Goal: Information Seeking & Learning: Learn about a topic

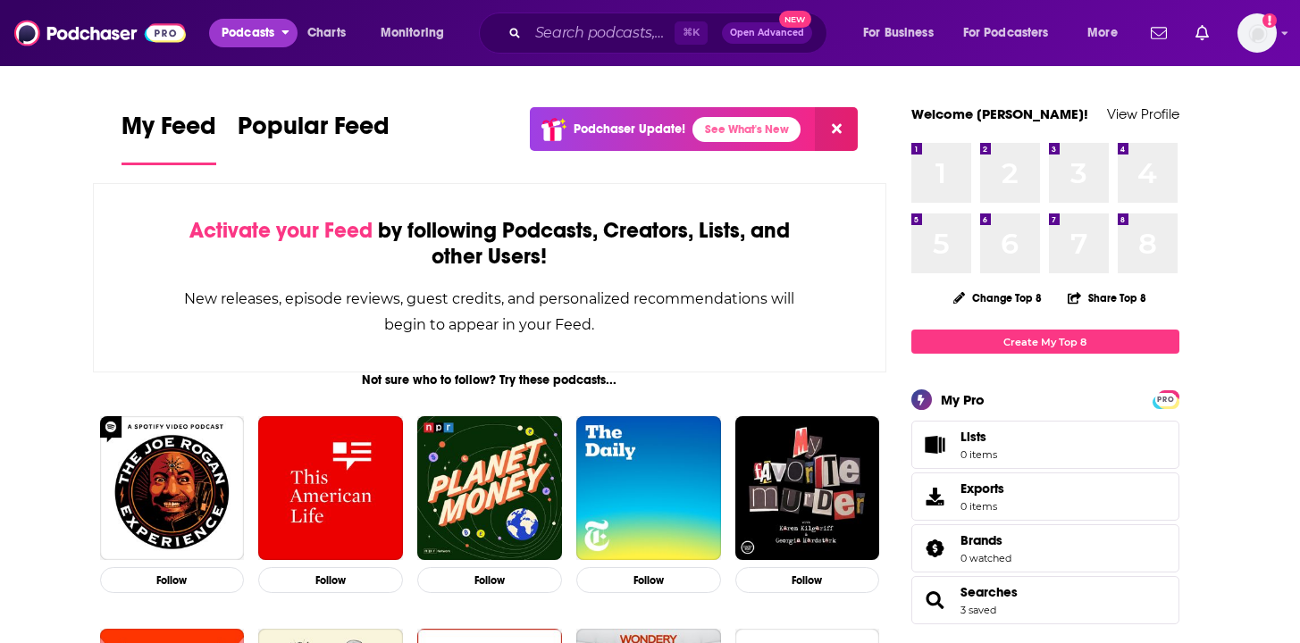
click at [236, 33] on span "Podcasts" at bounding box center [248, 33] width 53 height 25
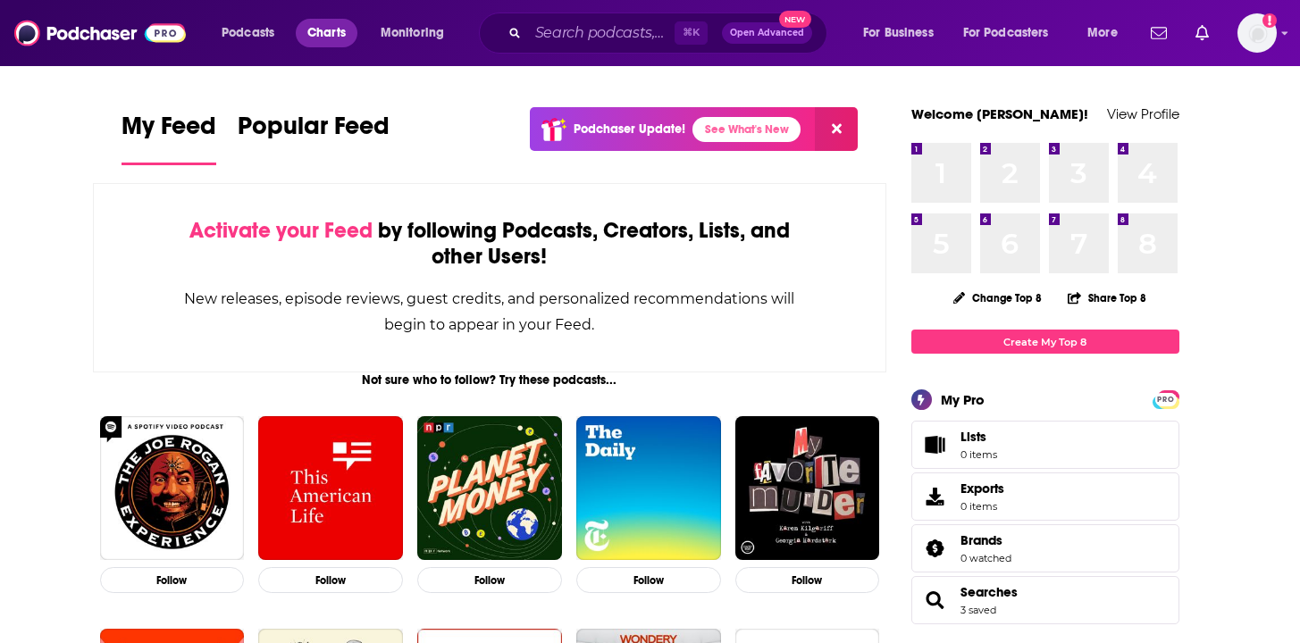
click at [335, 29] on span "Charts" at bounding box center [326, 33] width 38 height 25
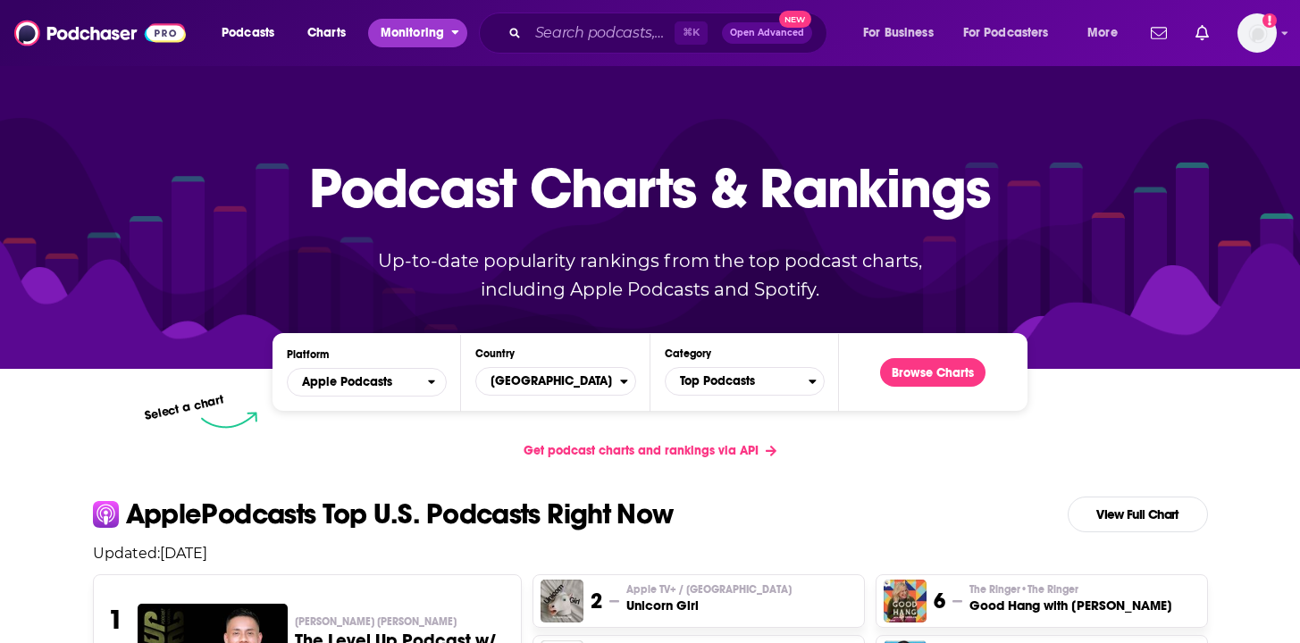
click at [412, 40] on span "Monitoring" at bounding box center [412, 33] width 63 height 25
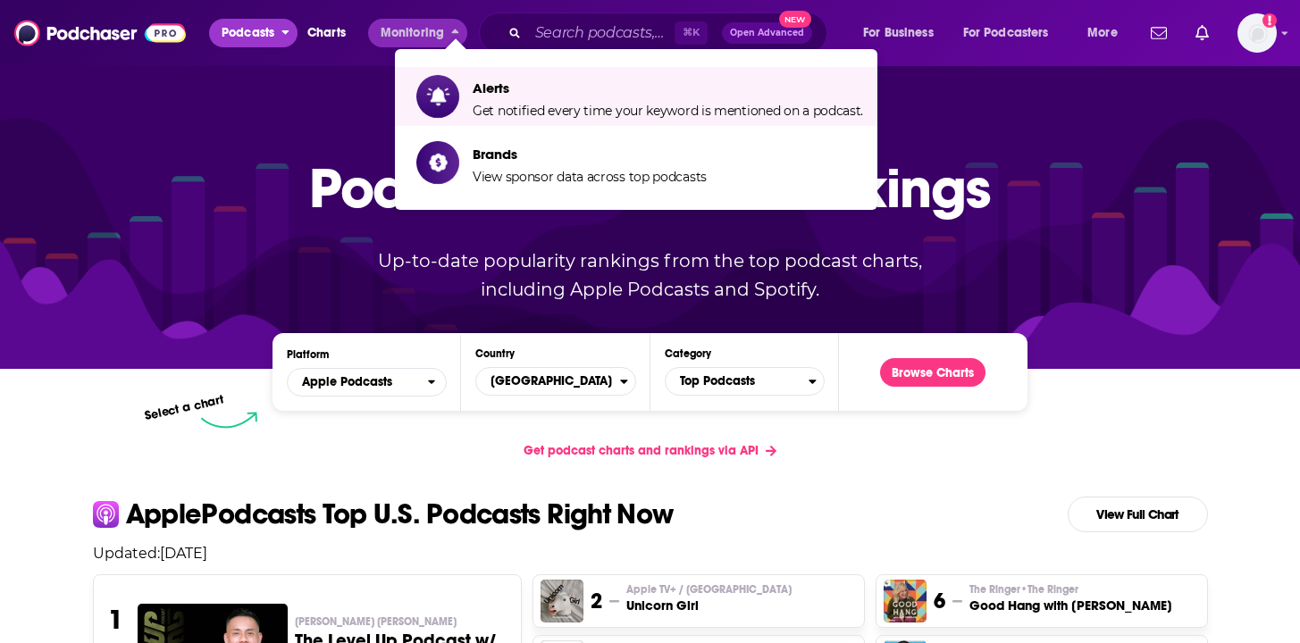
click at [239, 31] on span "Podcasts" at bounding box center [248, 33] width 53 height 25
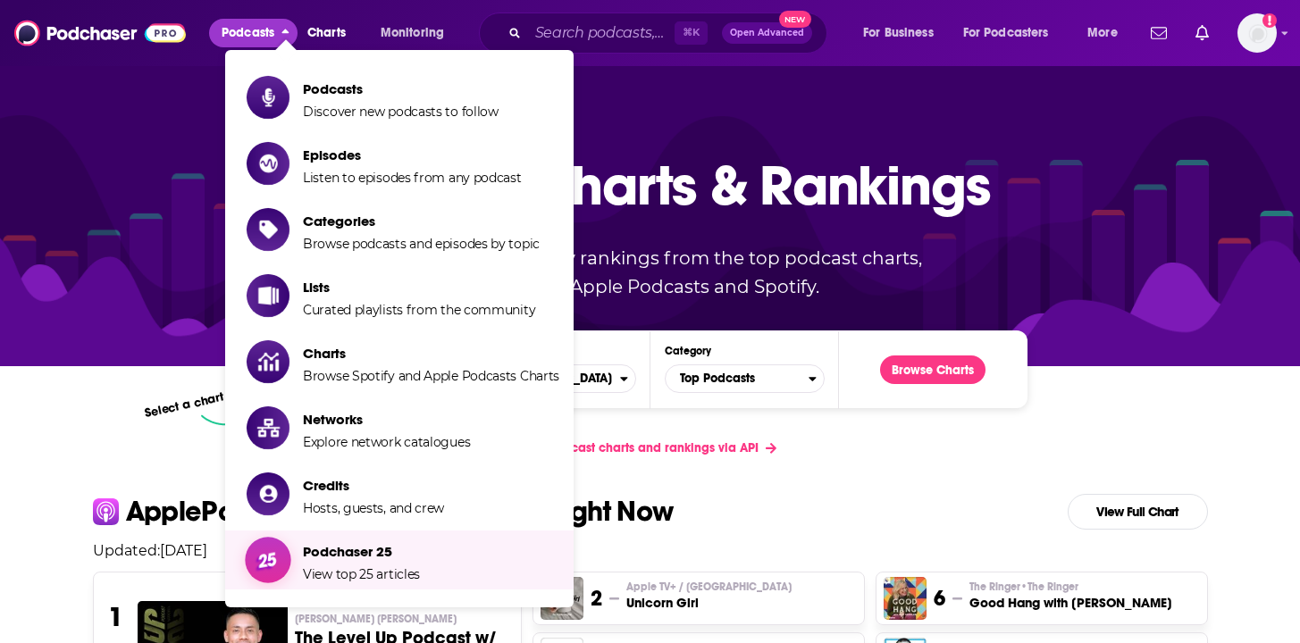
scroll to position [4, 0]
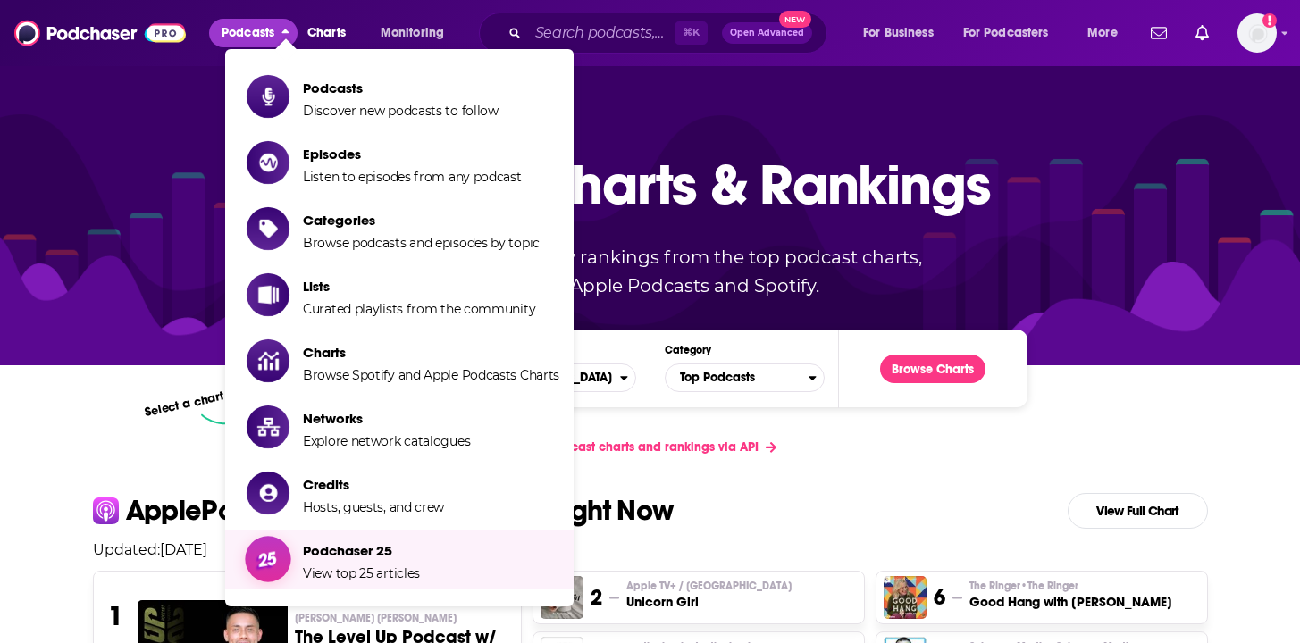
click at [423, 553] on link "Podchaser 25 View top 25 articles" at bounding box center [403, 559] width 313 height 45
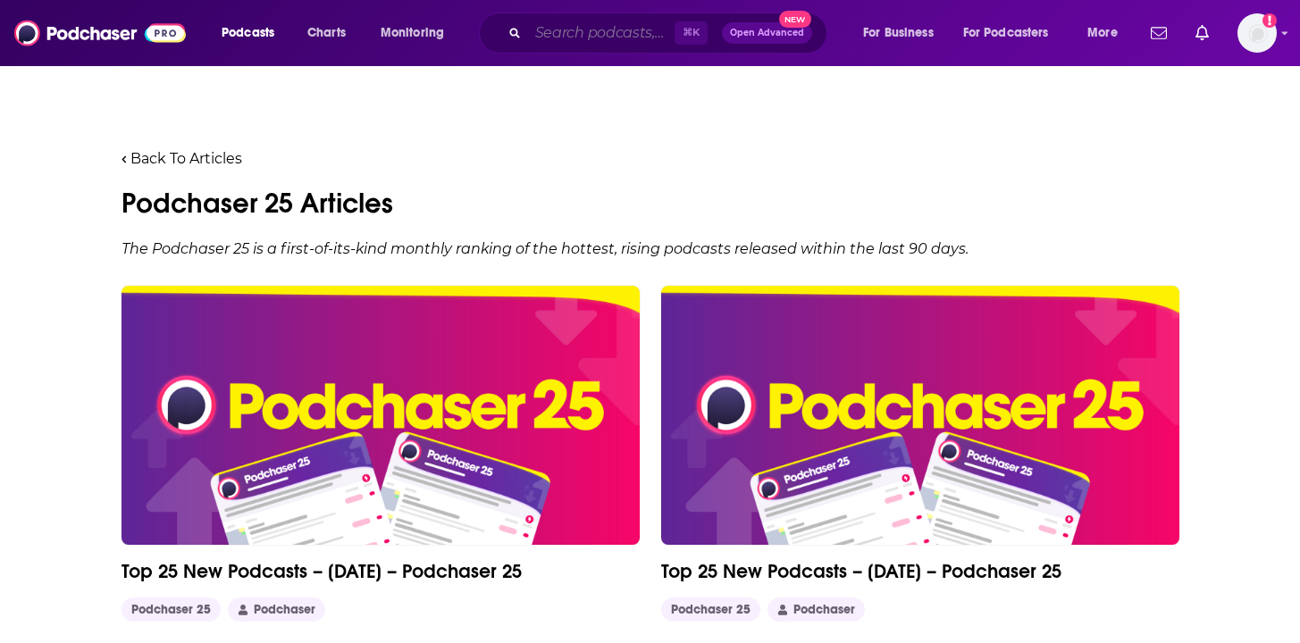
click at [567, 35] on input "Search podcasts, credits, & more..." at bounding box center [601, 33] width 146 height 29
click at [289, 30] on icon "open menu" at bounding box center [285, 29] width 8 height 13
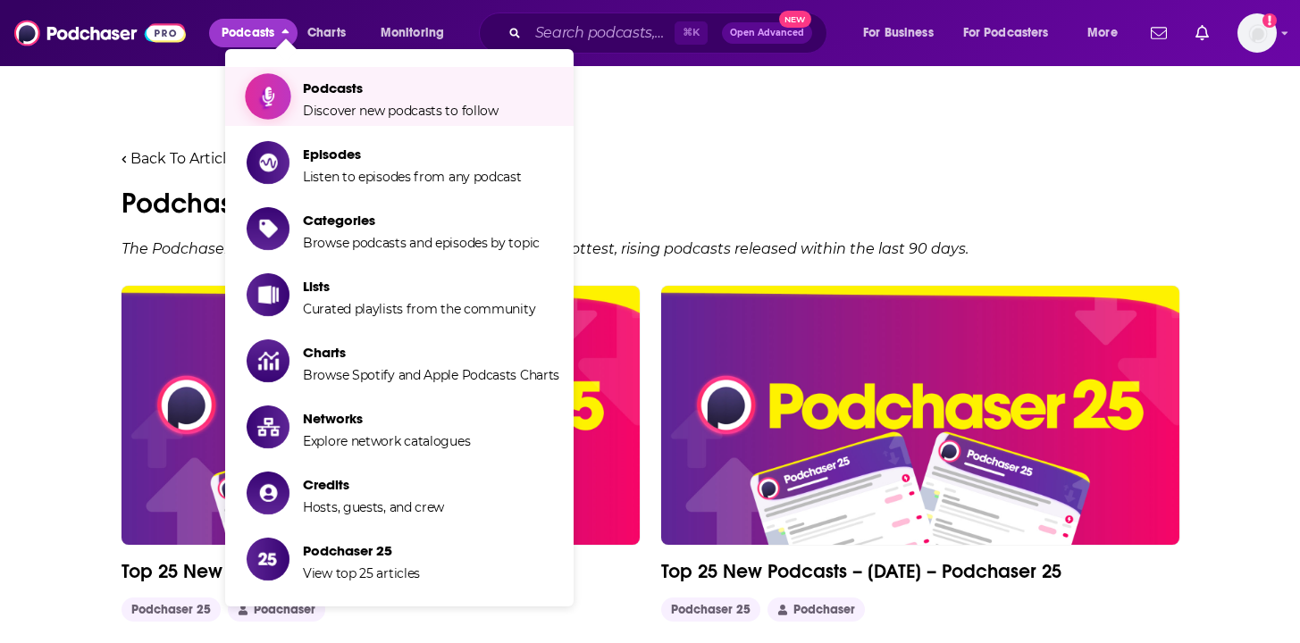
click at [339, 101] on span "Podcasts Discover new podcasts to follow" at bounding box center [401, 96] width 196 height 45
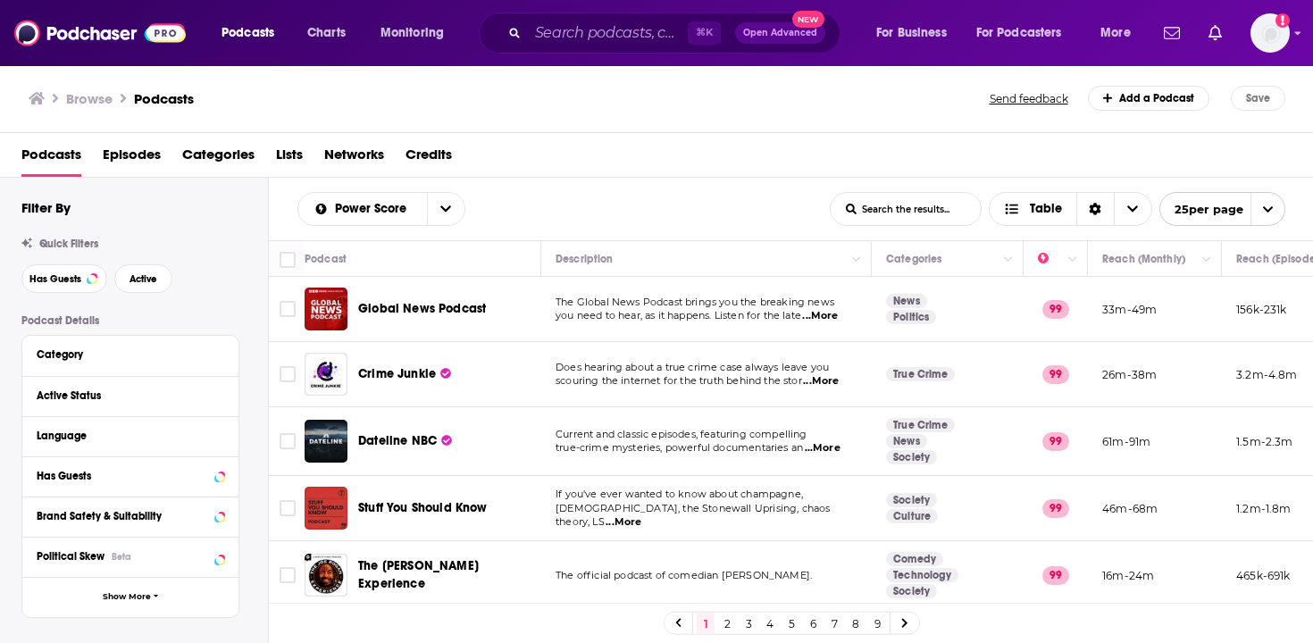
click at [1268, 215] on span "open menu" at bounding box center [1268, 209] width 34 height 32
click at [1239, 276] on button "50 per page" at bounding box center [1222, 272] width 124 height 28
click at [577, 42] on input "Search podcasts, credits, & more..." at bounding box center [608, 33] width 160 height 29
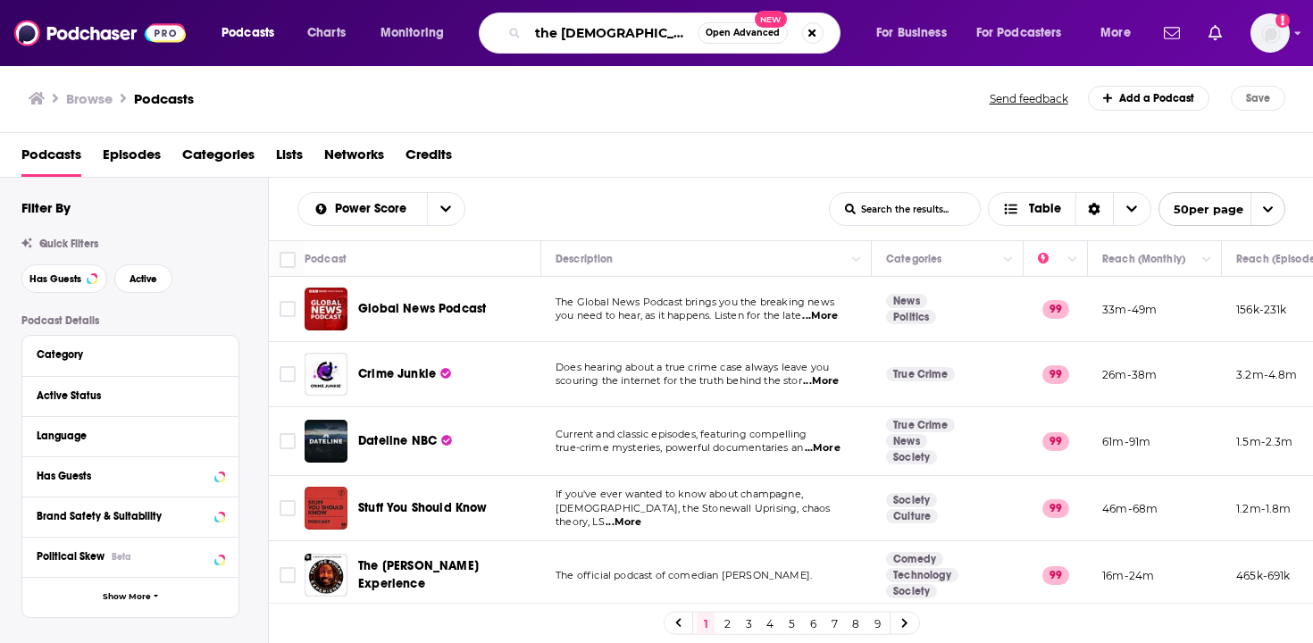
type input "the [DEMOGRAPHIC_DATA] movie"
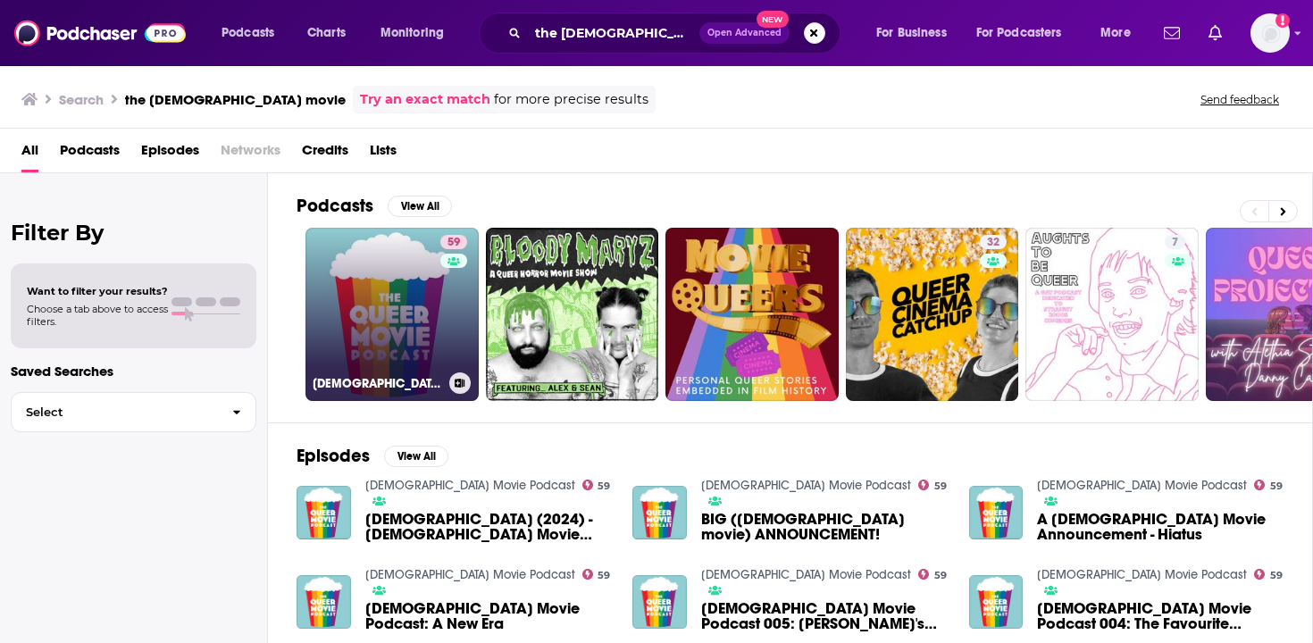
click at [364, 305] on link "59 [DEMOGRAPHIC_DATA] Movie Podcast" at bounding box center [392, 314] width 173 height 173
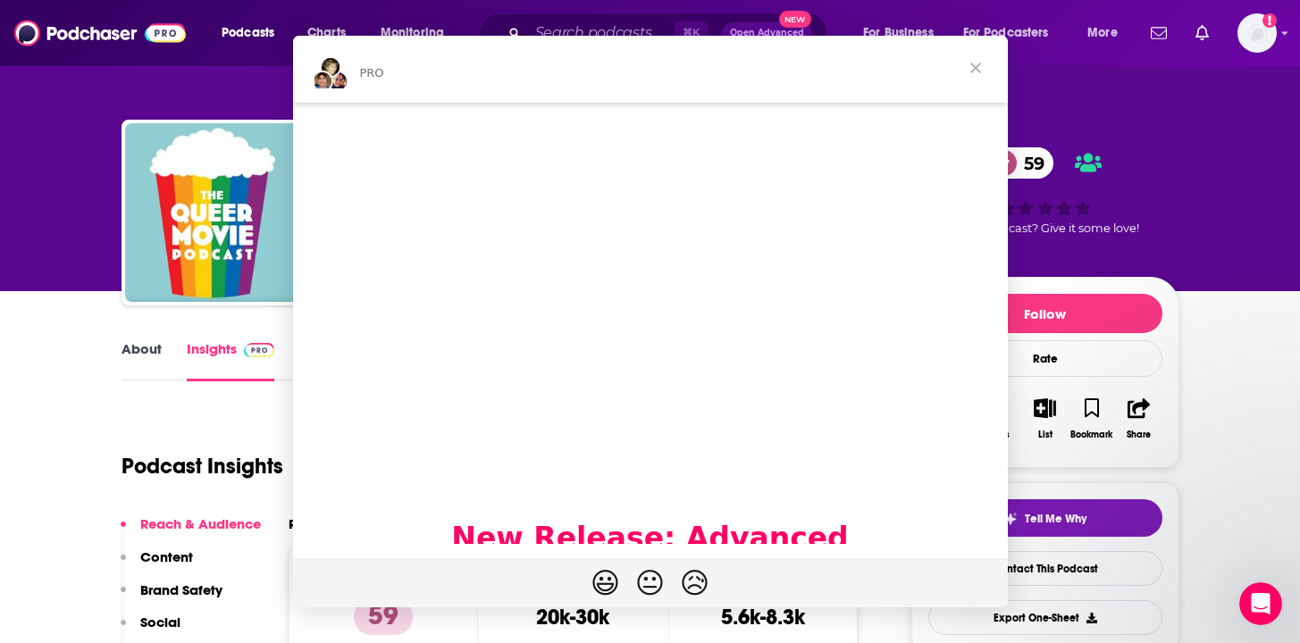
scroll to position [105, 0]
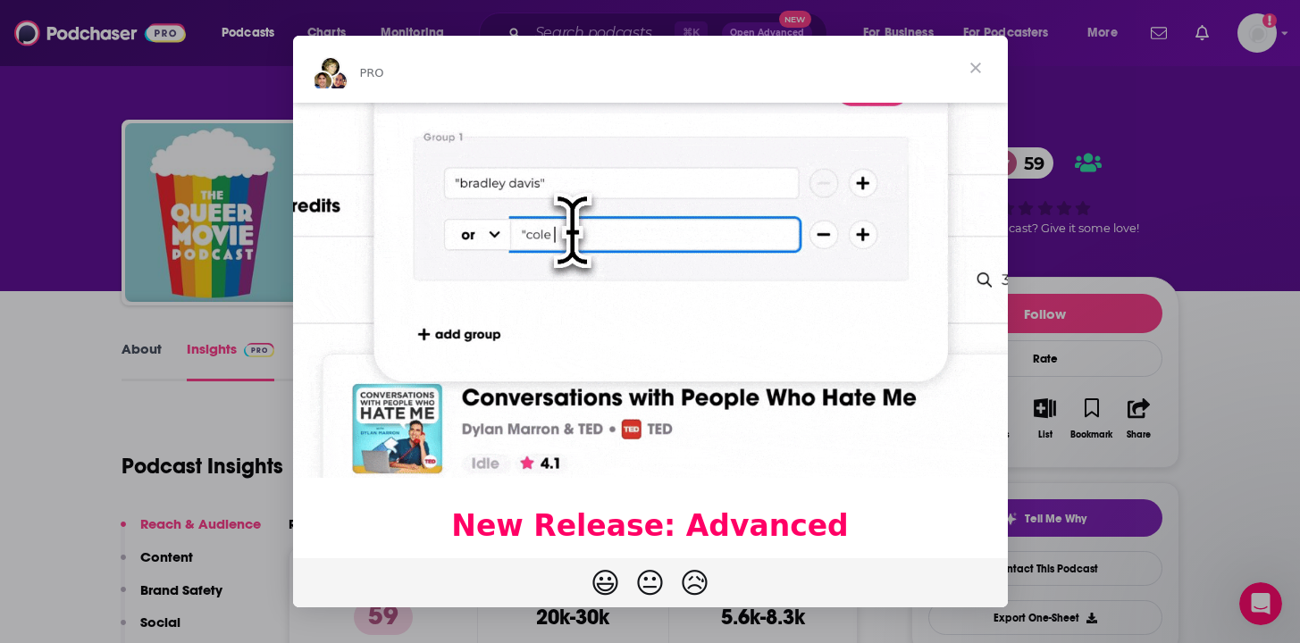
click at [971, 67] on span "Close" at bounding box center [975, 68] width 64 height 64
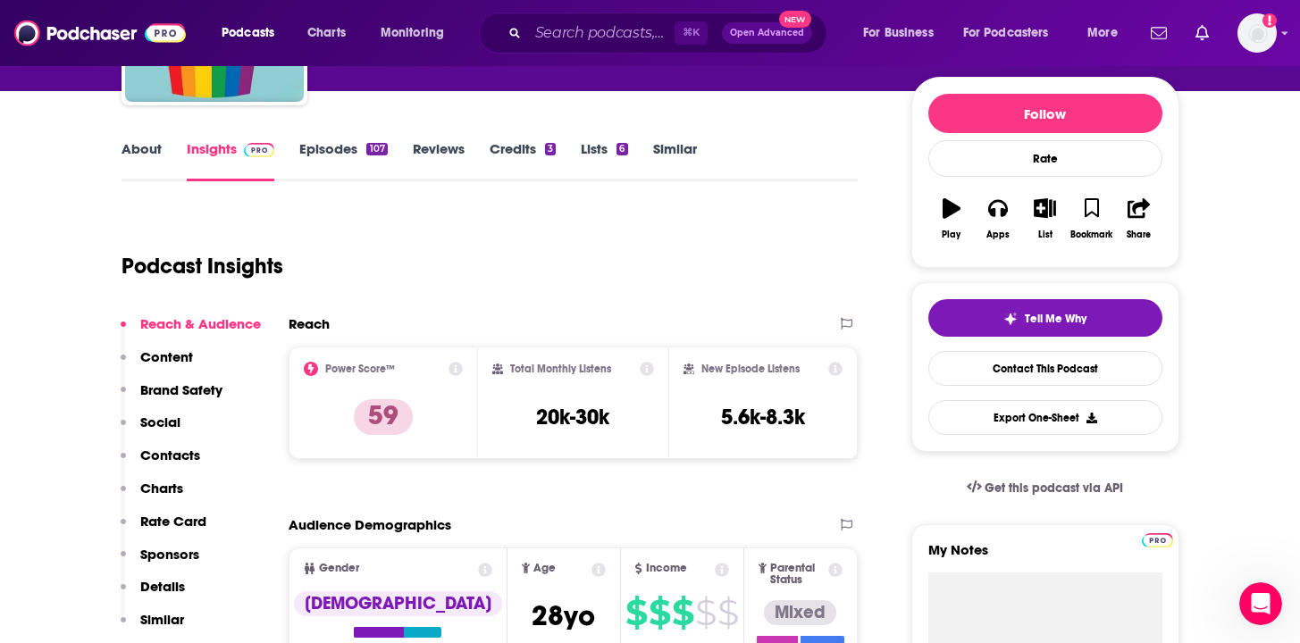
scroll to position [175, 0]
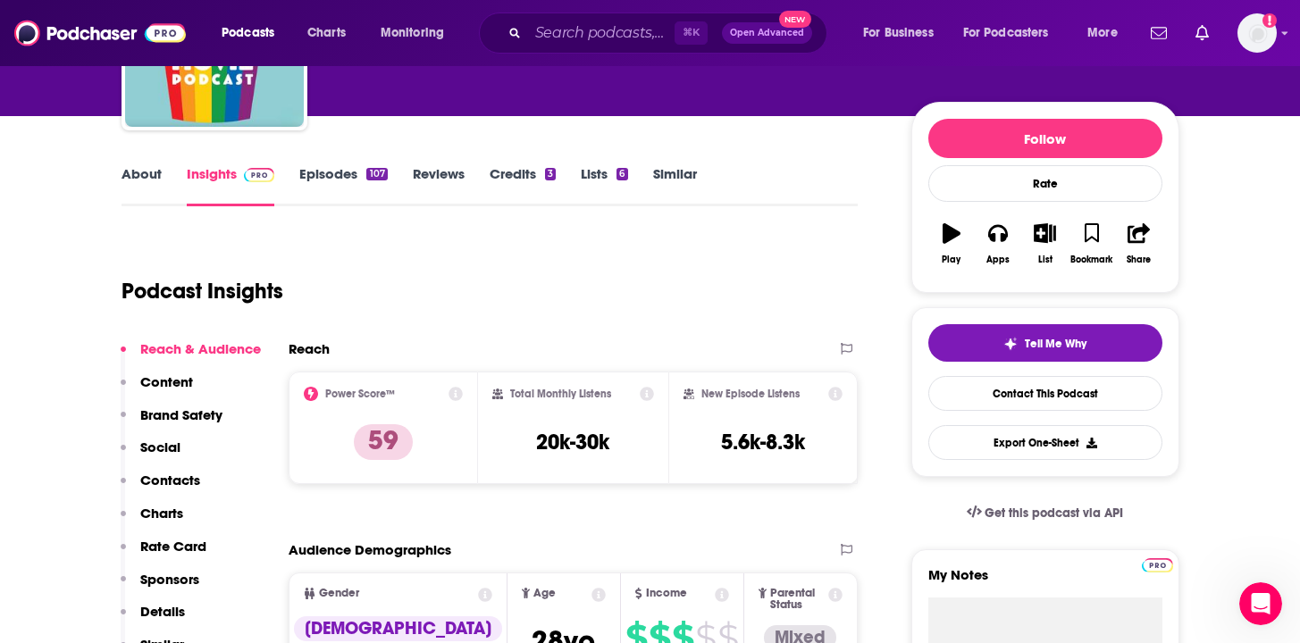
click at [345, 180] on link "Episodes 107" at bounding box center [343, 185] width 88 height 41
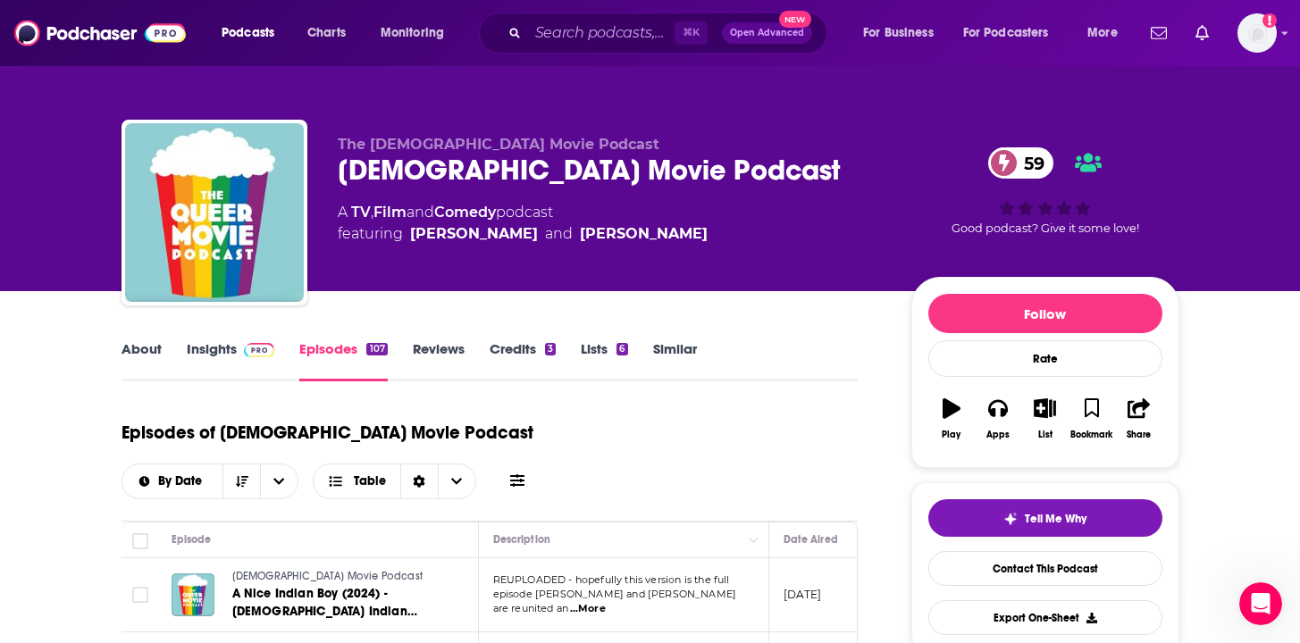
click at [227, 348] on link "Insights" at bounding box center [231, 360] width 88 height 41
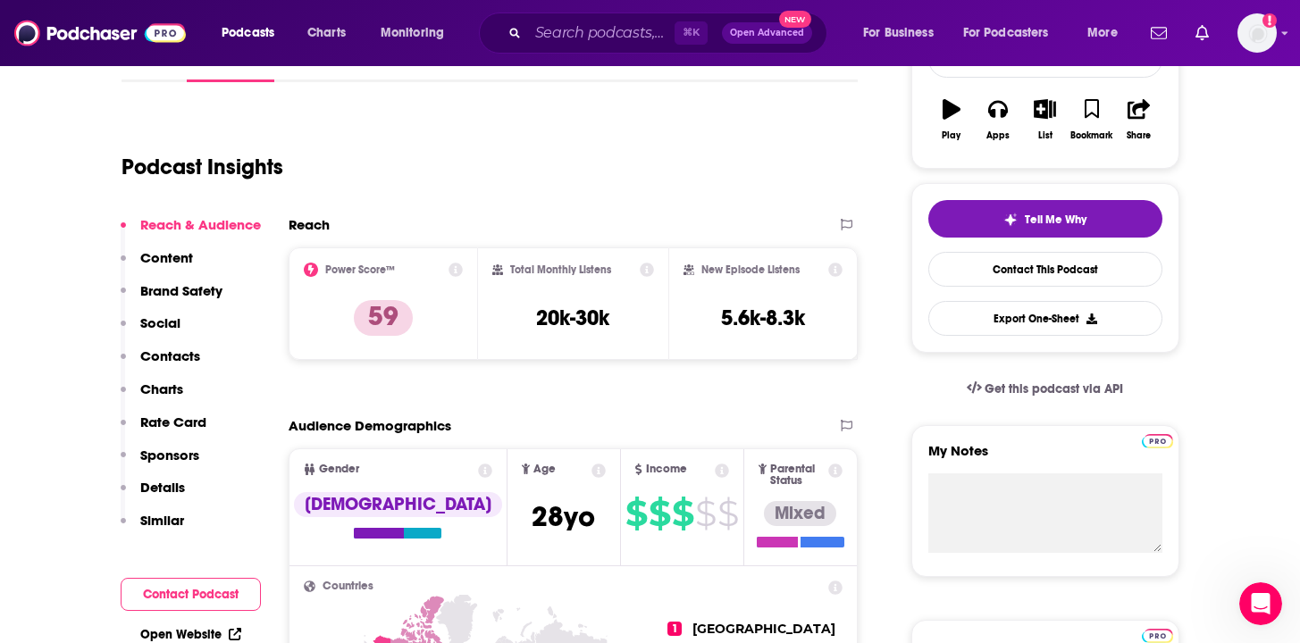
scroll to position [301, 0]
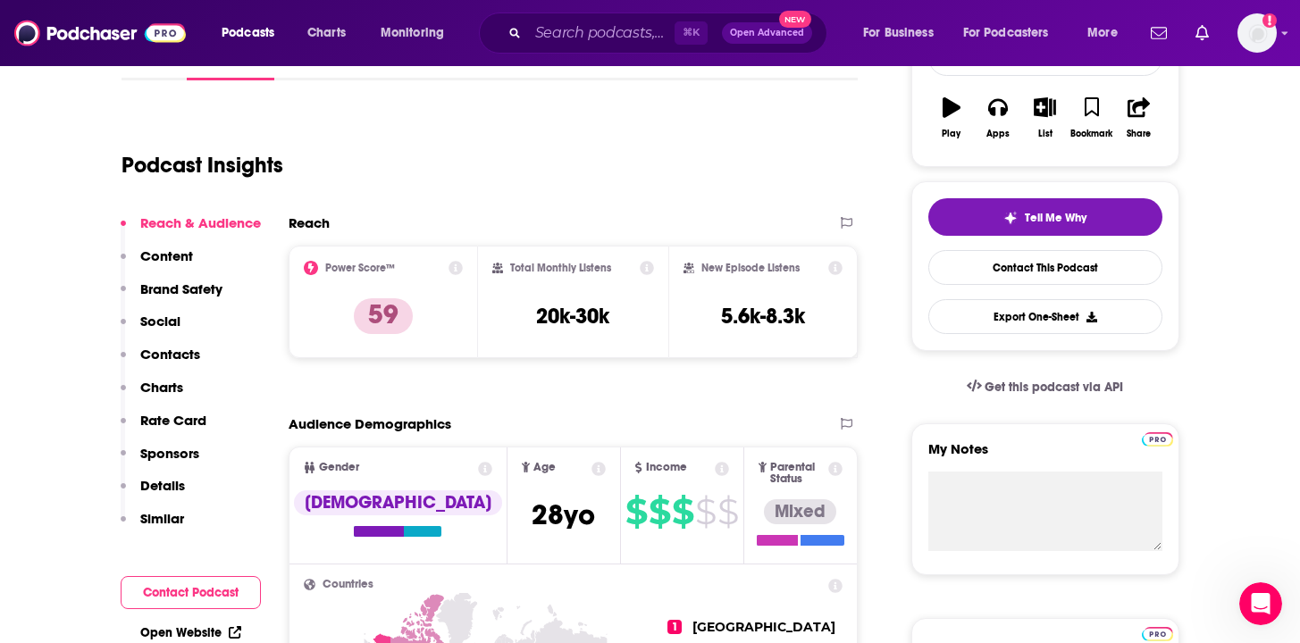
click at [457, 266] on icon at bounding box center [455, 268] width 14 height 14
click at [677, 187] on div "Podcast Insights" at bounding box center [482, 154] width 723 height 91
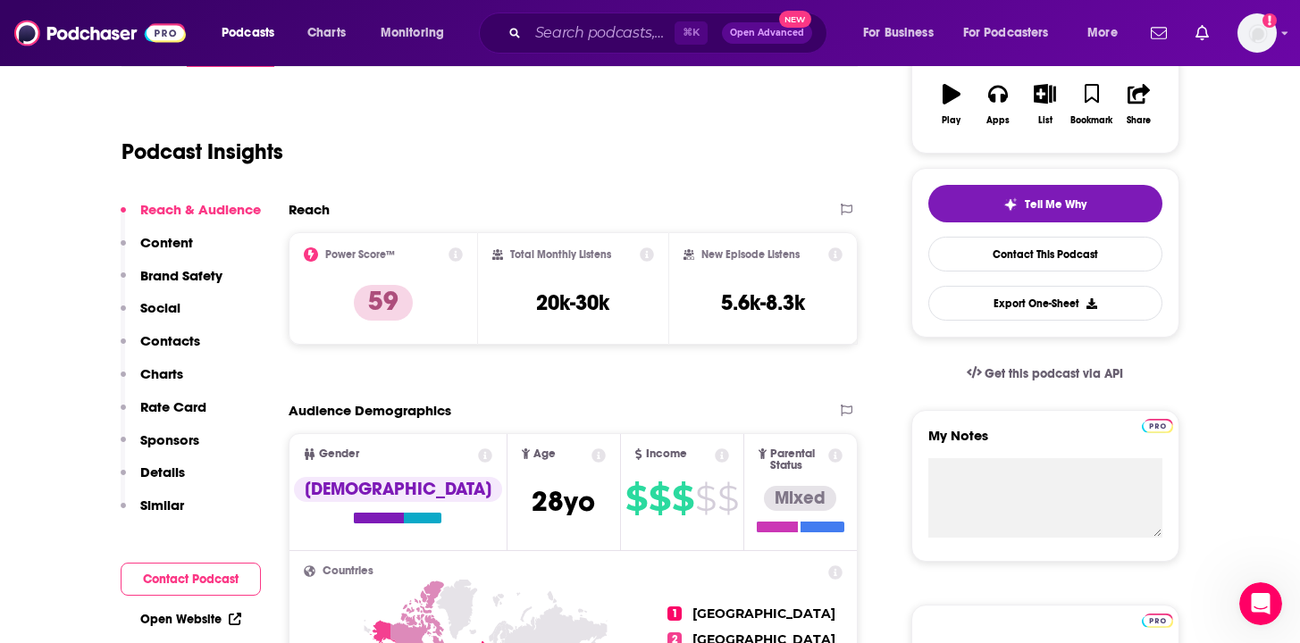
scroll to position [331, 0]
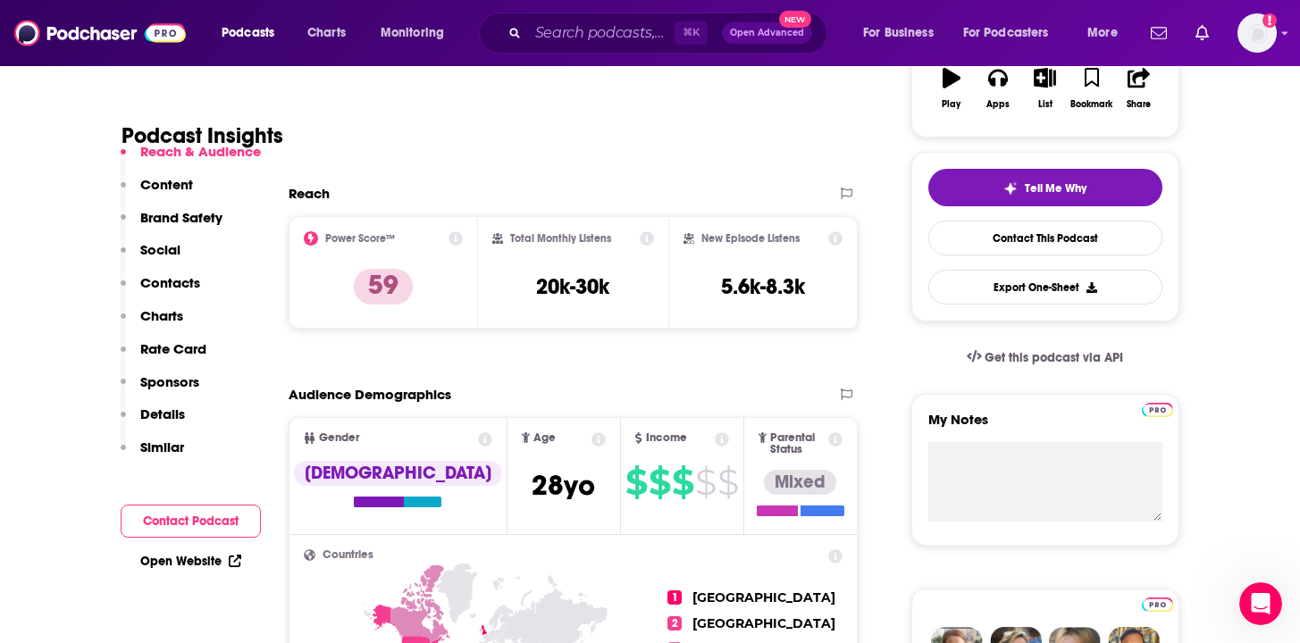
click at [457, 241] on icon at bounding box center [455, 238] width 14 height 14
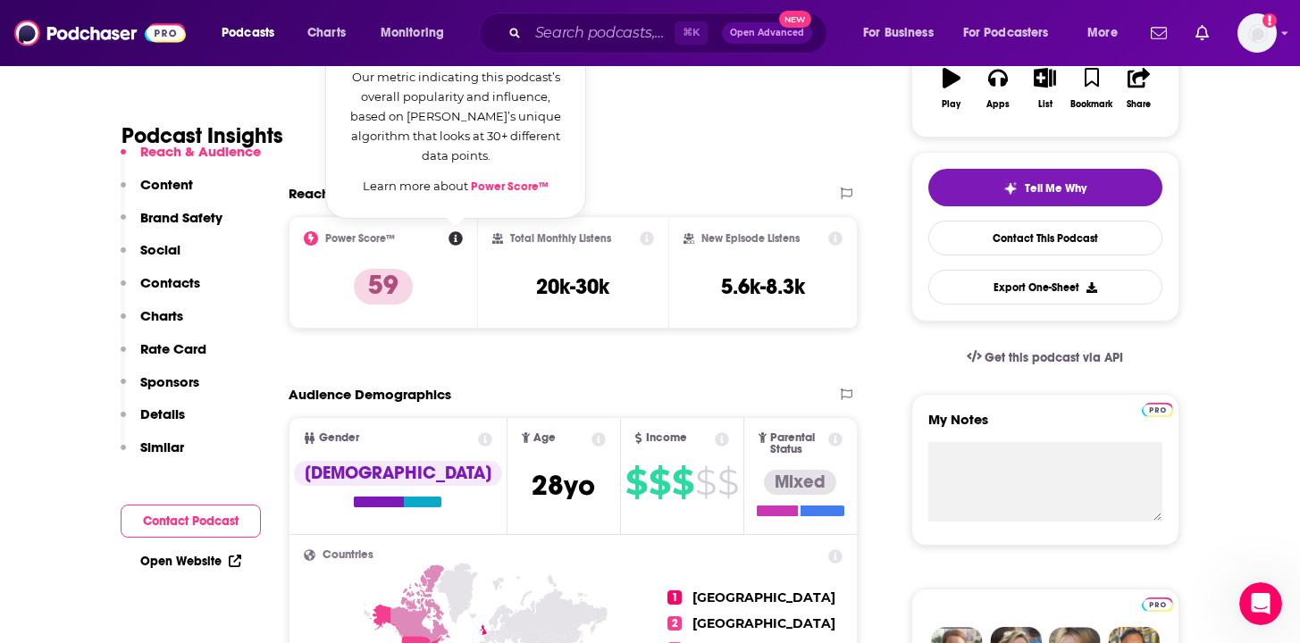
click at [681, 178] on div "Podcast Insights" at bounding box center [489, 132] width 737 height 105
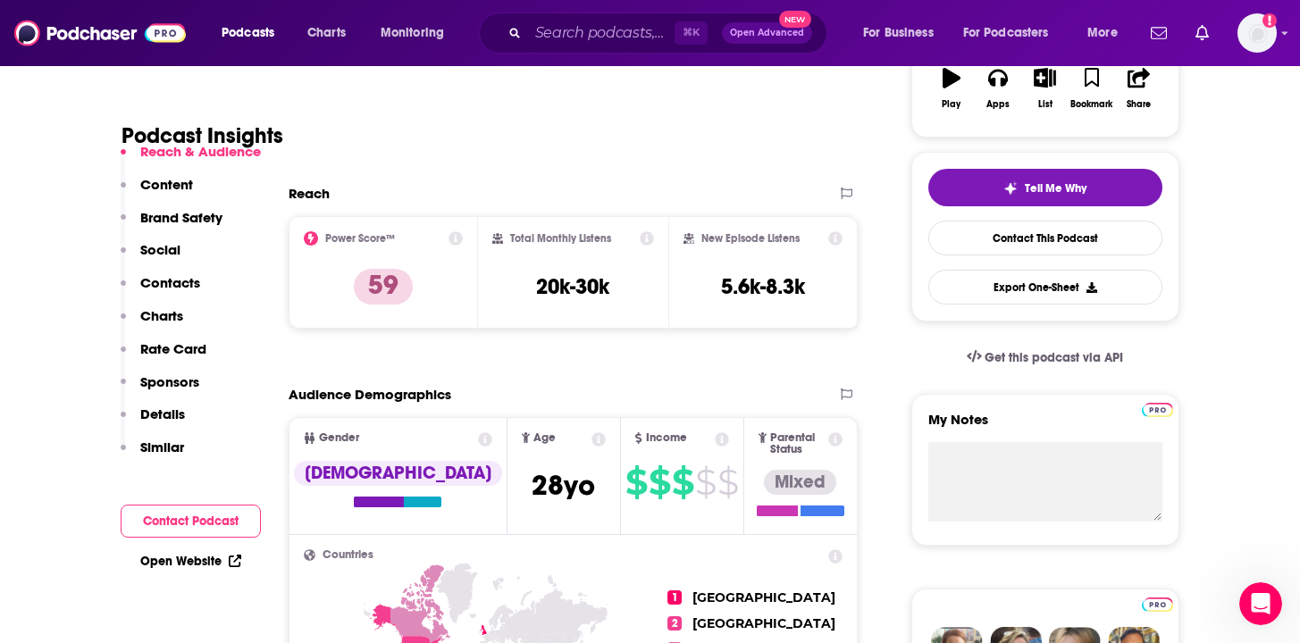
click at [459, 243] on icon at bounding box center [455, 238] width 14 height 14
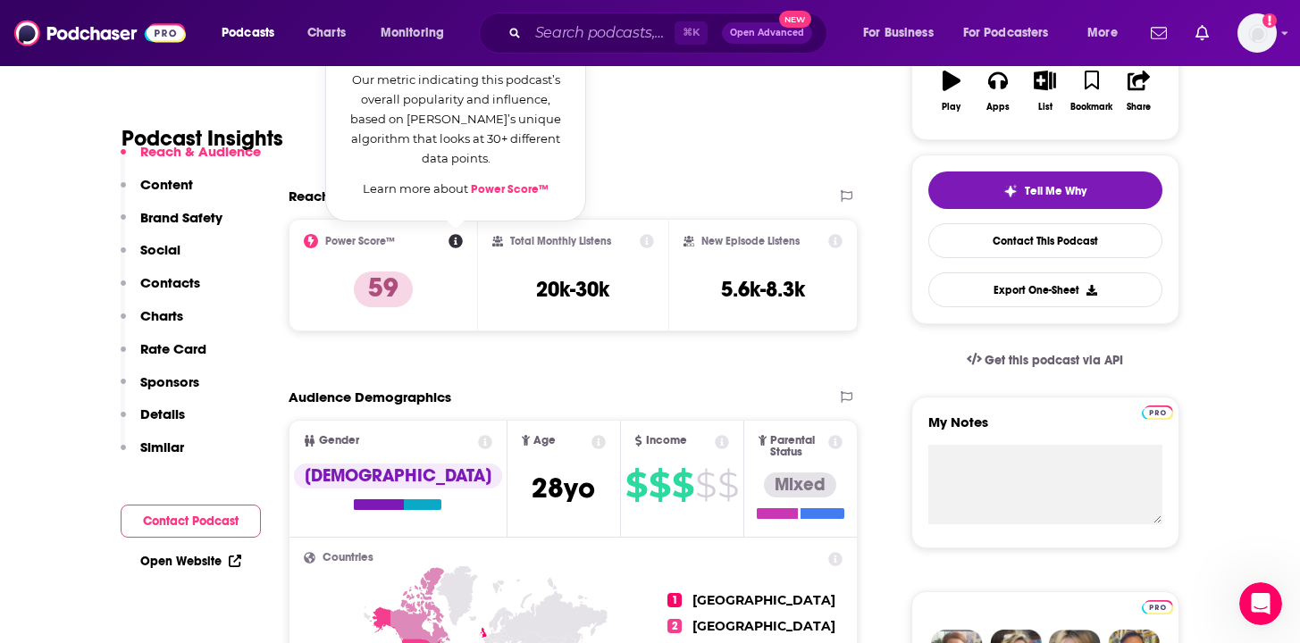
scroll to position [327, 0]
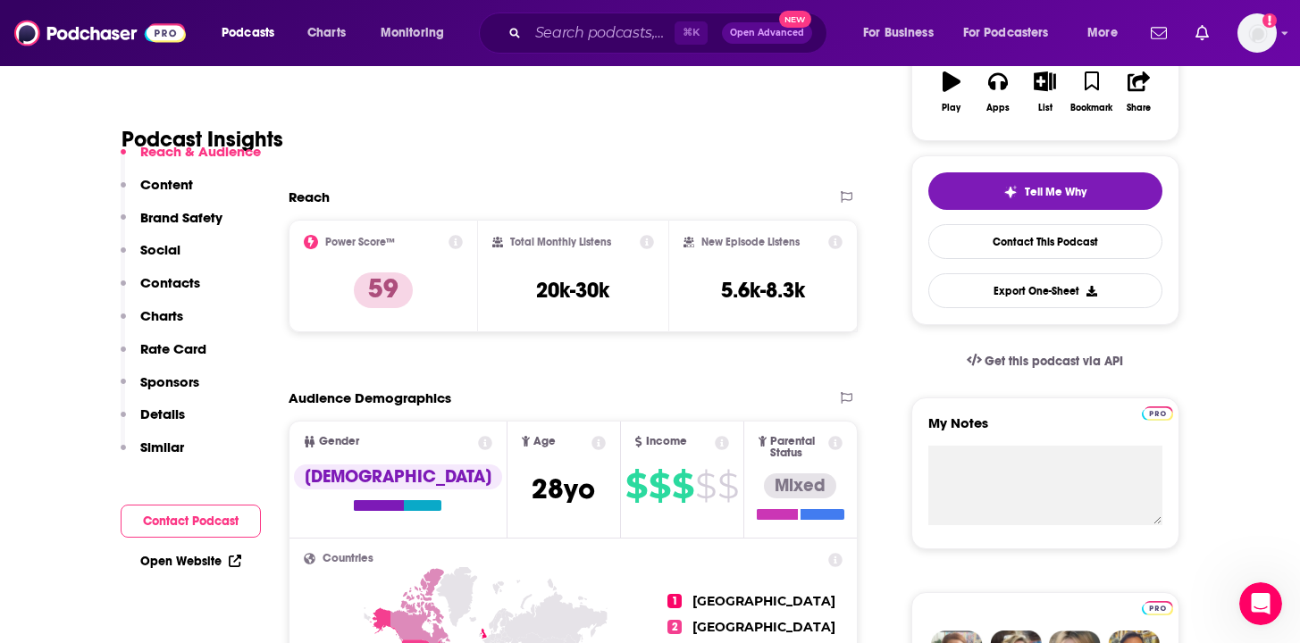
click at [617, 163] on div "Podcast Insights" at bounding box center [482, 128] width 723 height 91
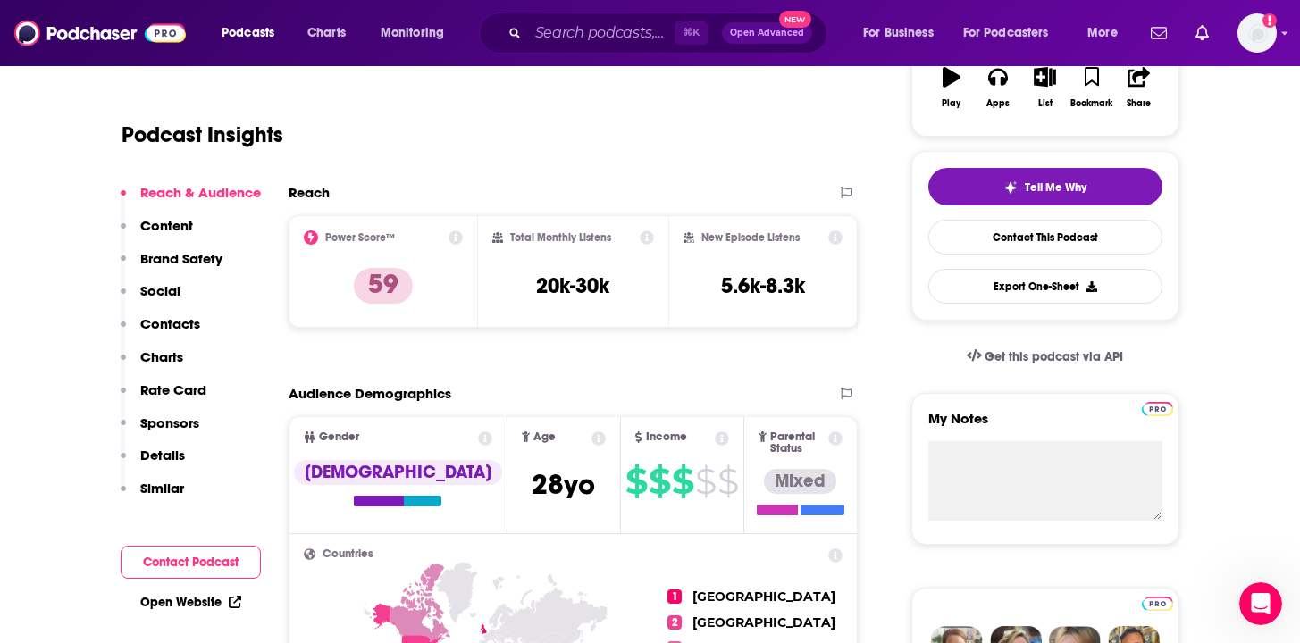
scroll to position [0, 0]
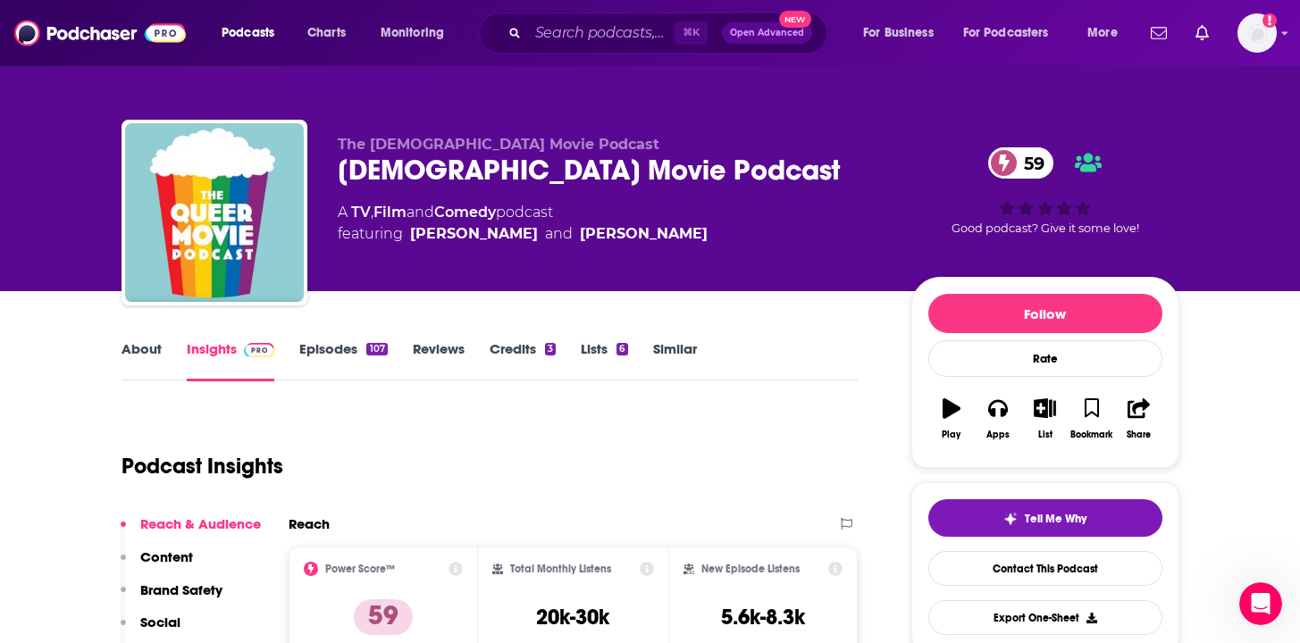
click at [332, 351] on link "Episodes 107" at bounding box center [343, 360] width 88 height 41
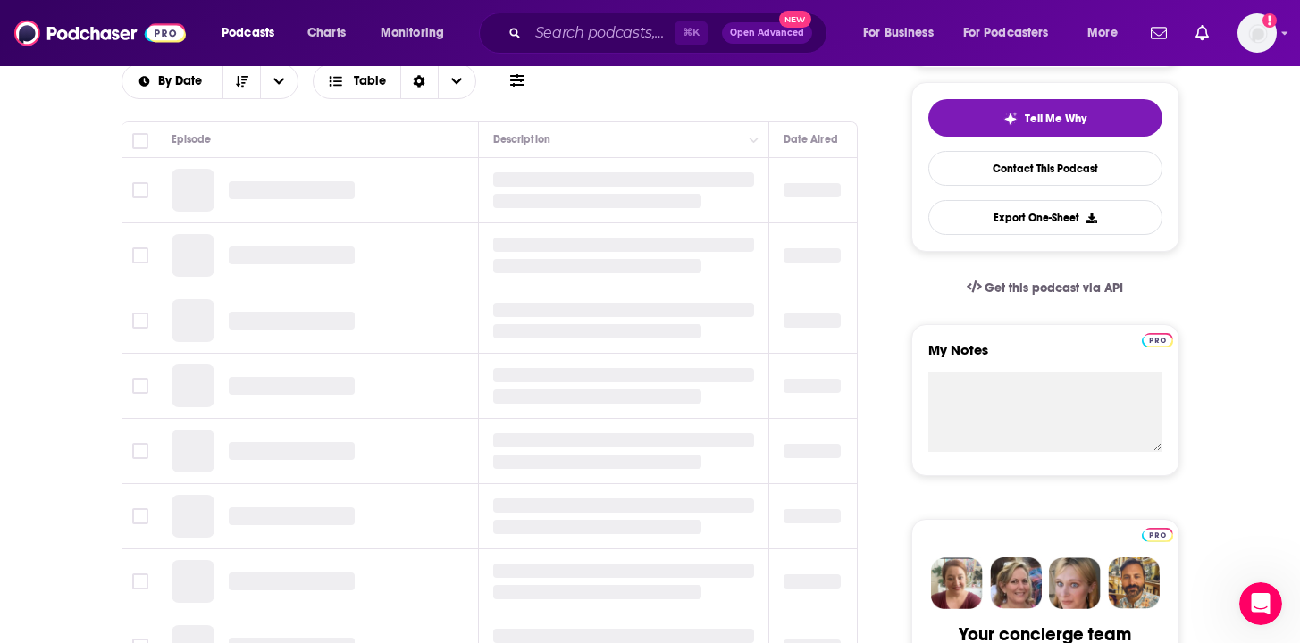
scroll to position [405, 0]
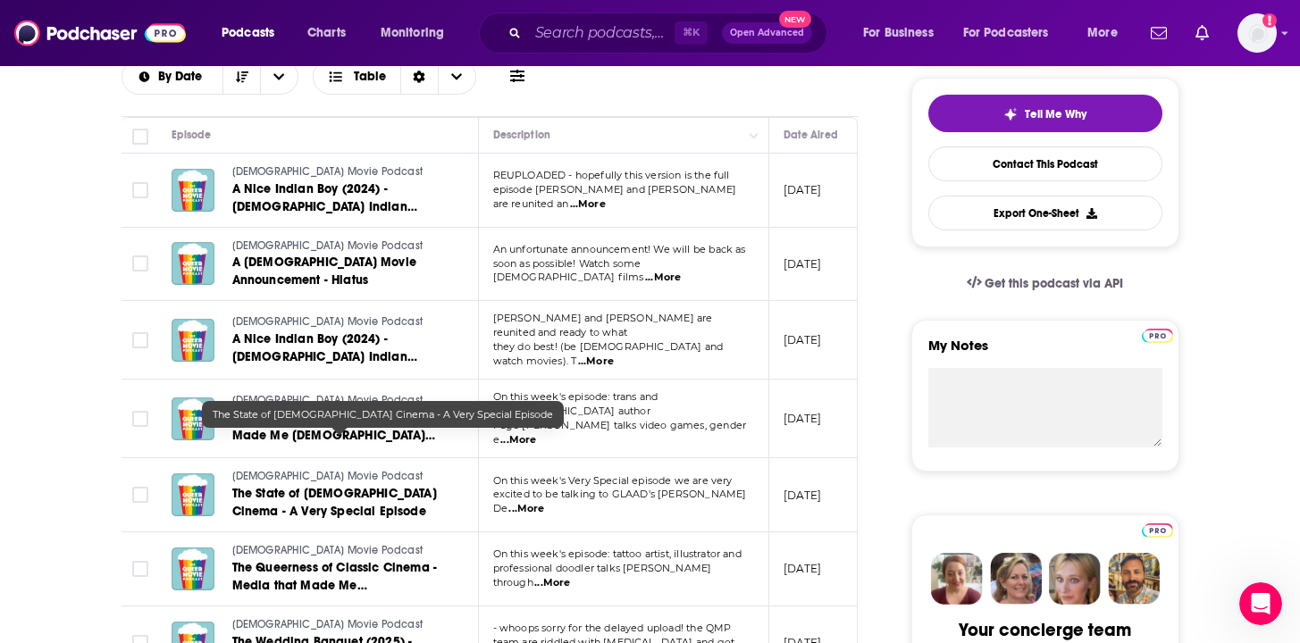
click at [280, 486] on span "The State of [DEMOGRAPHIC_DATA] Cinema - A Very Special Episode" at bounding box center [334, 502] width 205 height 33
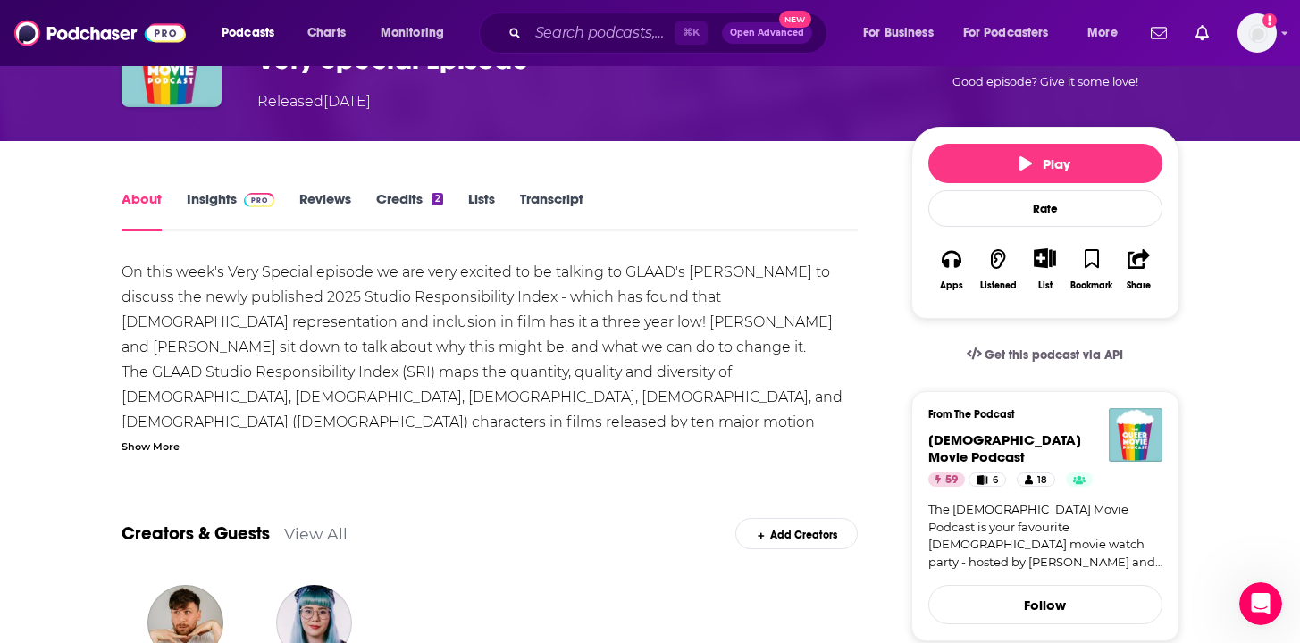
scroll to position [89, 0]
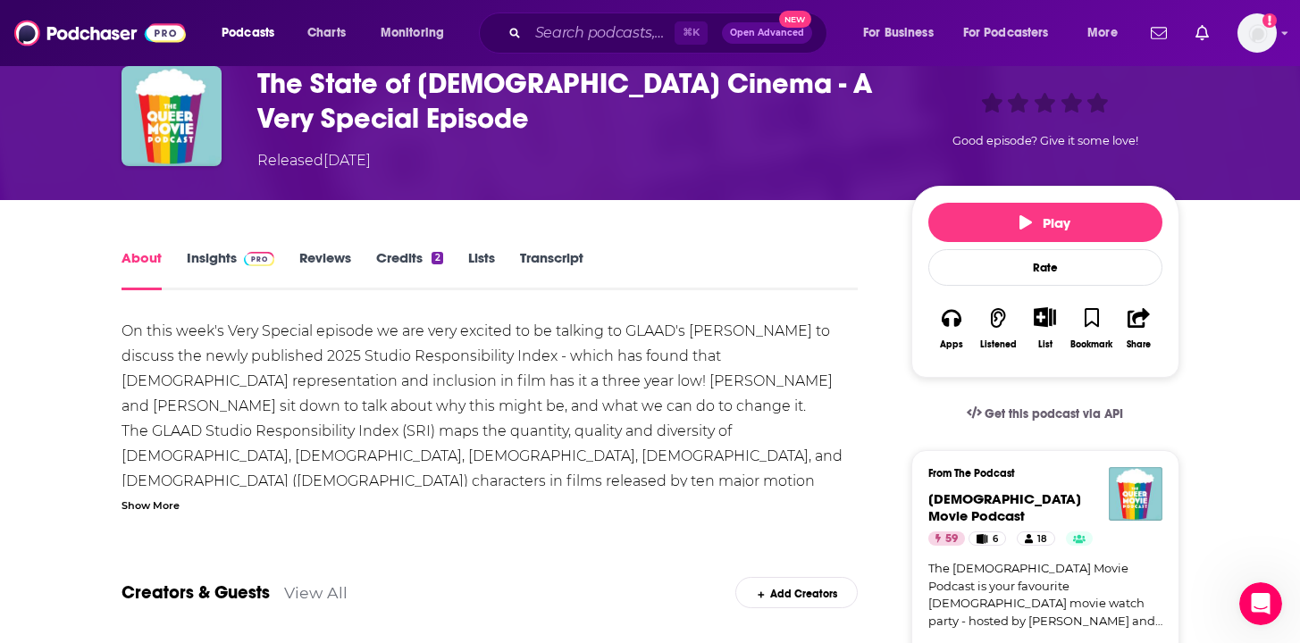
click at [235, 254] on link "Insights" at bounding box center [231, 269] width 88 height 41
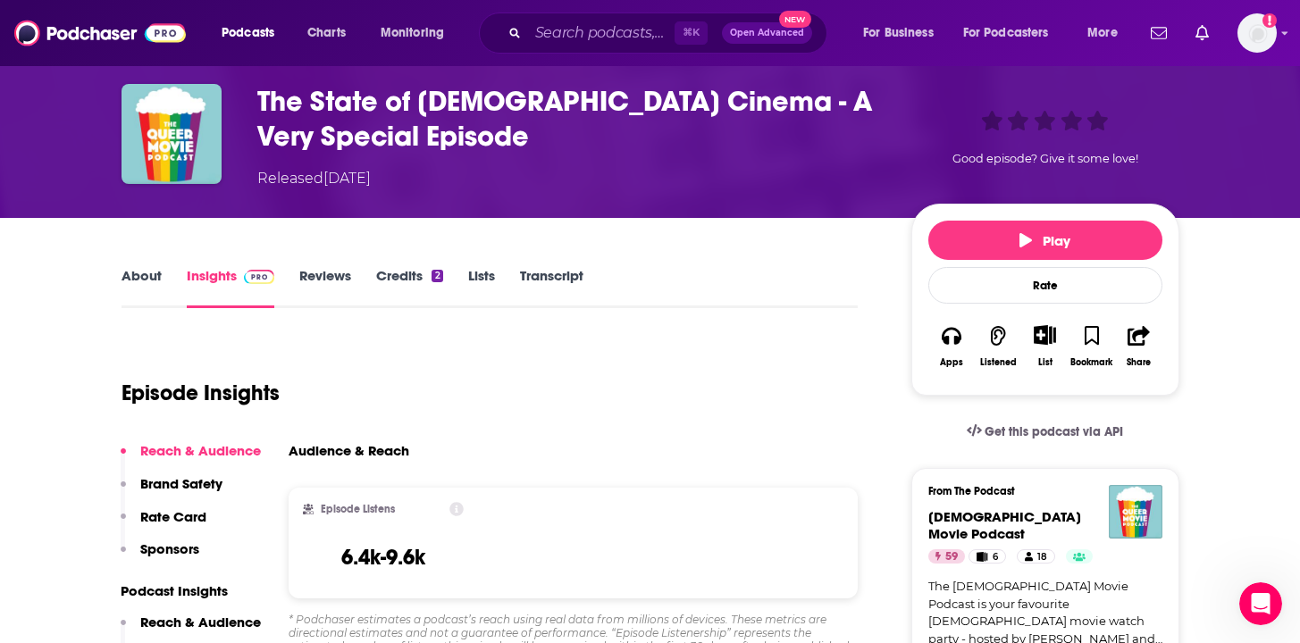
scroll to position [72, 0]
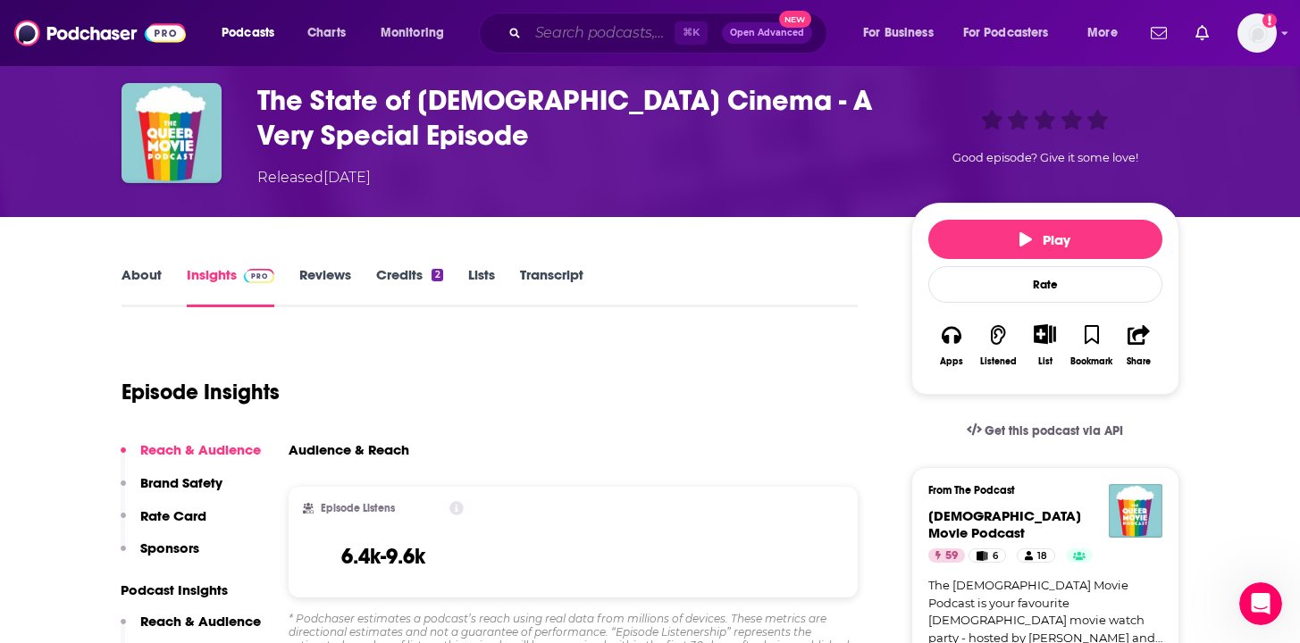
click at [579, 25] on input "Search podcasts, credits, & more..." at bounding box center [601, 33] width 146 height 29
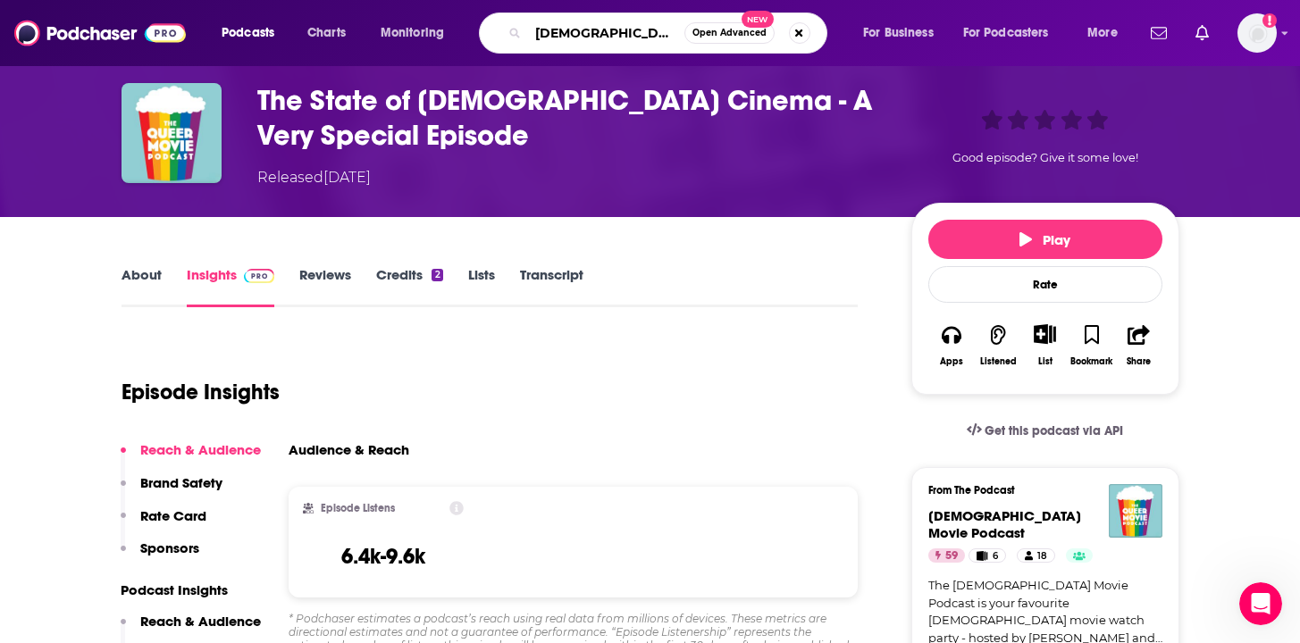
type input "[DEMOGRAPHIC_DATA] quadrant"
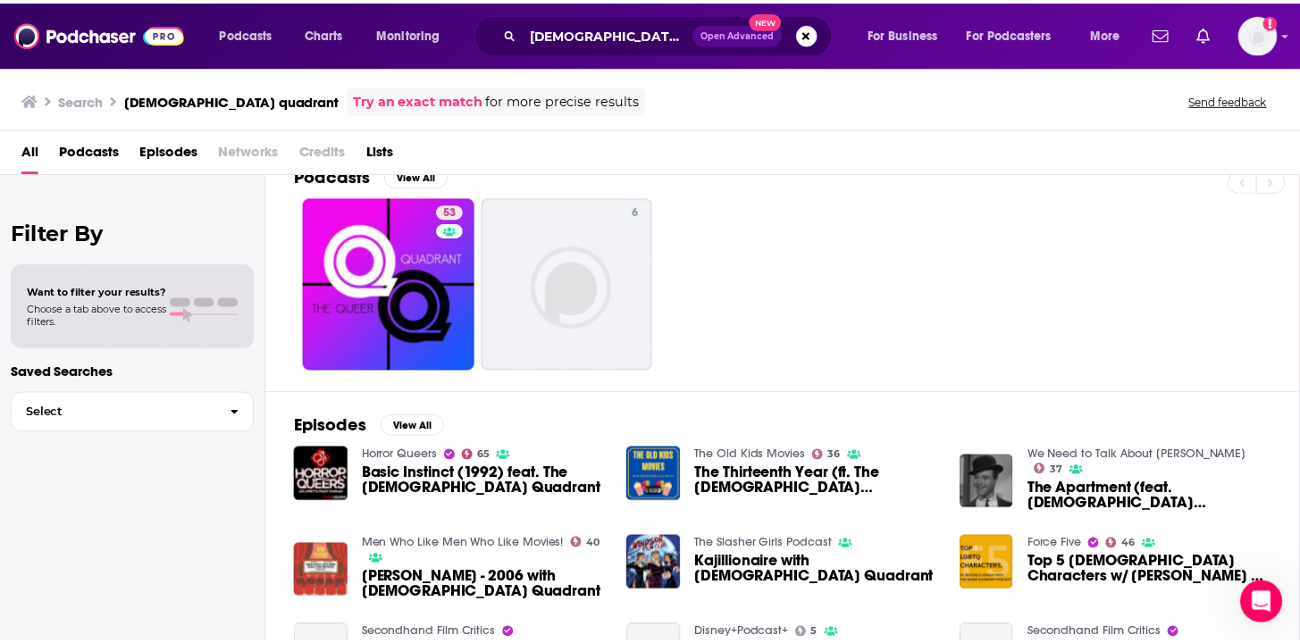
scroll to position [31, 0]
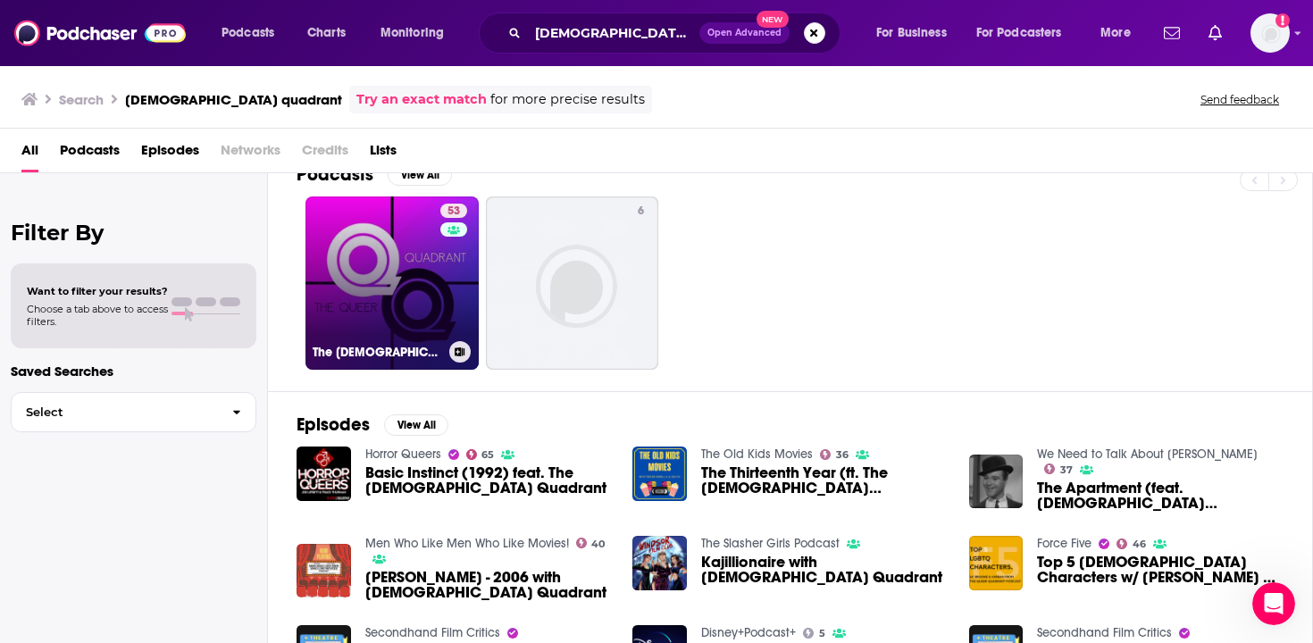
click at [371, 300] on link "53 The [DEMOGRAPHIC_DATA] Quadrant" at bounding box center [392, 283] width 173 height 173
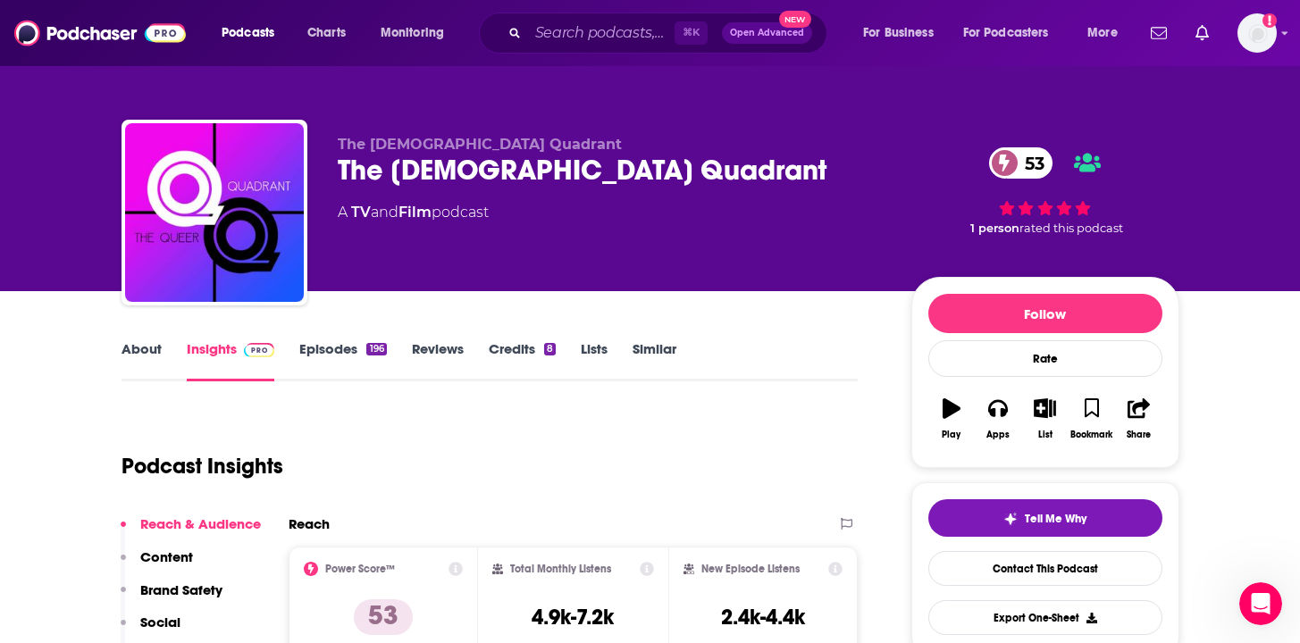
click at [327, 353] on link "Episodes 196" at bounding box center [342, 360] width 87 height 41
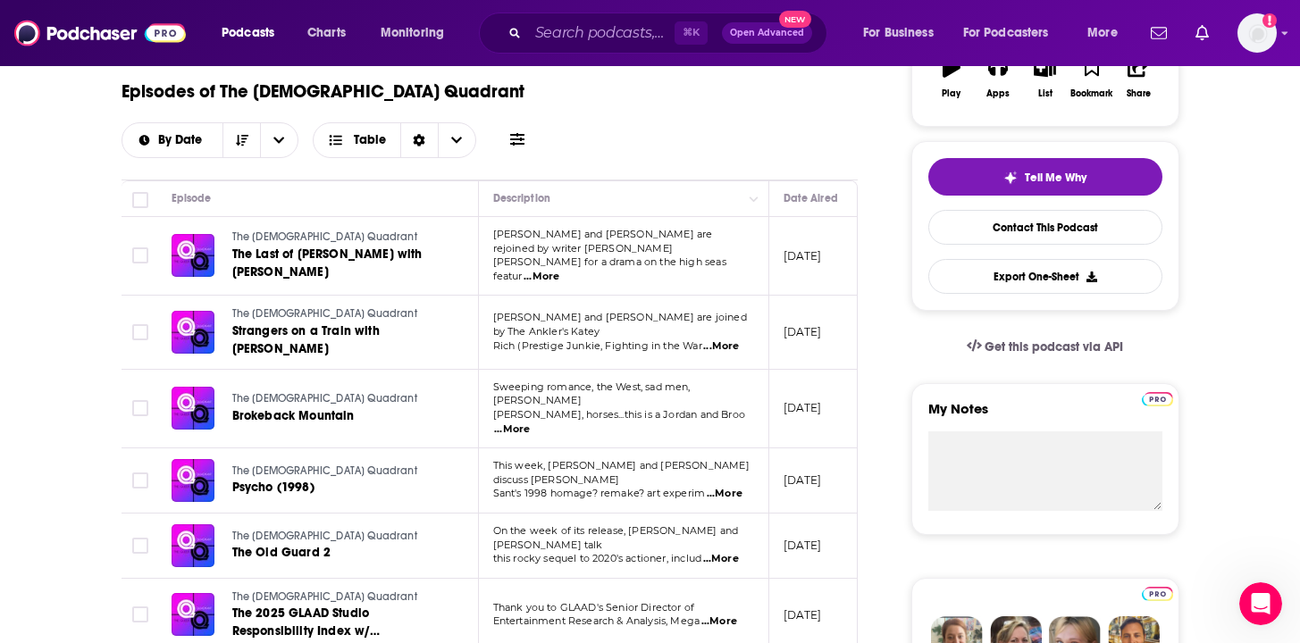
scroll to position [453, 0]
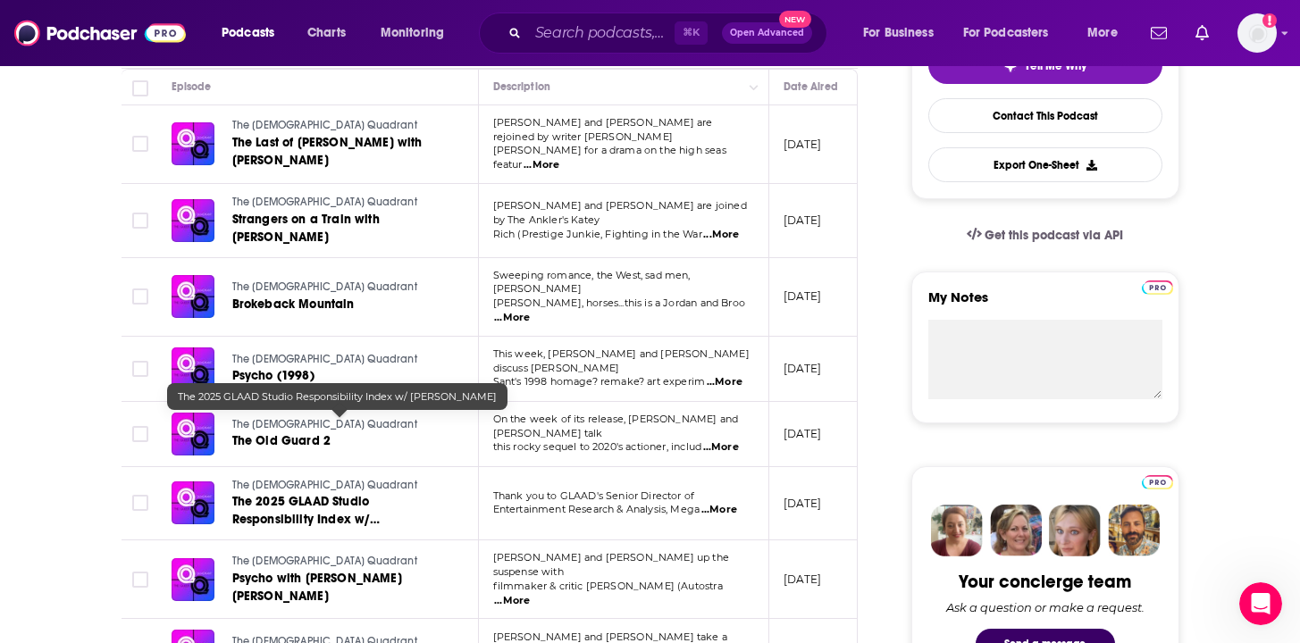
click at [339, 494] on span "The 2025 GLAAD Studio Responsibility Index w/ [PERSON_NAME]" at bounding box center [306, 519] width 148 height 51
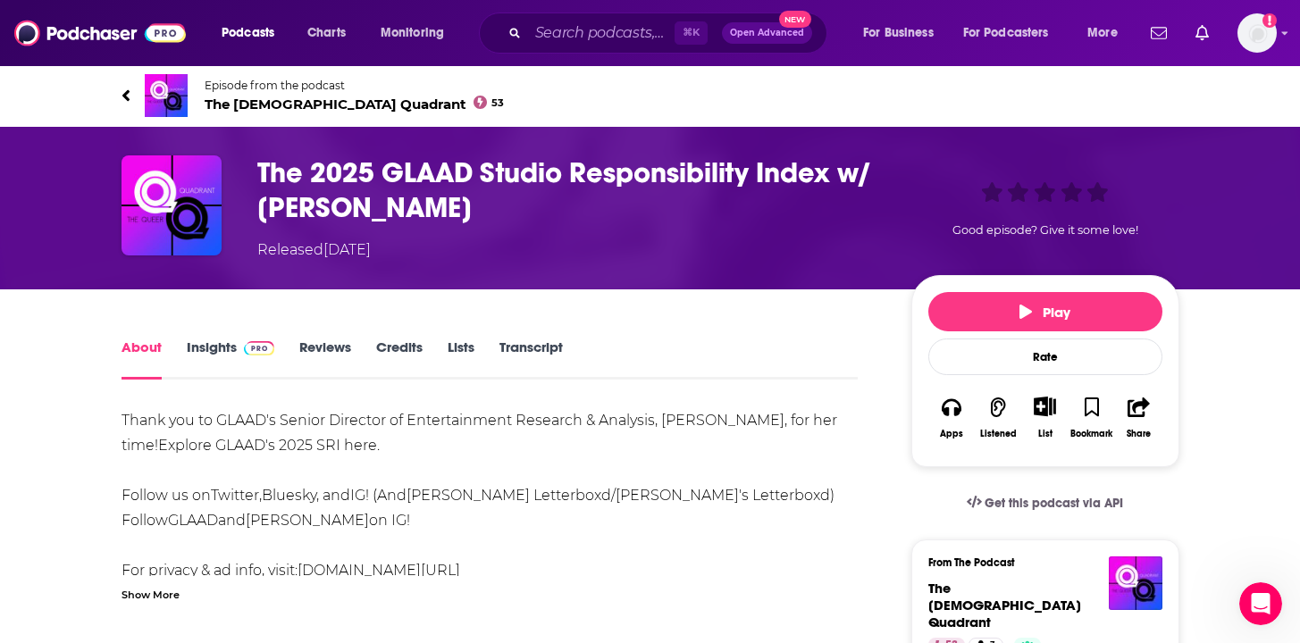
click at [229, 339] on link "Insights" at bounding box center [231, 359] width 88 height 41
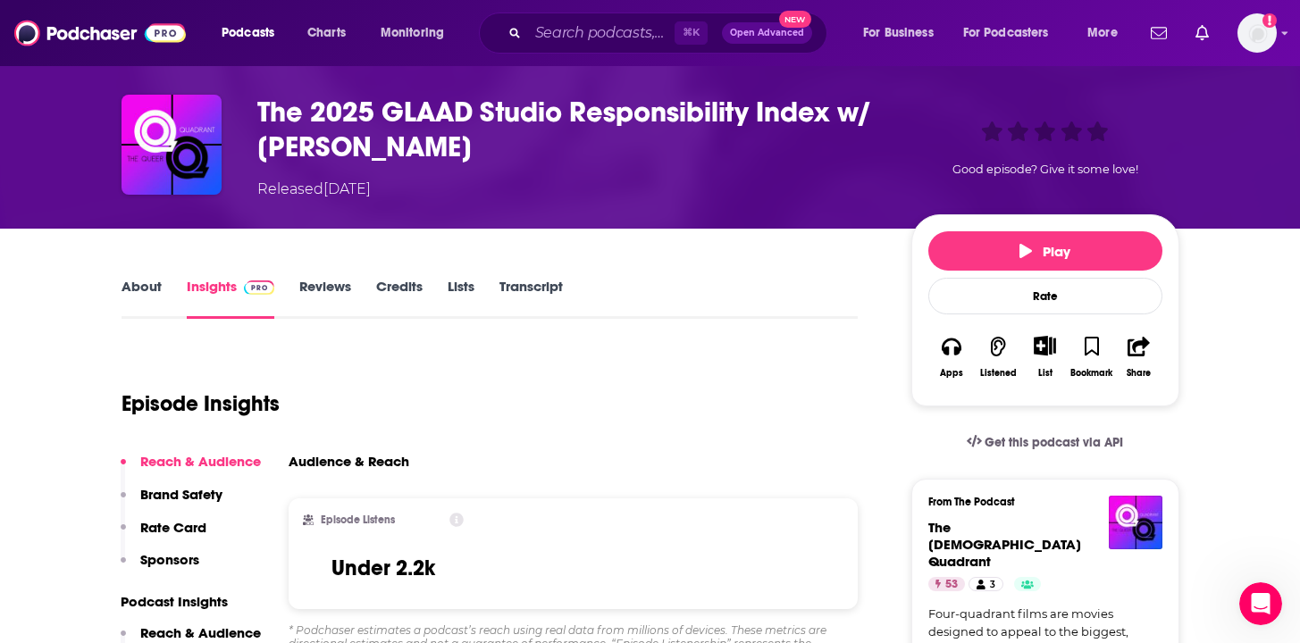
scroll to position [64, 0]
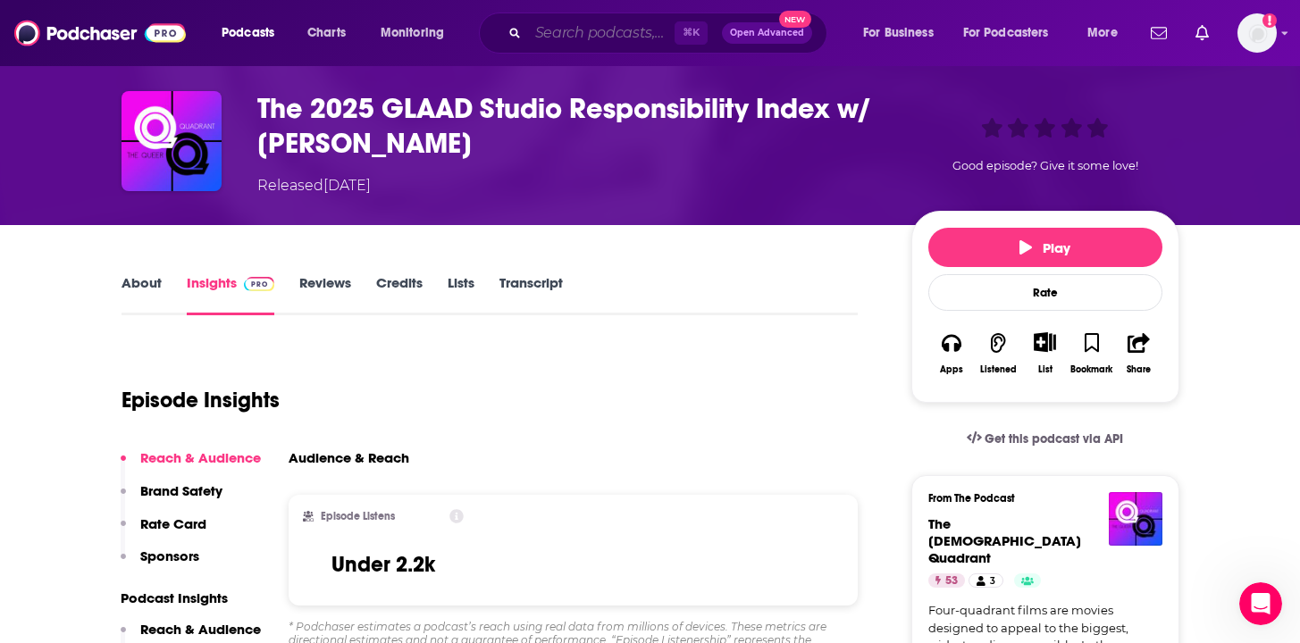
click at [594, 33] on input "Search podcasts, credits, & more..." at bounding box center [601, 33] width 146 height 29
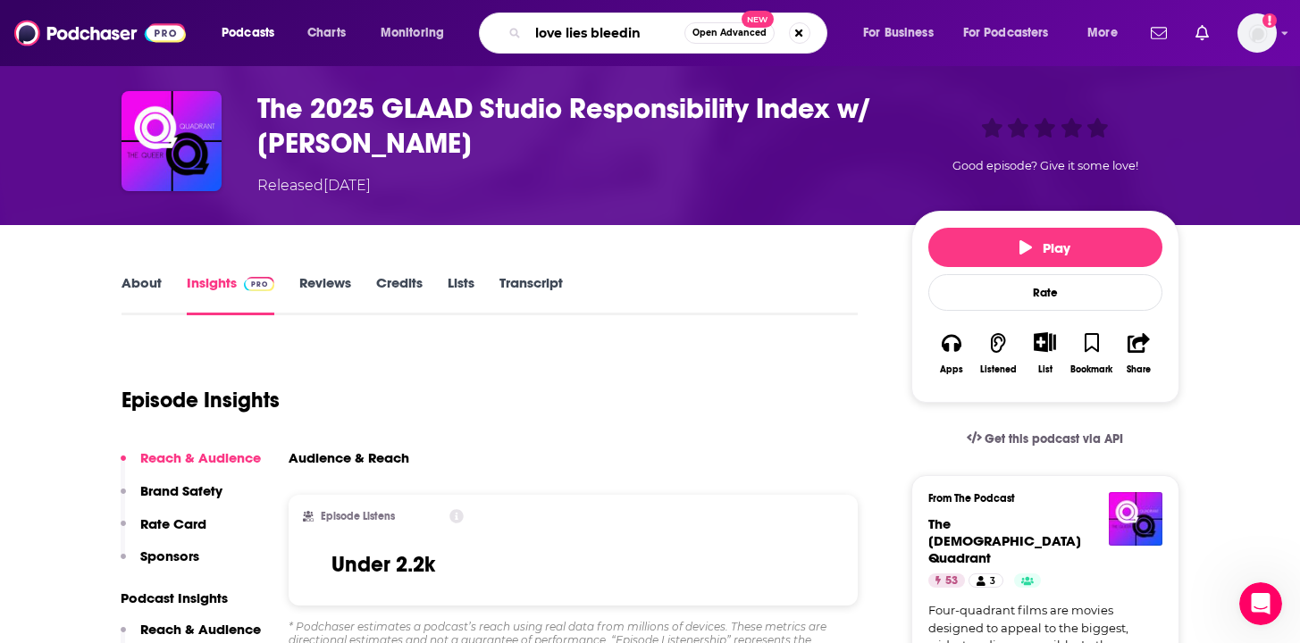
type input "love lies bleeding"
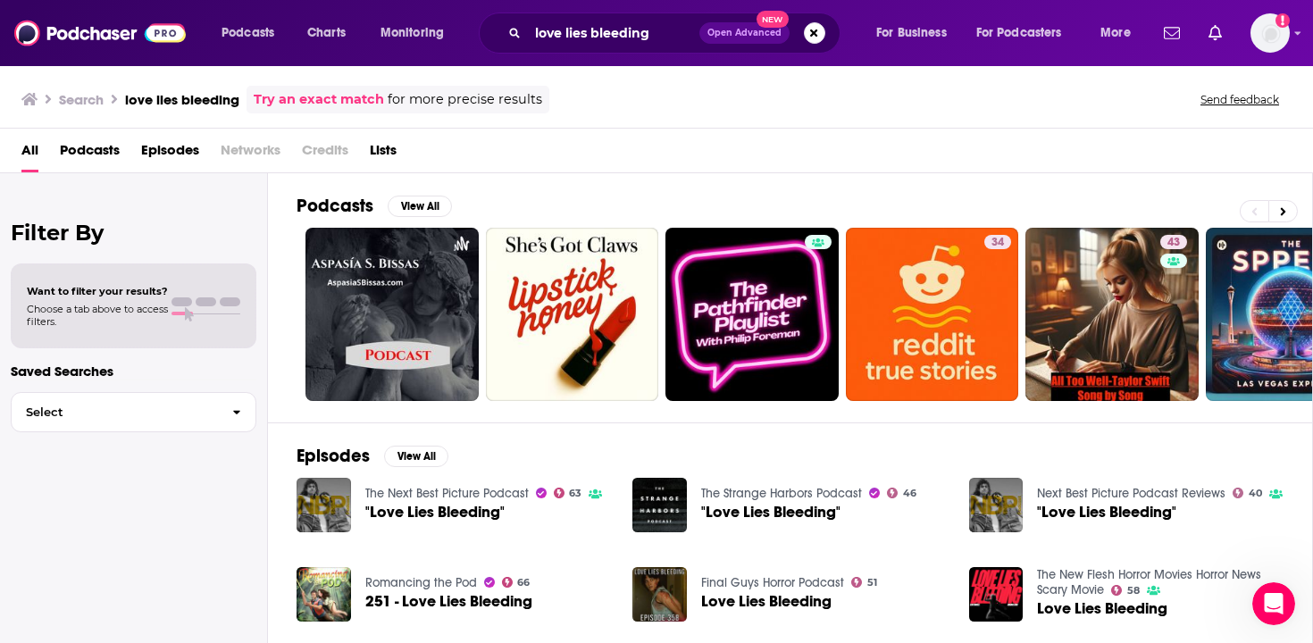
click at [230, 104] on h3 "love lies bleeding" at bounding box center [182, 99] width 114 height 17
click at [601, 41] on input "love lies bleeding" at bounding box center [614, 33] width 172 height 29
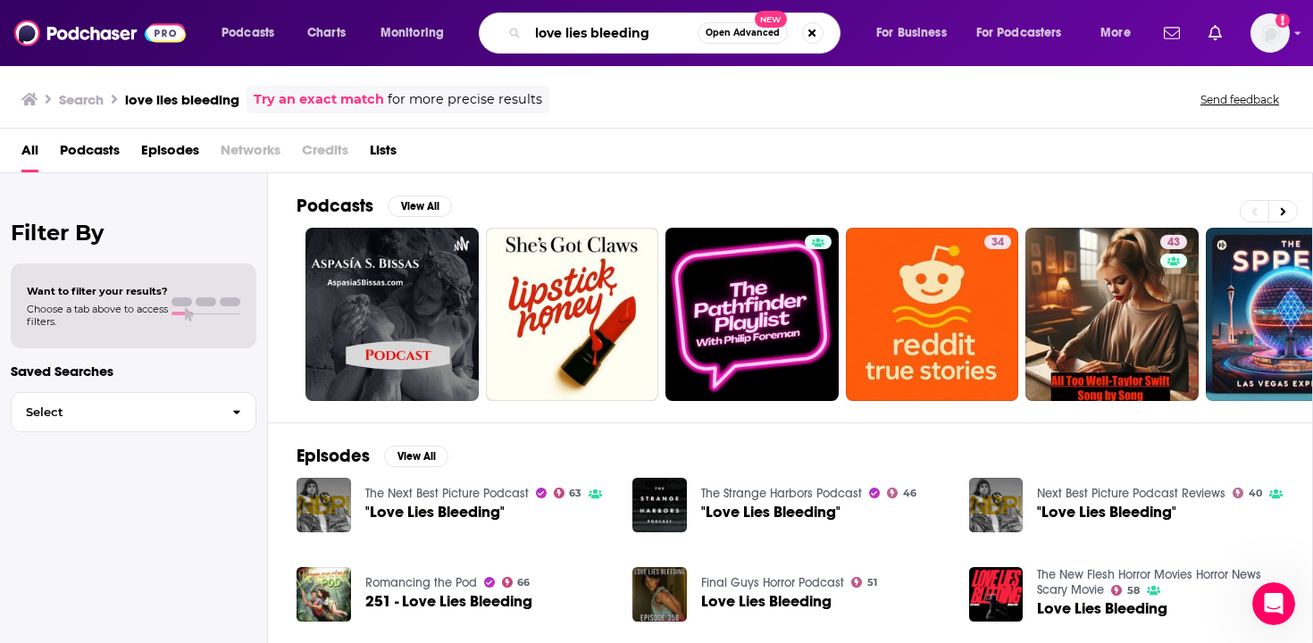
type input "love lies bleeding"
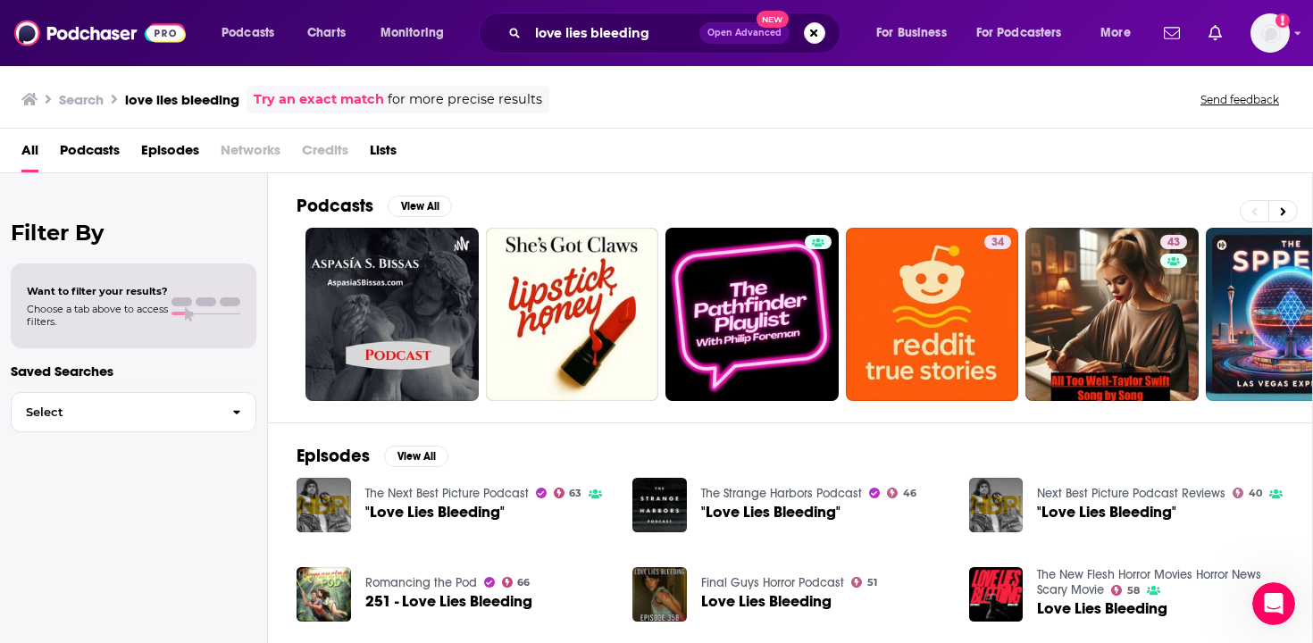
click at [433, 498] on link "The Next Best Picture Podcast" at bounding box center [446, 493] width 163 height 15
click at [575, 41] on input "love lies bleeding" at bounding box center [614, 33] width 172 height 29
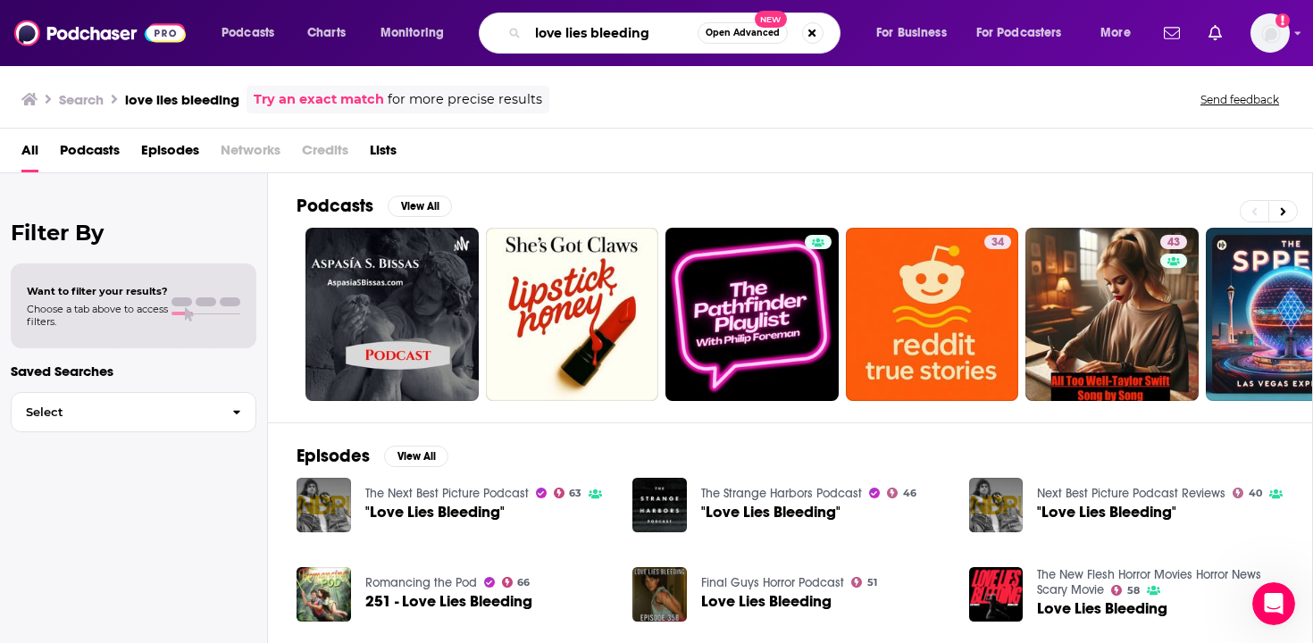
click at [575, 41] on input "love lies bleeding" at bounding box center [613, 33] width 170 height 29
click at [581, 42] on input "love lies bleeding" at bounding box center [613, 33] width 170 height 29
click at [579, 37] on input "love lies bleeding" at bounding box center [613, 33] width 170 height 29
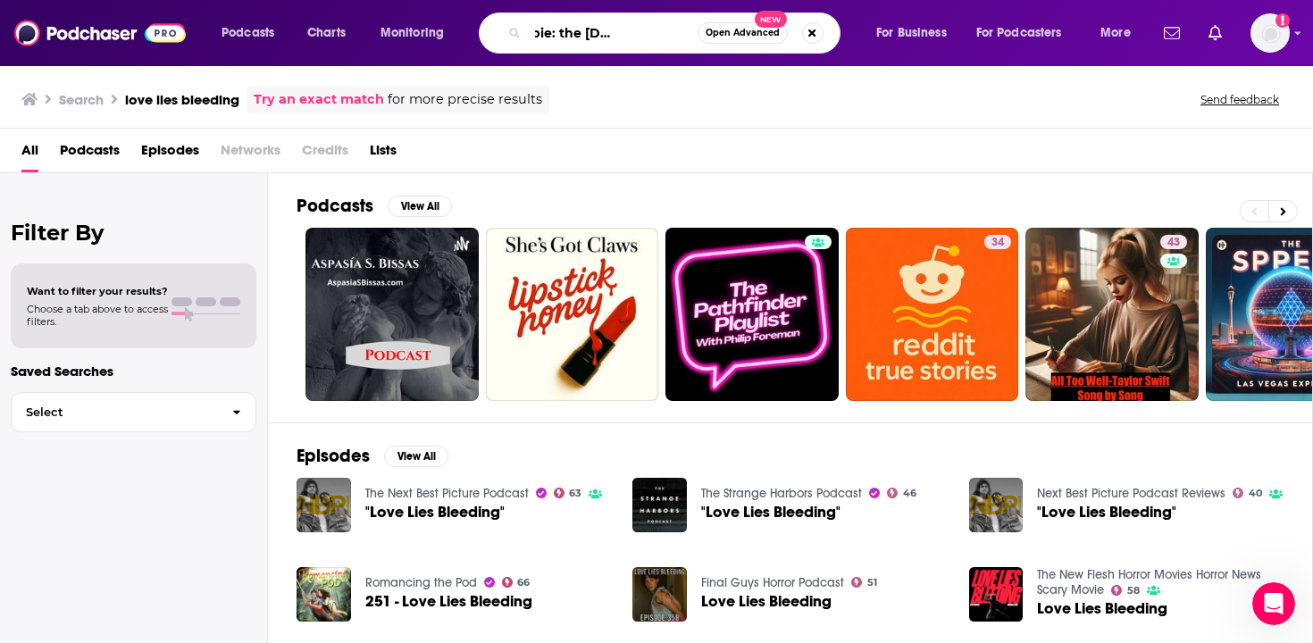
scroll to position [0, 87]
type input "A piece of pie: the [DEMOGRAPHIC_DATA] film podcast"
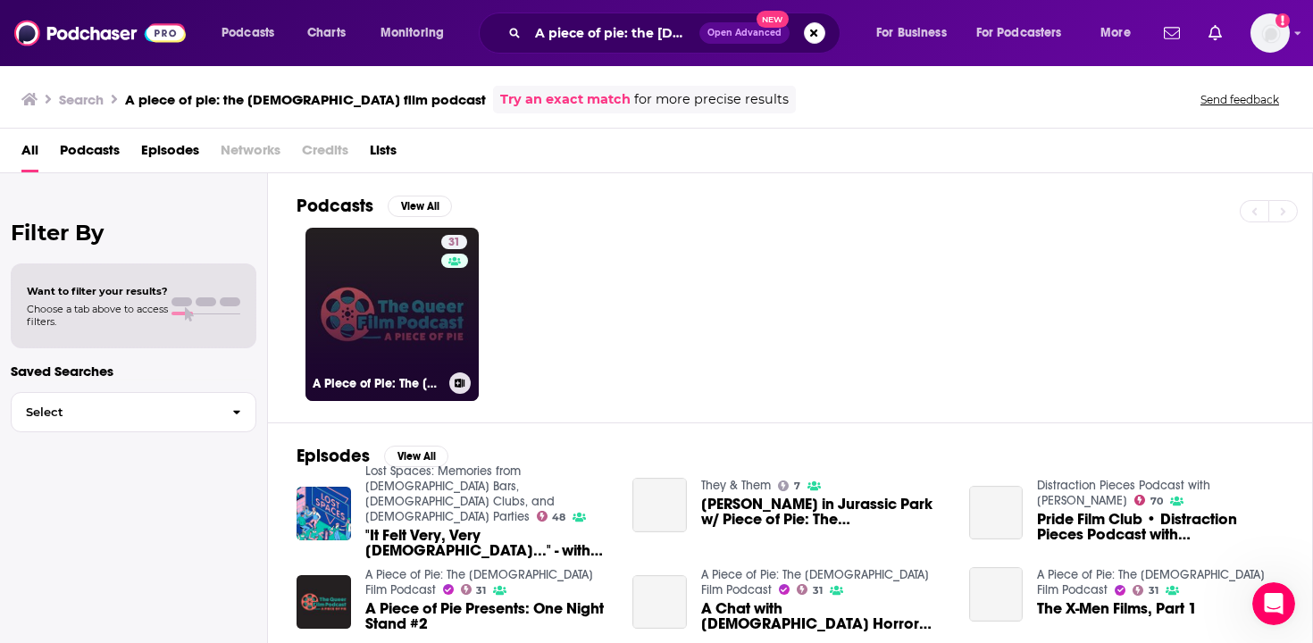
click at [413, 341] on link "31 A Piece of Pie: The [DEMOGRAPHIC_DATA] Film Podcast" at bounding box center [392, 314] width 173 height 173
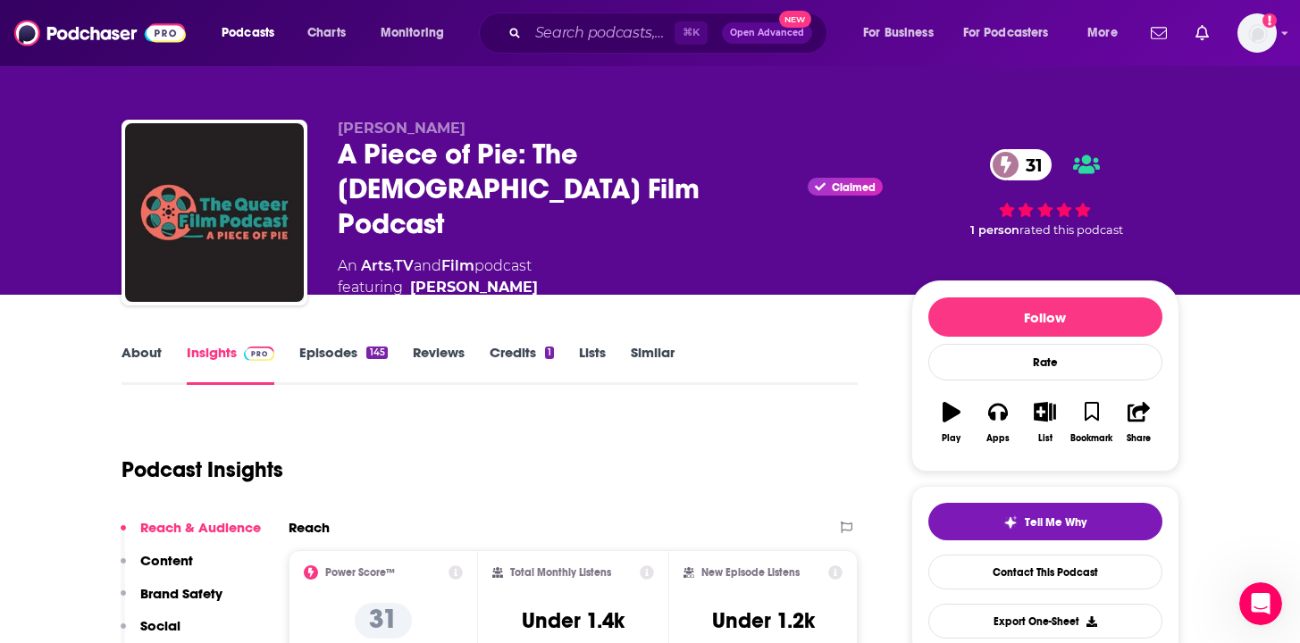
click at [324, 360] on link "Episodes 145" at bounding box center [343, 364] width 88 height 41
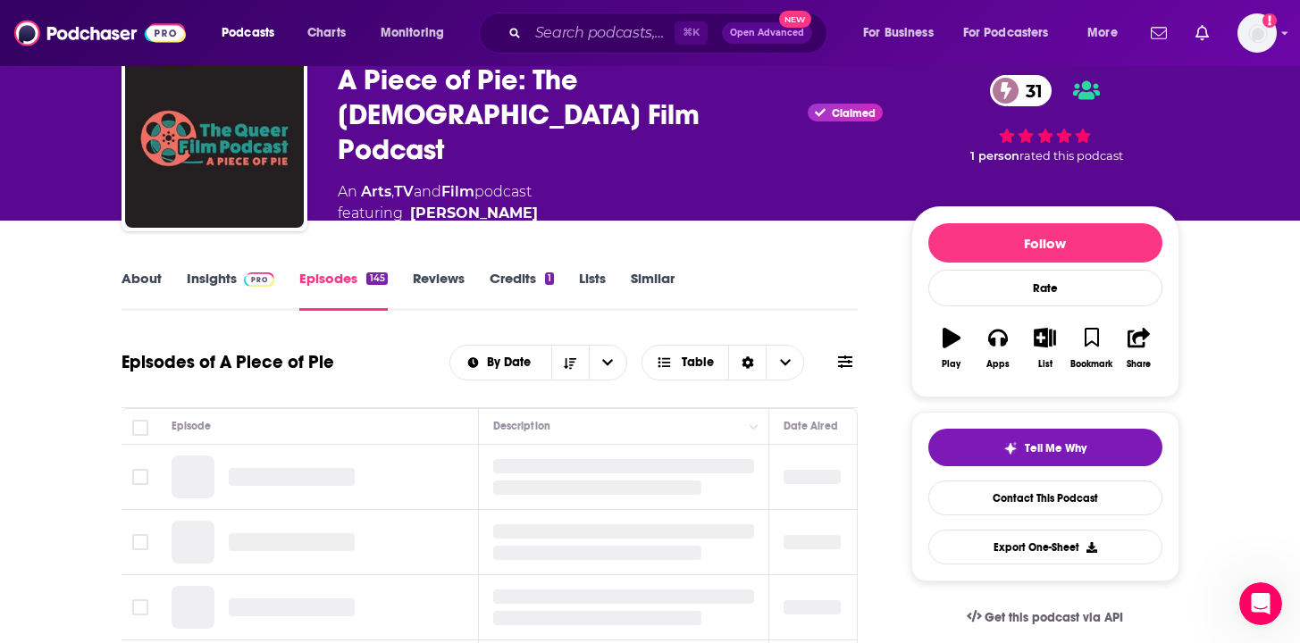
scroll to position [318, 0]
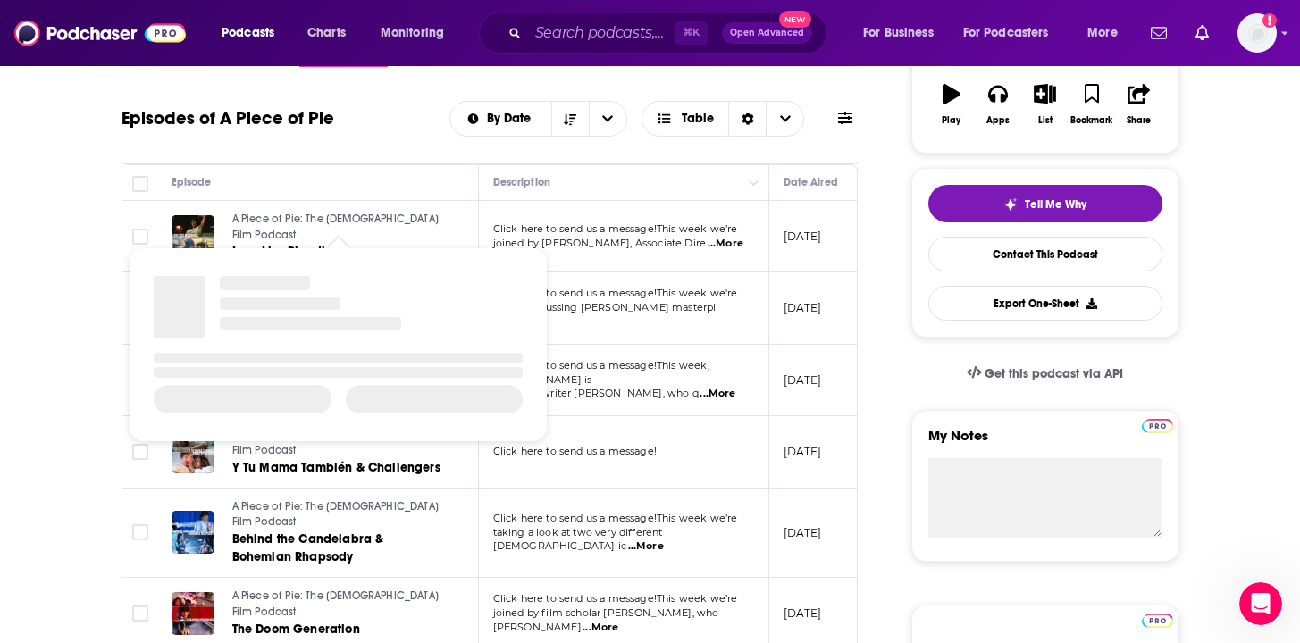
click at [362, 223] on span "A Piece of Pie: The [DEMOGRAPHIC_DATA] Film Podcast" at bounding box center [335, 227] width 207 height 29
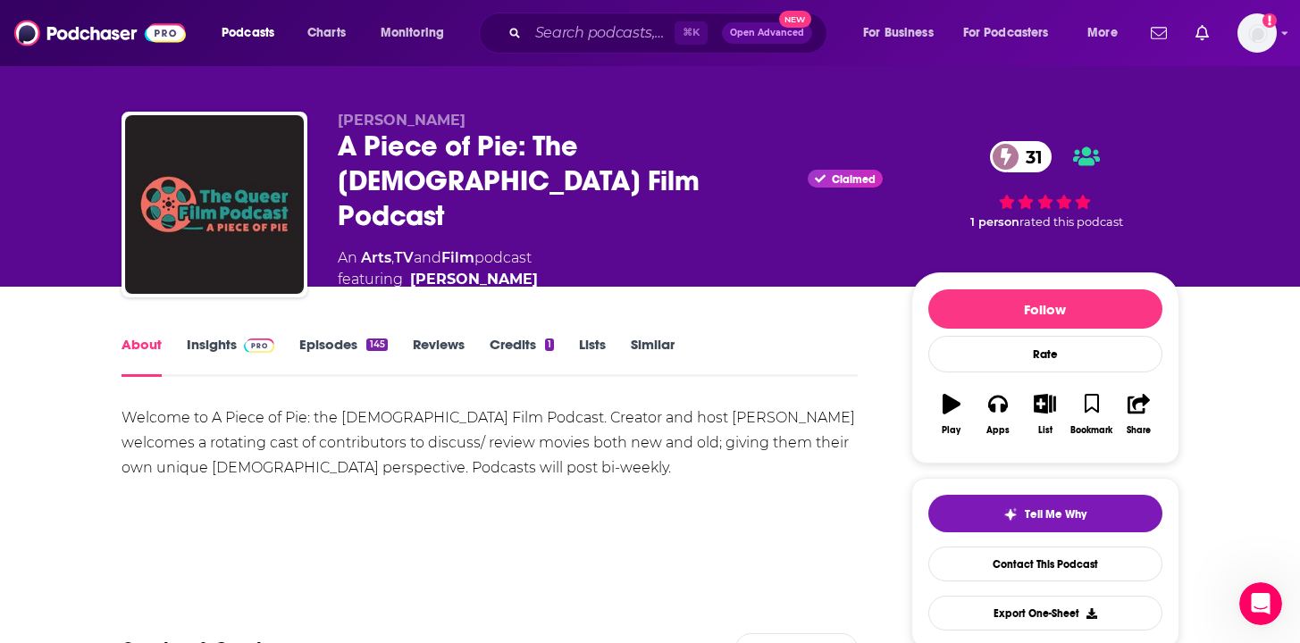
scroll to position [24, 0]
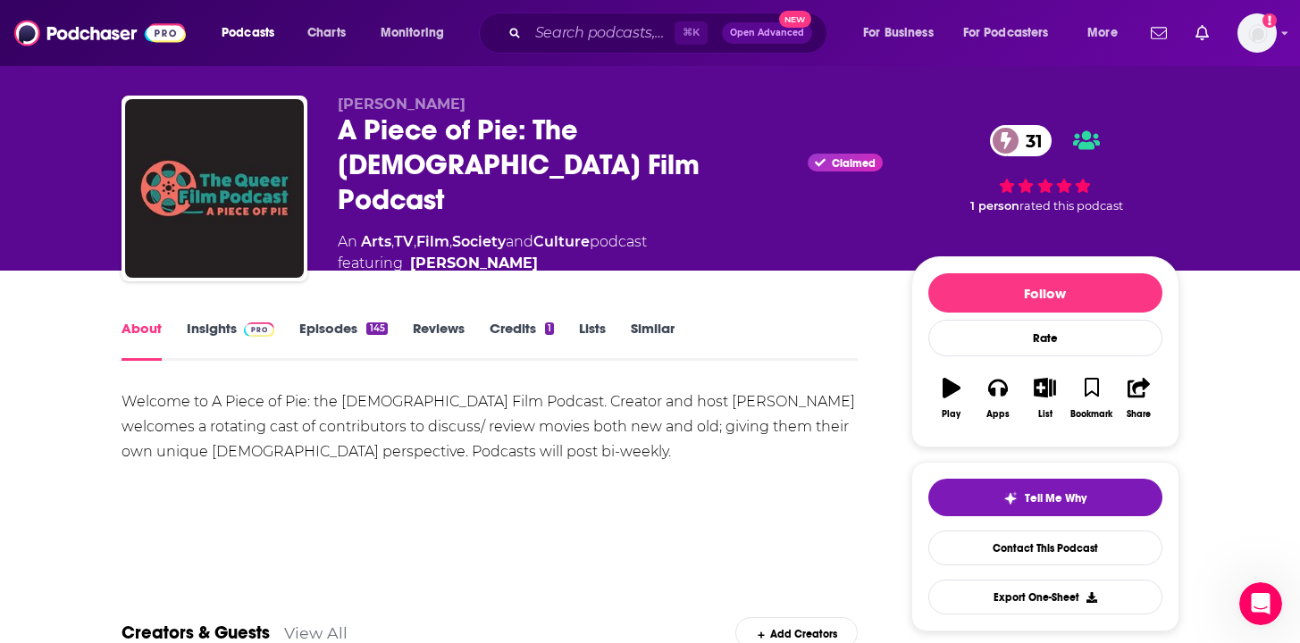
click at [230, 331] on link "Insights" at bounding box center [231, 340] width 88 height 41
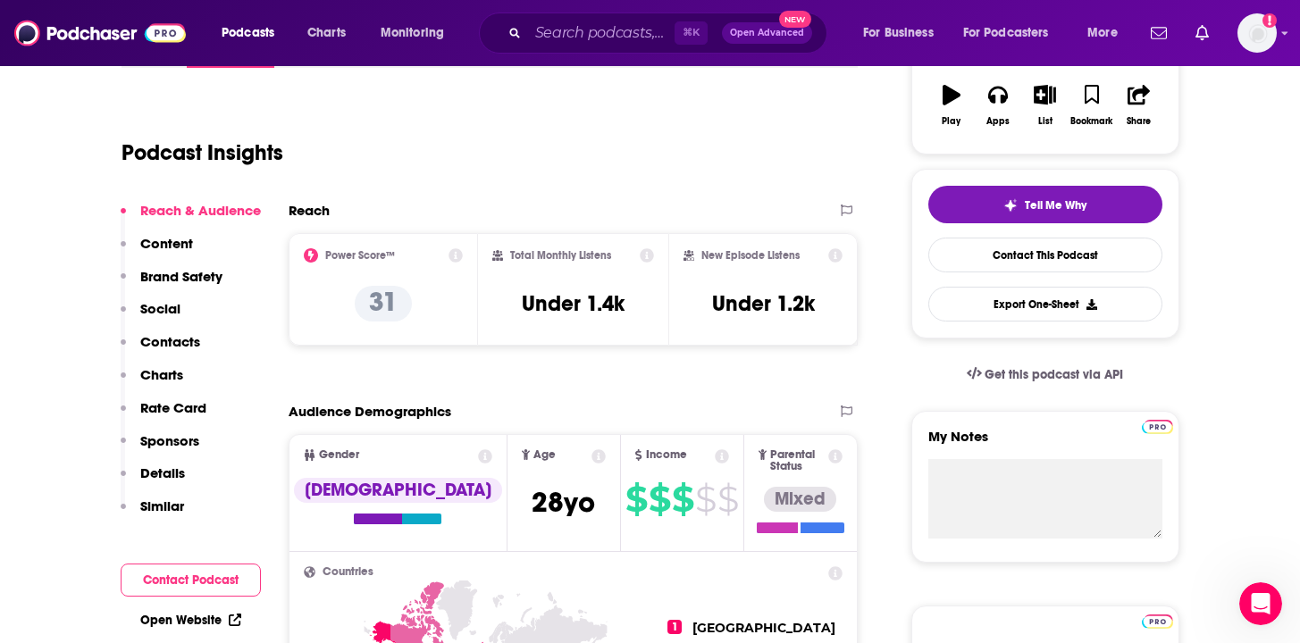
scroll to position [160, 0]
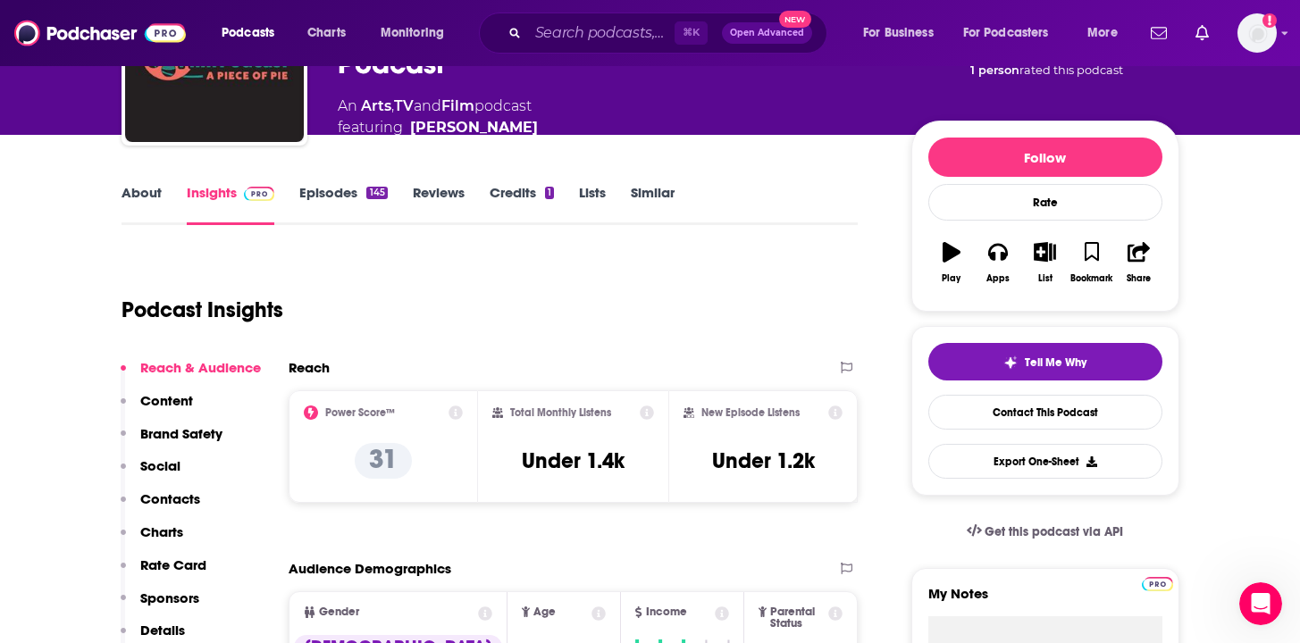
click at [322, 197] on link "Episodes 145" at bounding box center [343, 204] width 88 height 41
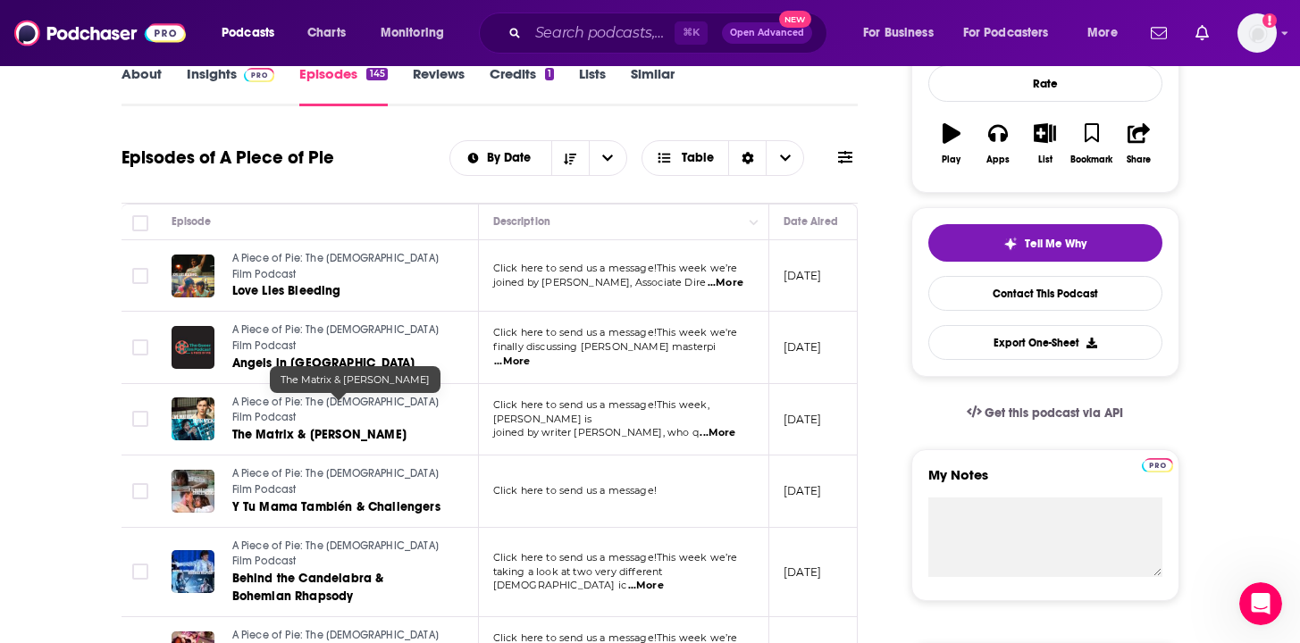
scroll to position [280, 0]
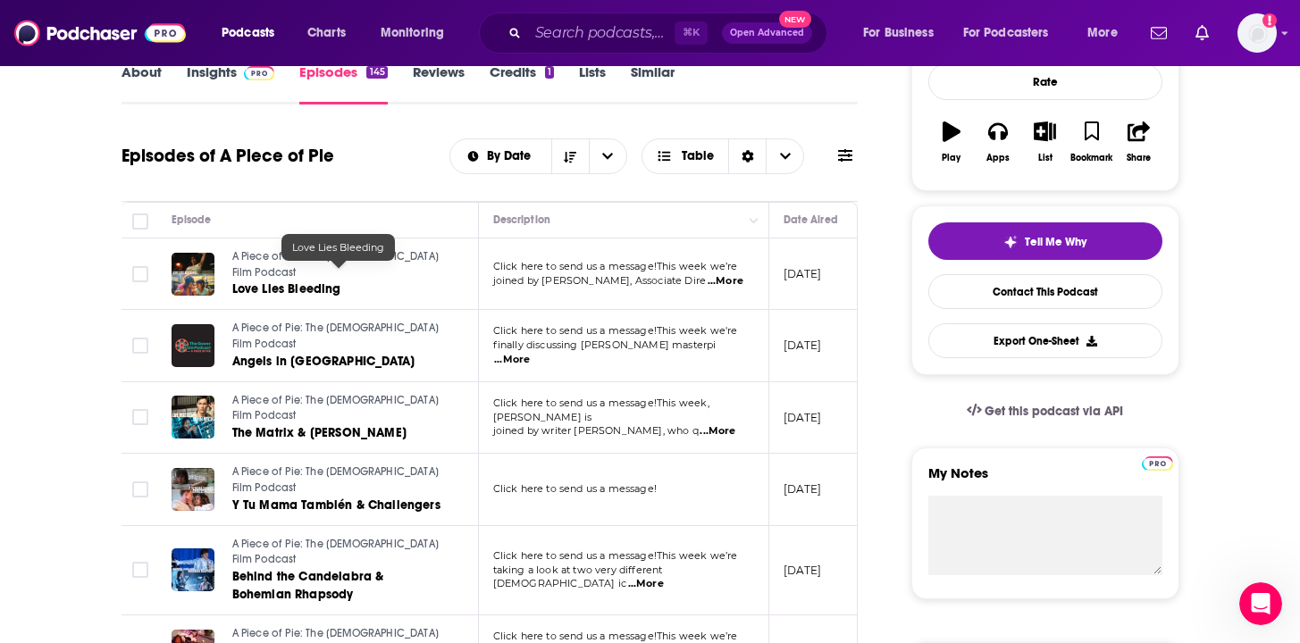
click at [363, 258] on div "Love Lies Bleeding" at bounding box center [337, 247] width 113 height 27
click at [371, 263] on span "A Piece of Pie: The [DEMOGRAPHIC_DATA] Film Podcast" at bounding box center [335, 264] width 207 height 29
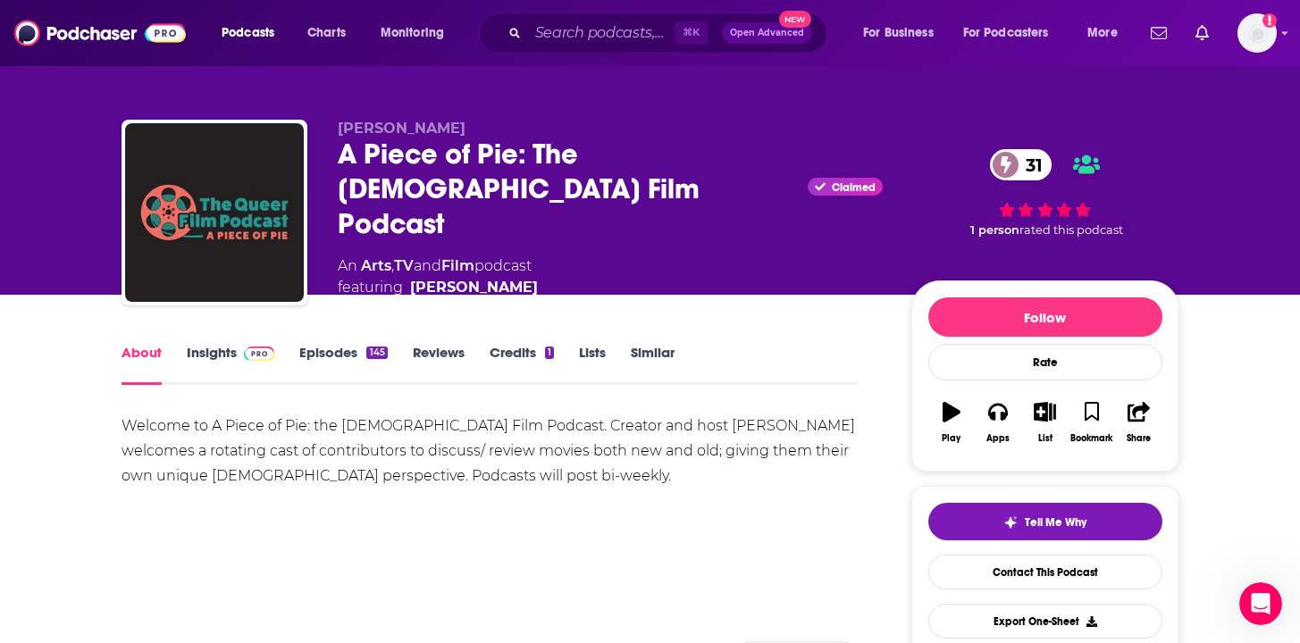
click at [248, 357] on link "Insights" at bounding box center [231, 364] width 88 height 41
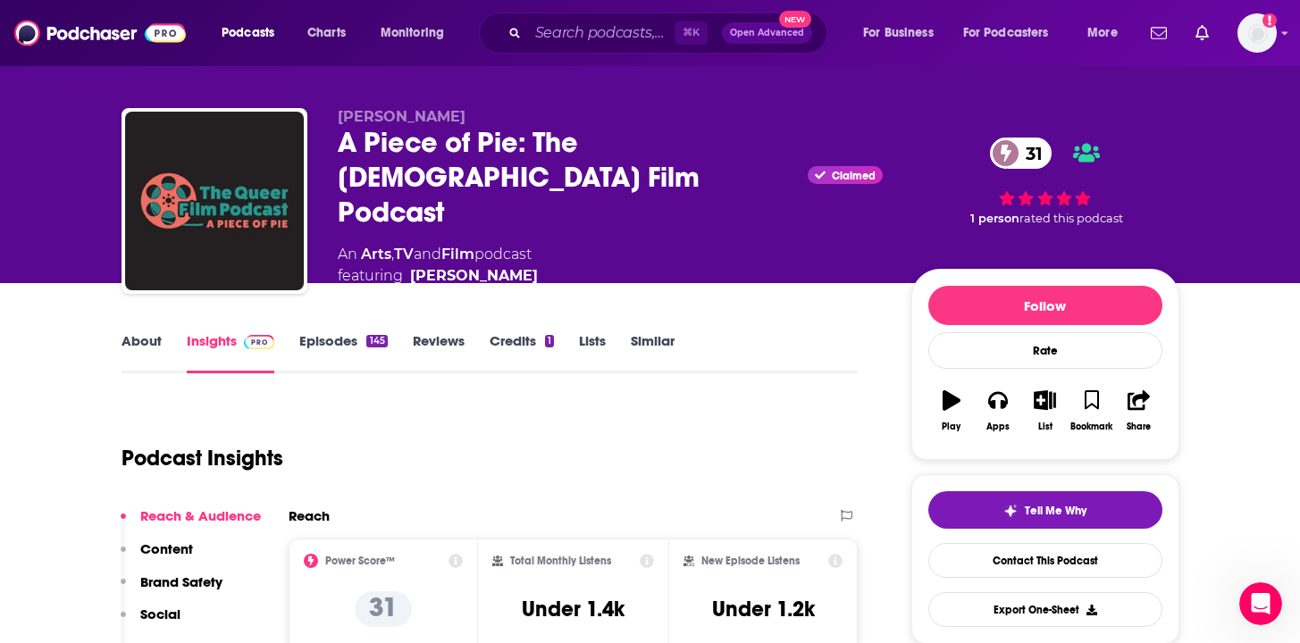
scroll to position [29, 0]
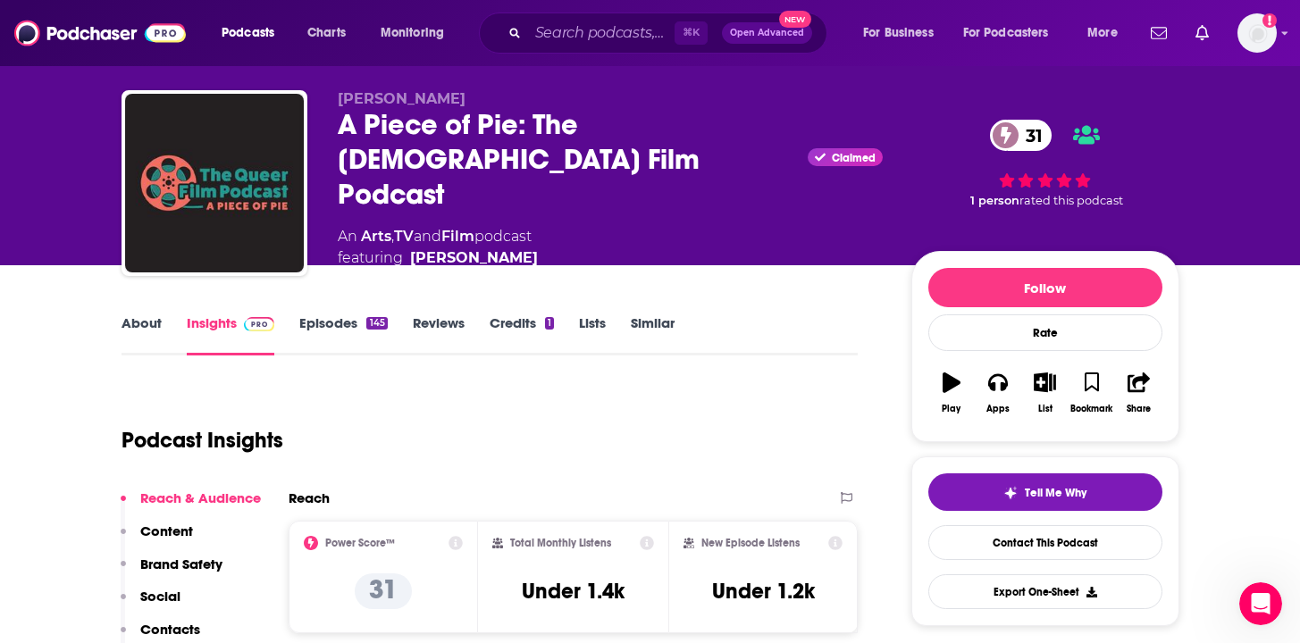
click at [352, 320] on link "Episodes 145" at bounding box center [343, 334] width 88 height 41
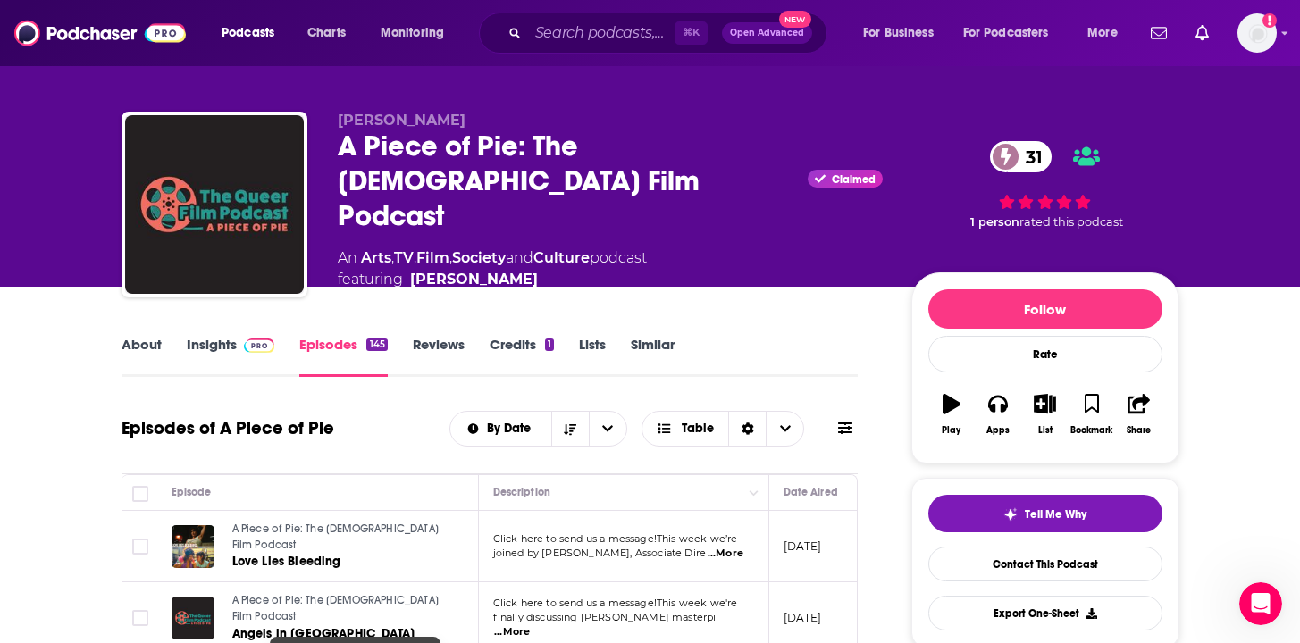
scroll to position [177, 0]
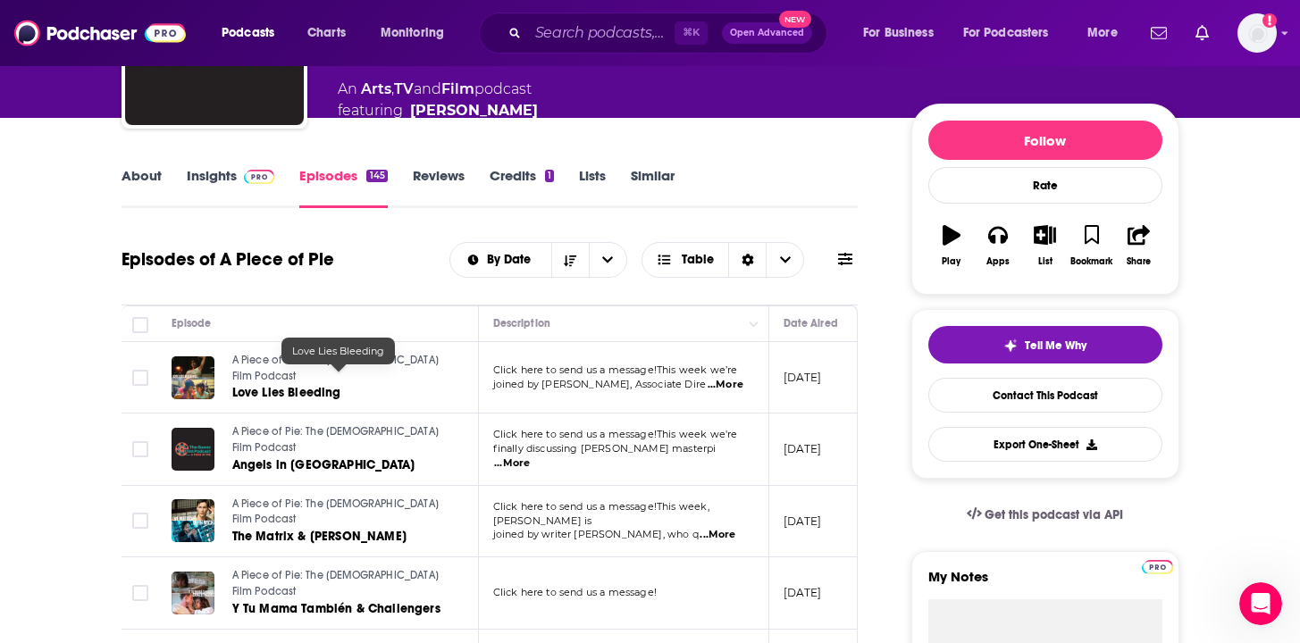
click at [282, 363] on span "A Piece of Pie: The [DEMOGRAPHIC_DATA] Film Podcast" at bounding box center [335, 368] width 207 height 29
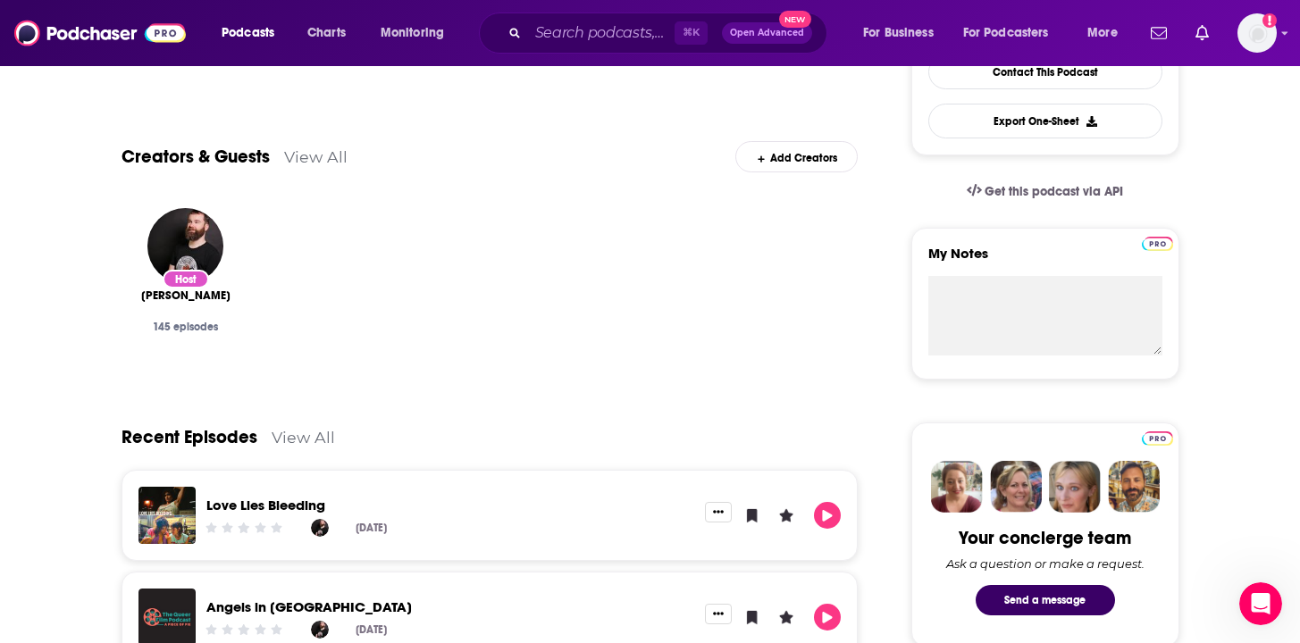
scroll to position [577, 0]
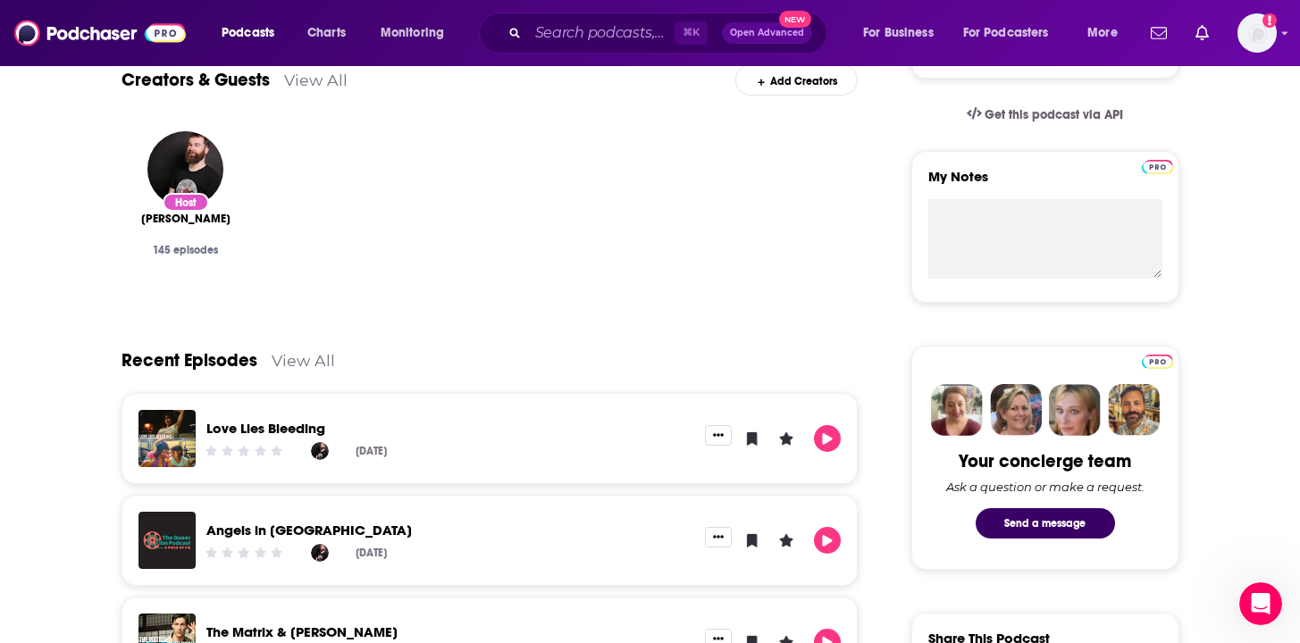
click at [286, 417] on div "Love Lies Bleeding [DATE]" at bounding box center [451, 438] width 510 height 57
click at [287, 424] on link "Love Lies Bleeding" at bounding box center [265, 428] width 119 height 17
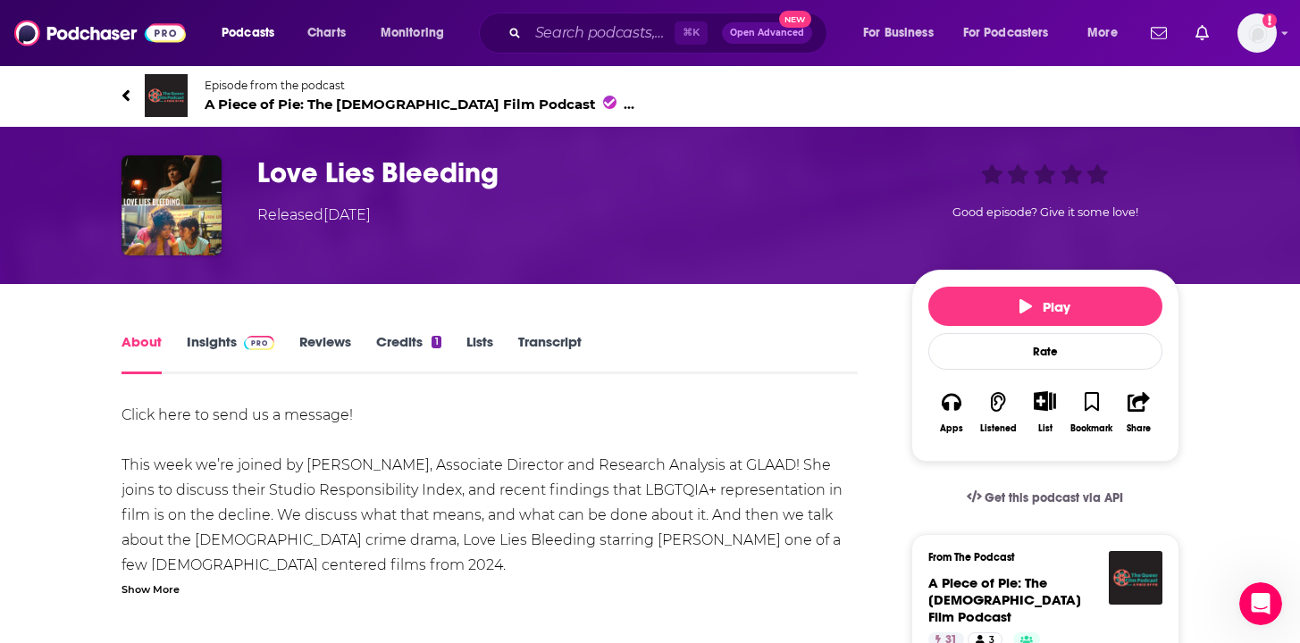
click at [229, 343] on link "Insights" at bounding box center [231, 353] width 88 height 41
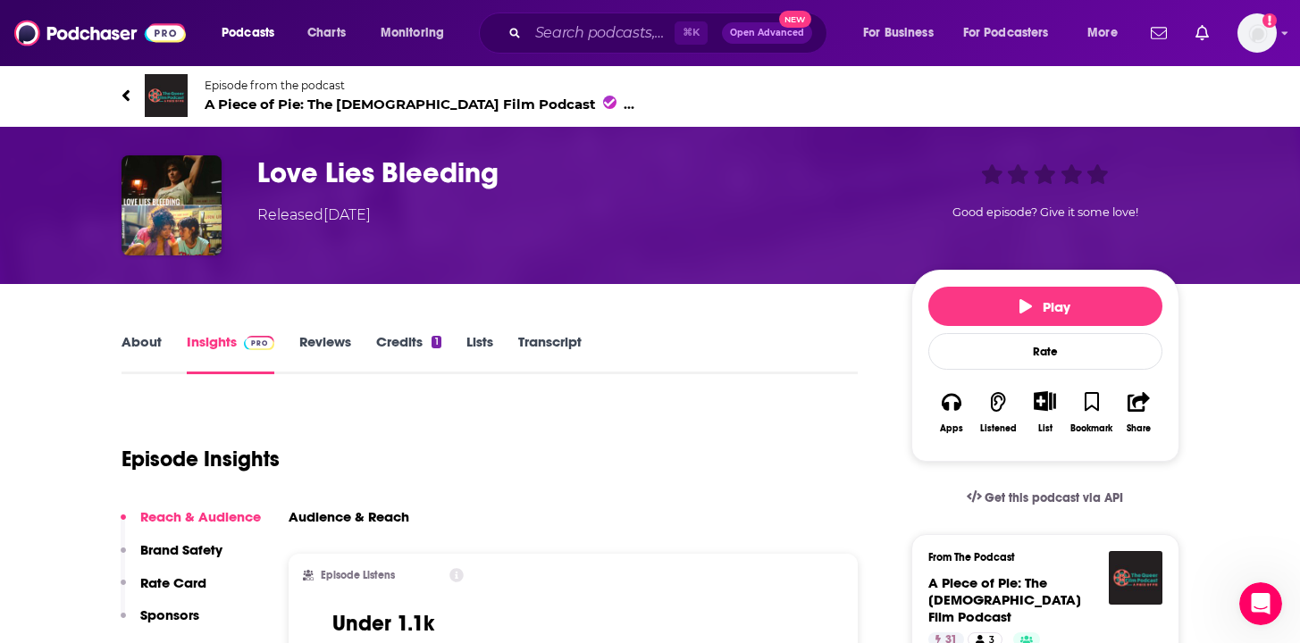
click at [298, 98] on span "A Piece of Pie: The [DEMOGRAPHIC_DATA] Film Podcast 31" at bounding box center [428, 104] width 446 height 17
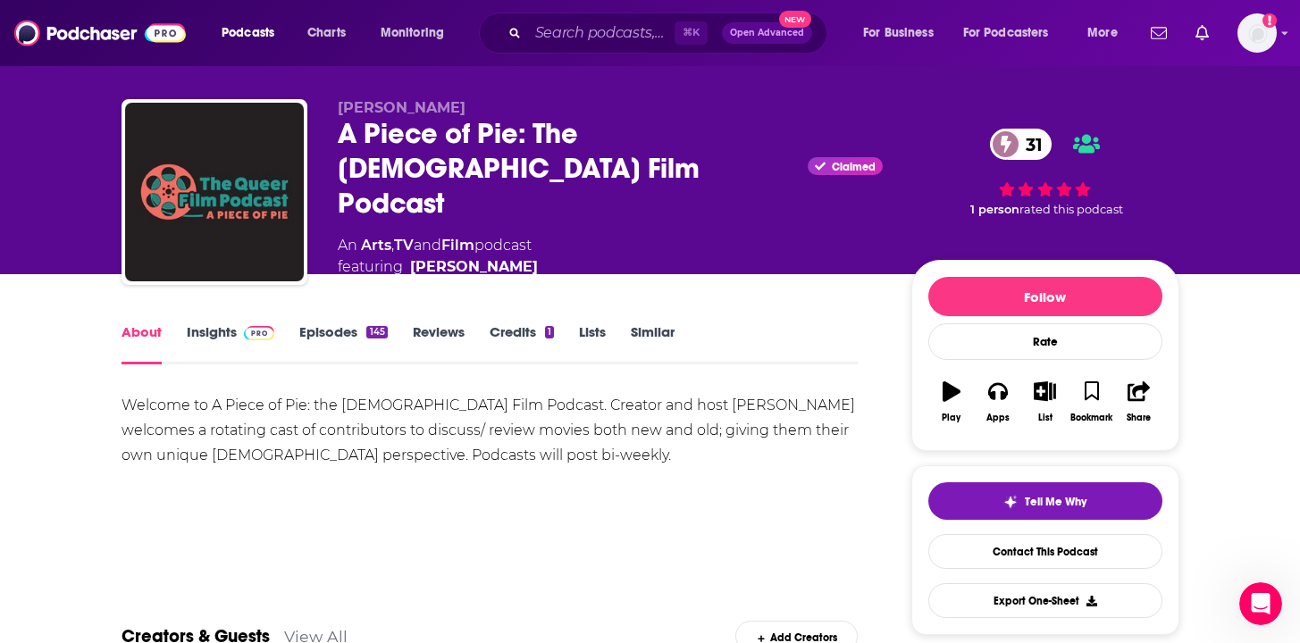
scroll to position [31, 0]
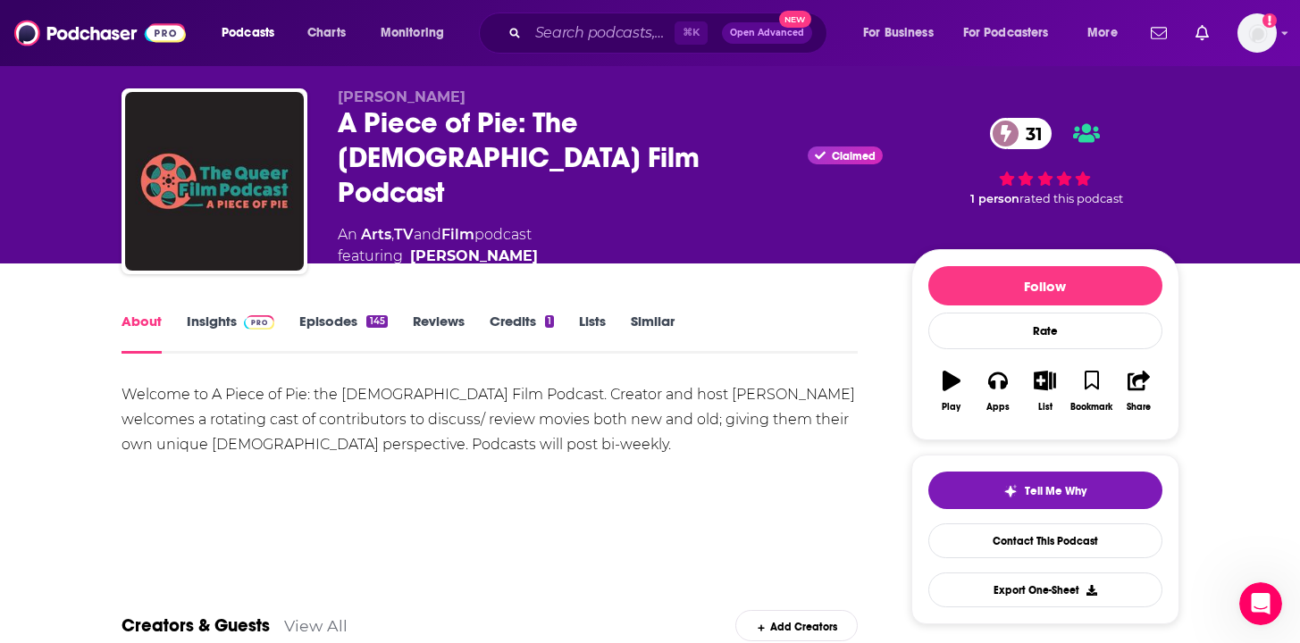
click at [199, 313] on link "Insights" at bounding box center [231, 333] width 88 height 41
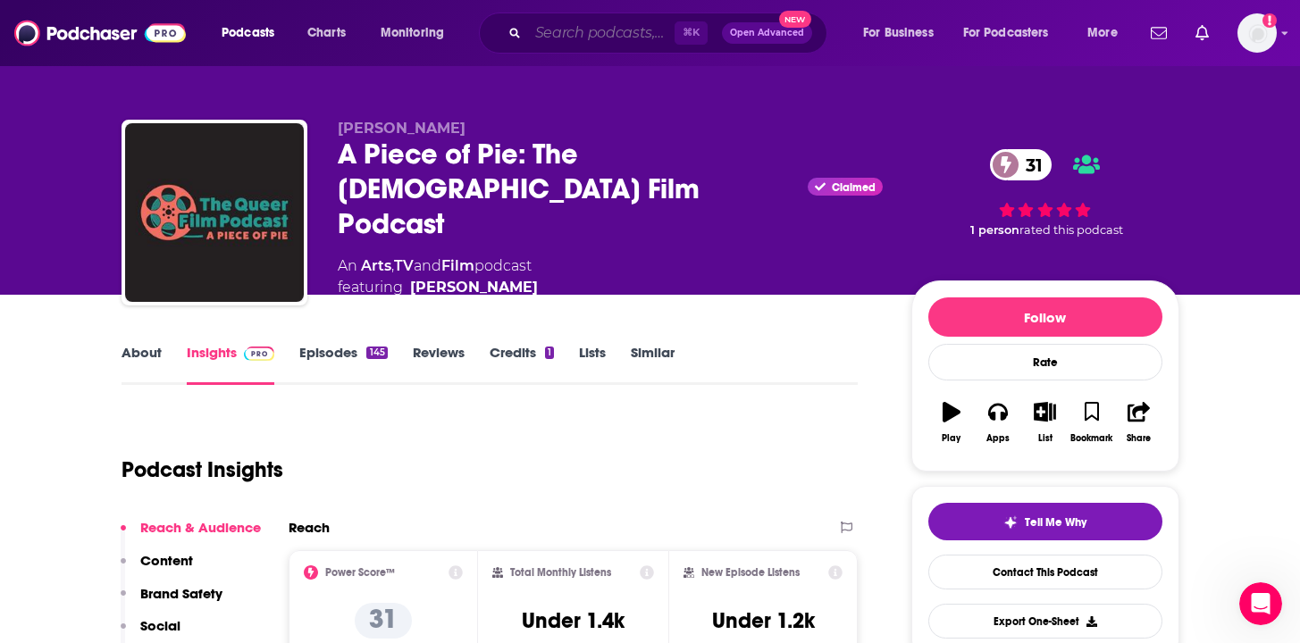
click at [573, 38] on input "Search podcasts, credits, & more..." at bounding box center [601, 33] width 146 height 29
click at [85, 34] on img at bounding box center [100, 33] width 172 height 34
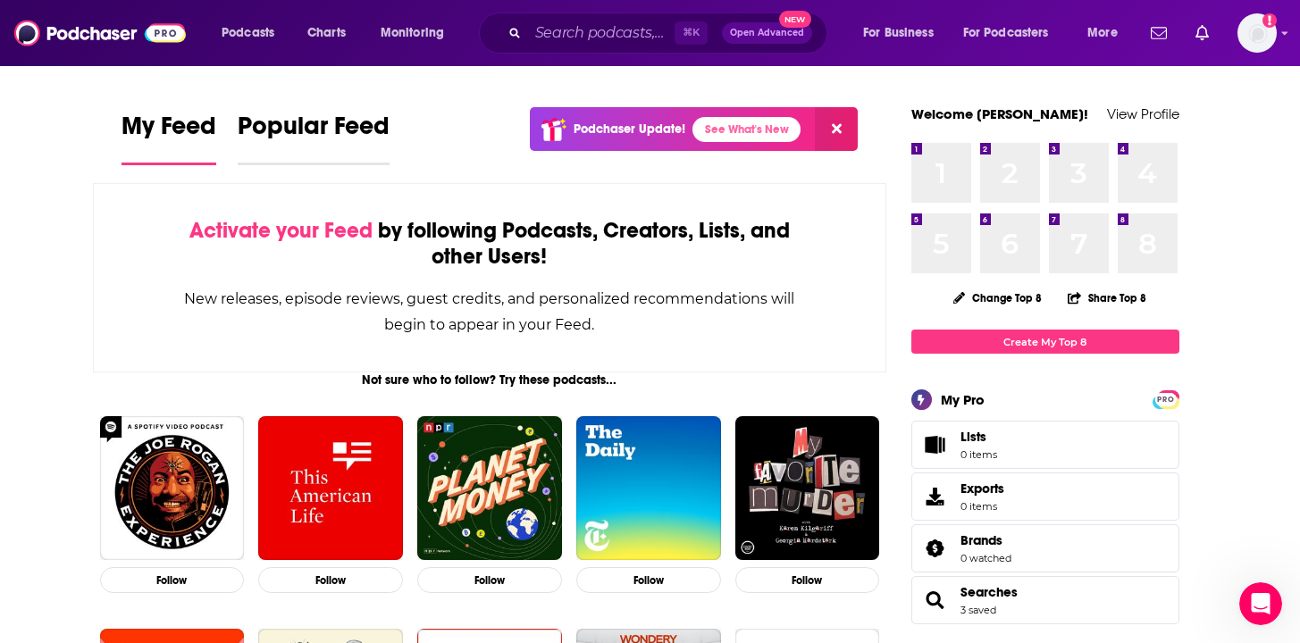
click at [321, 132] on span "Popular Feed" at bounding box center [314, 131] width 152 height 41
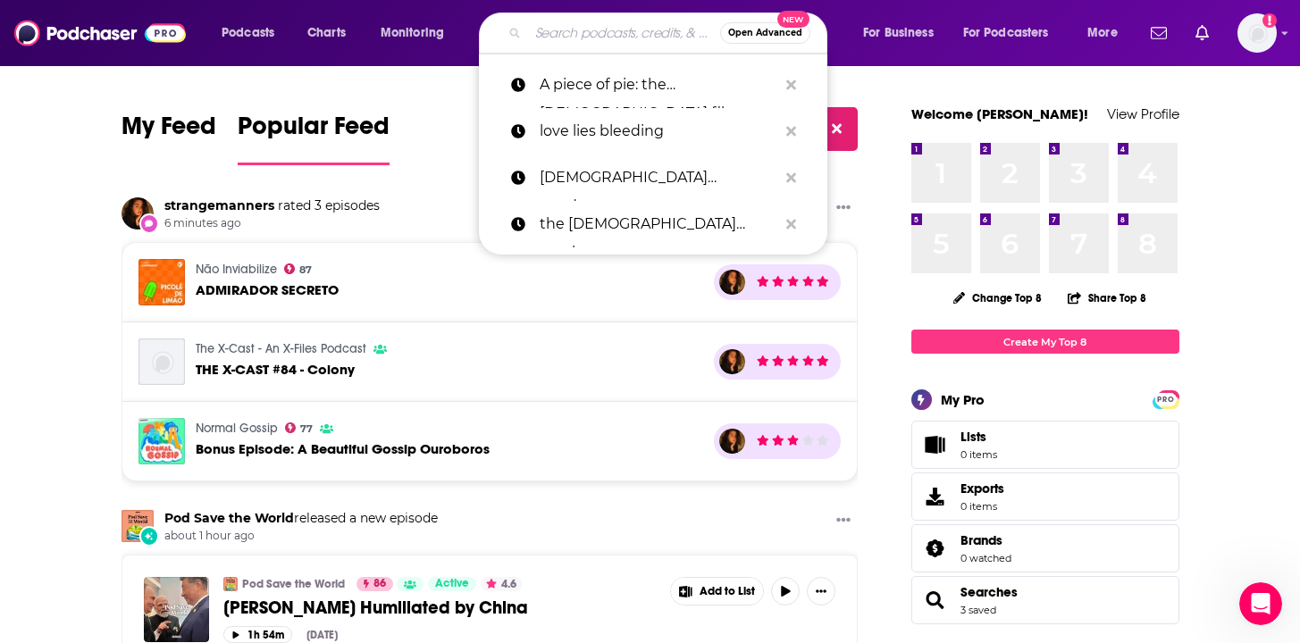
click at [565, 32] on input "Search podcasts, credits, & more..." at bounding box center [624, 33] width 192 height 29
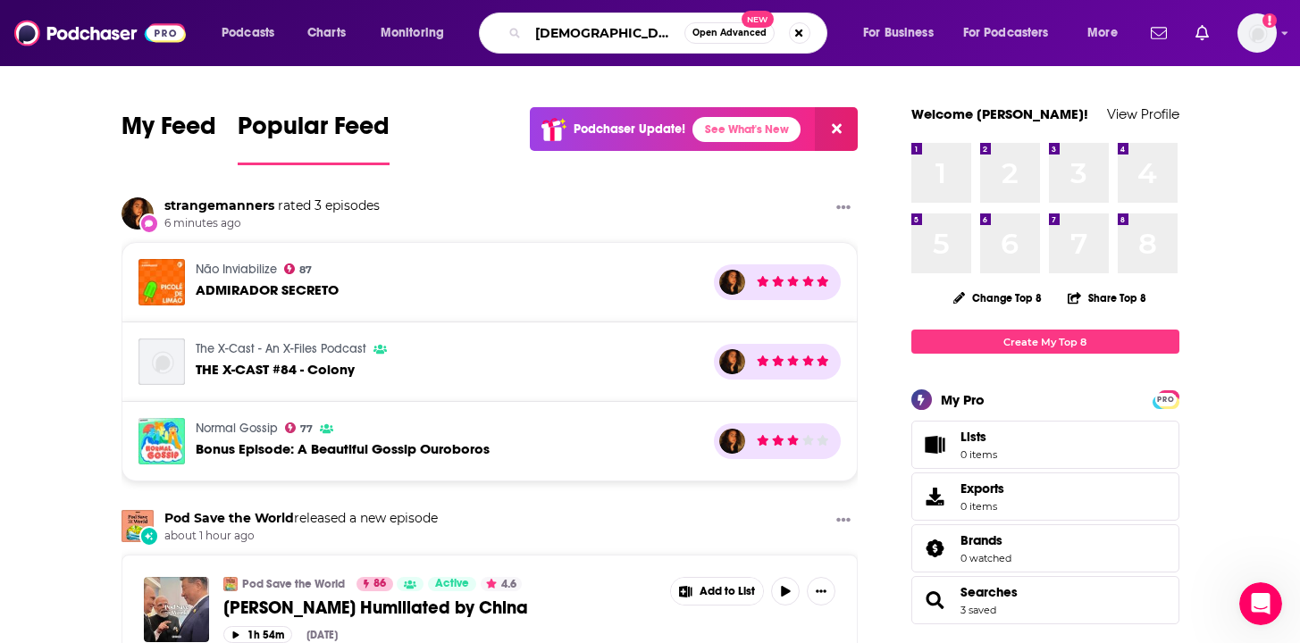
type input "[DEMOGRAPHIC_DATA]"
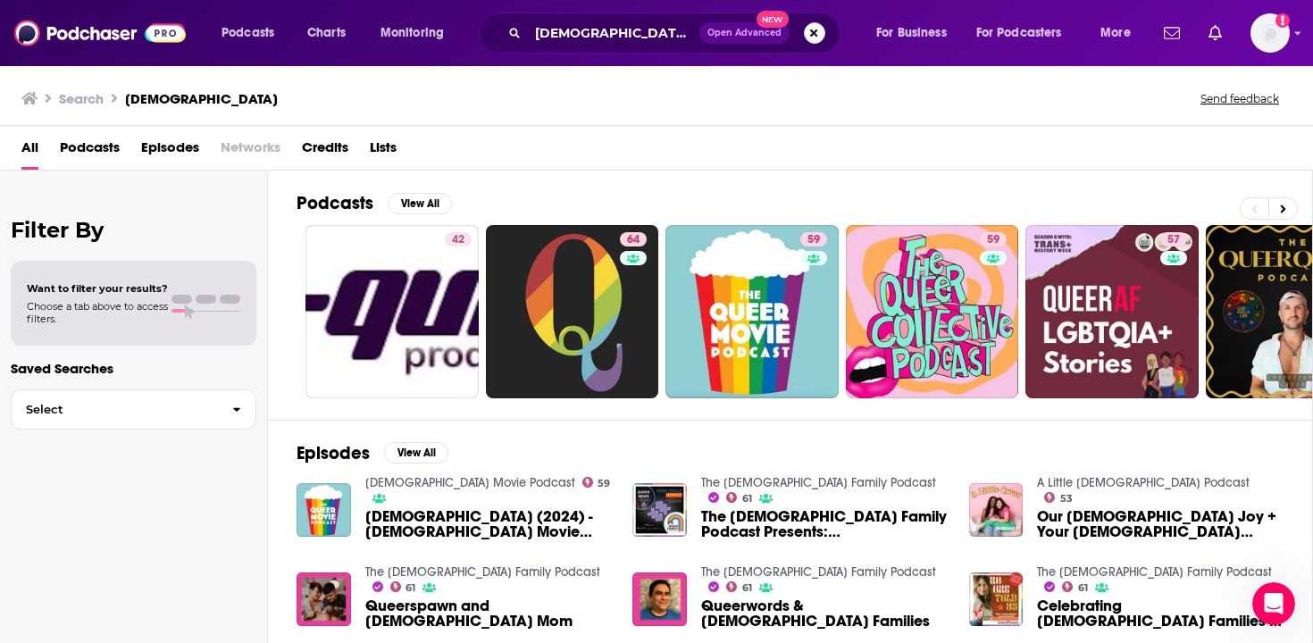
click at [816, 35] on button "Search podcasts, credits, & more..." at bounding box center [814, 32] width 21 height 21
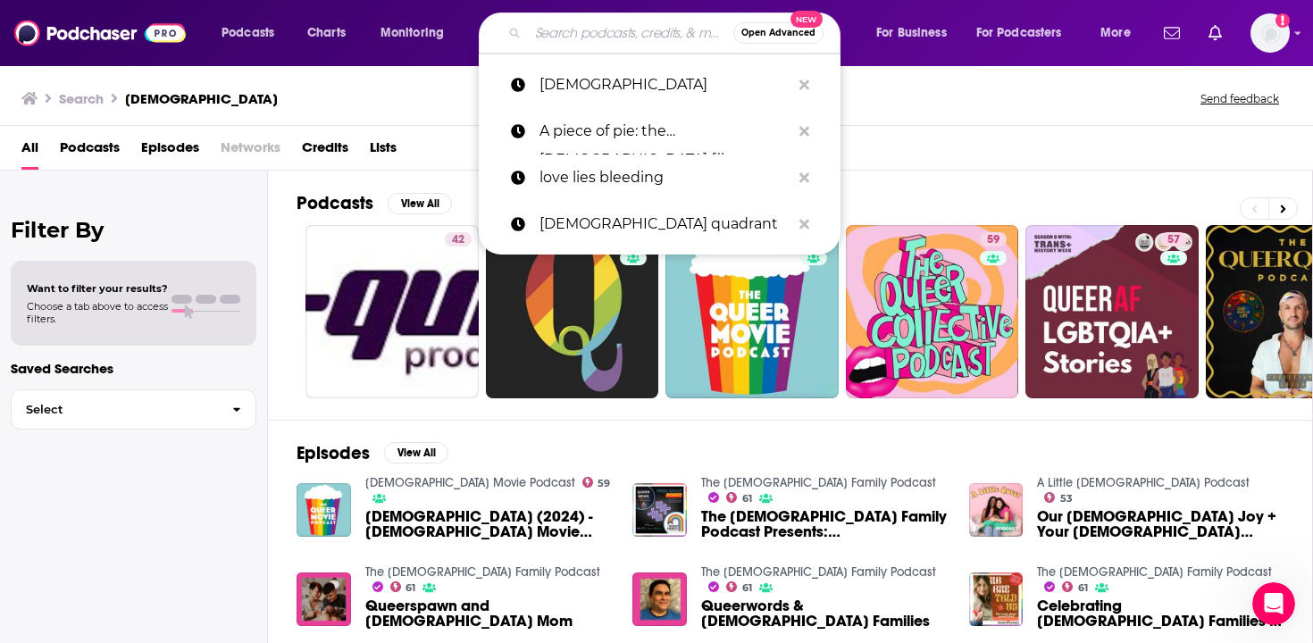
click at [352, 87] on div "Search [DEMOGRAPHIC_DATA] Send feedback" at bounding box center [652, 98] width 1263 height 25
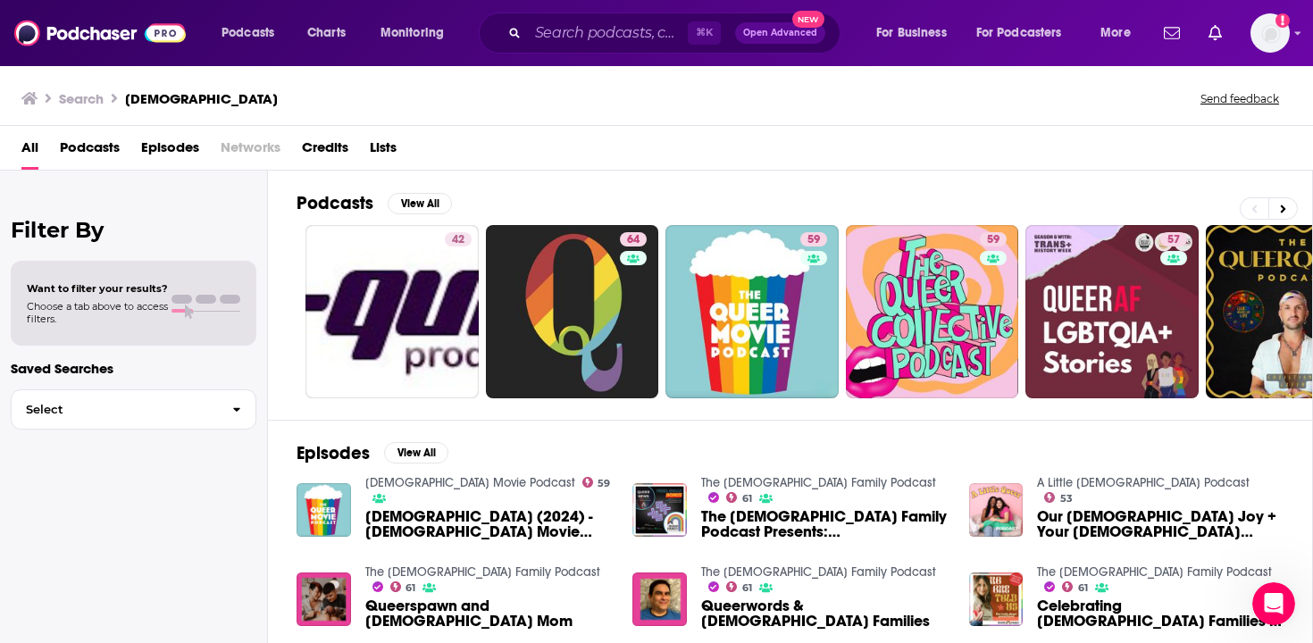
click at [381, 151] on span "Lists" at bounding box center [383, 151] width 27 height 37
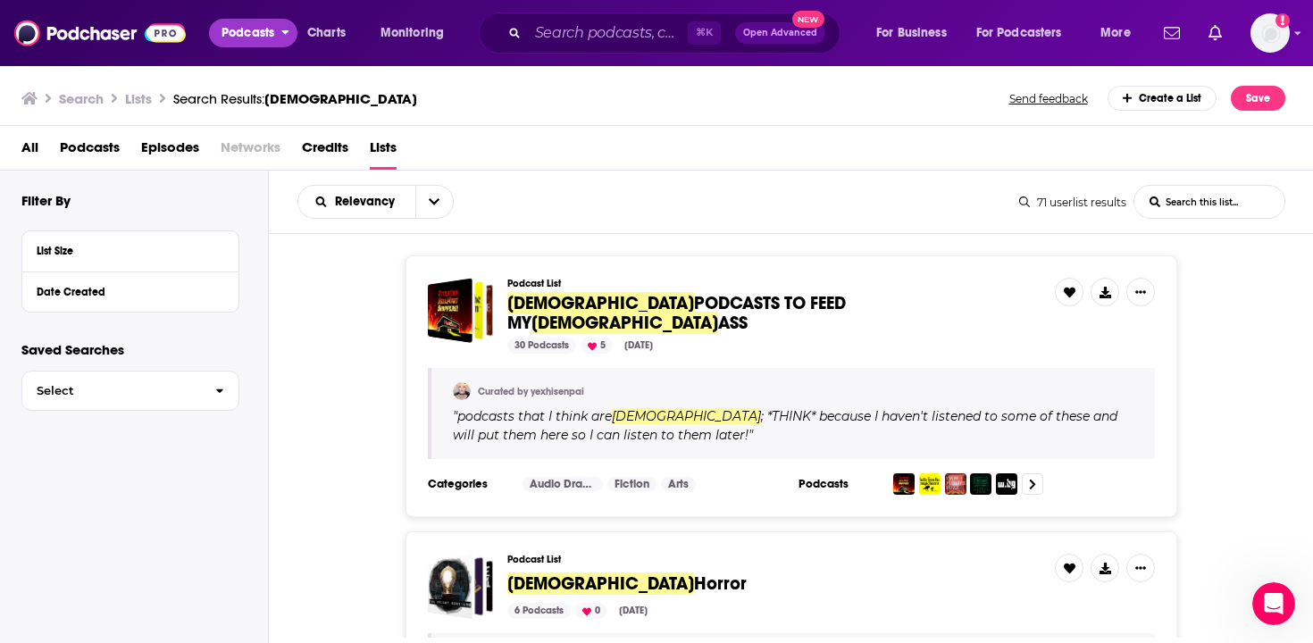
click at [264, 38] on span "Podcasts" at bounding box center [248, 33] width 53 height 25
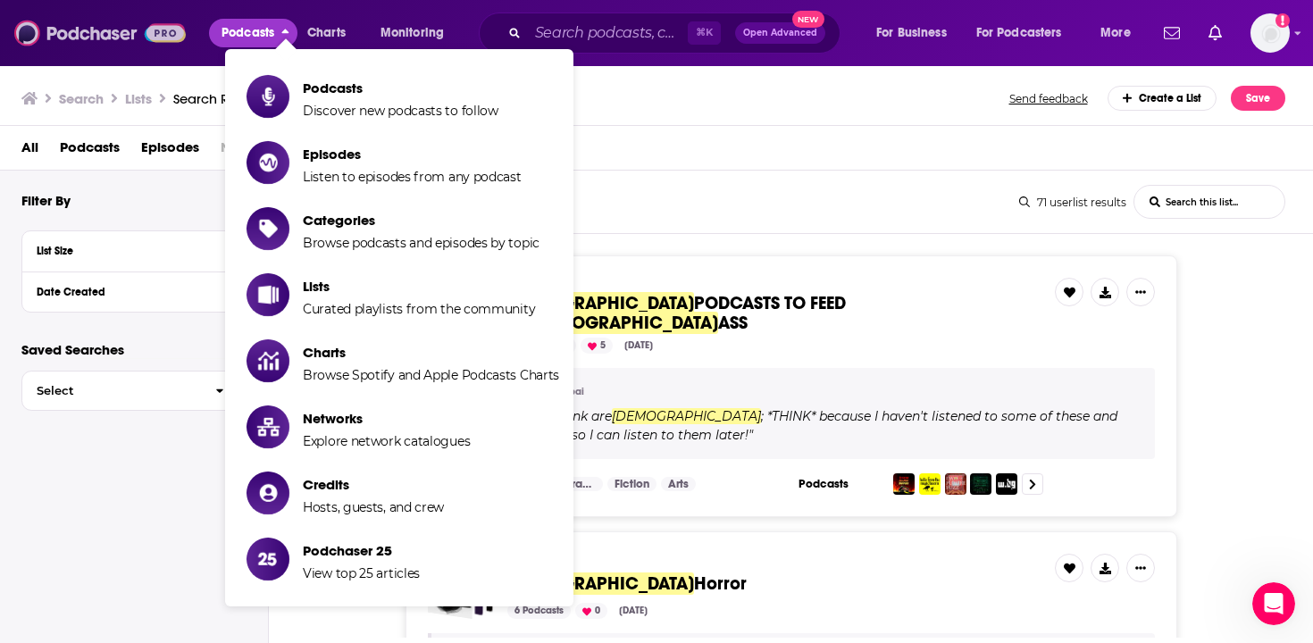
click at [133, 38] on img at bounding box center [100, 33] width 172 height 34
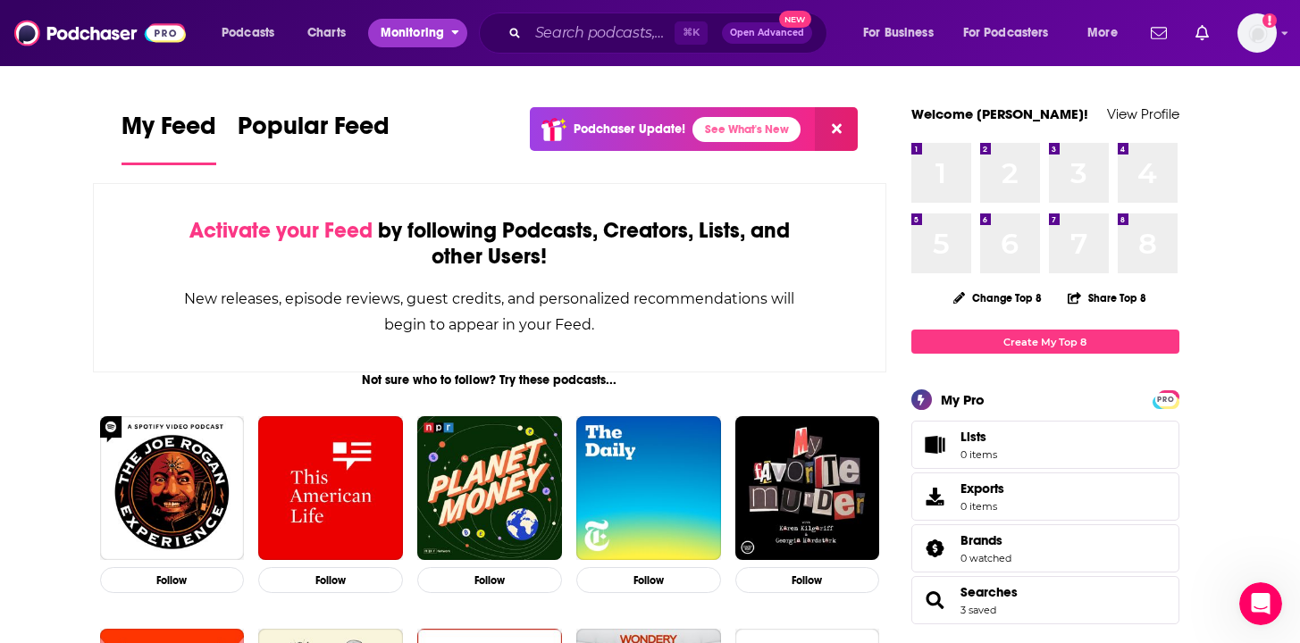
click at [398, 37] on span "Monitoring" at bounding box center [412, 33] width 63 height 25
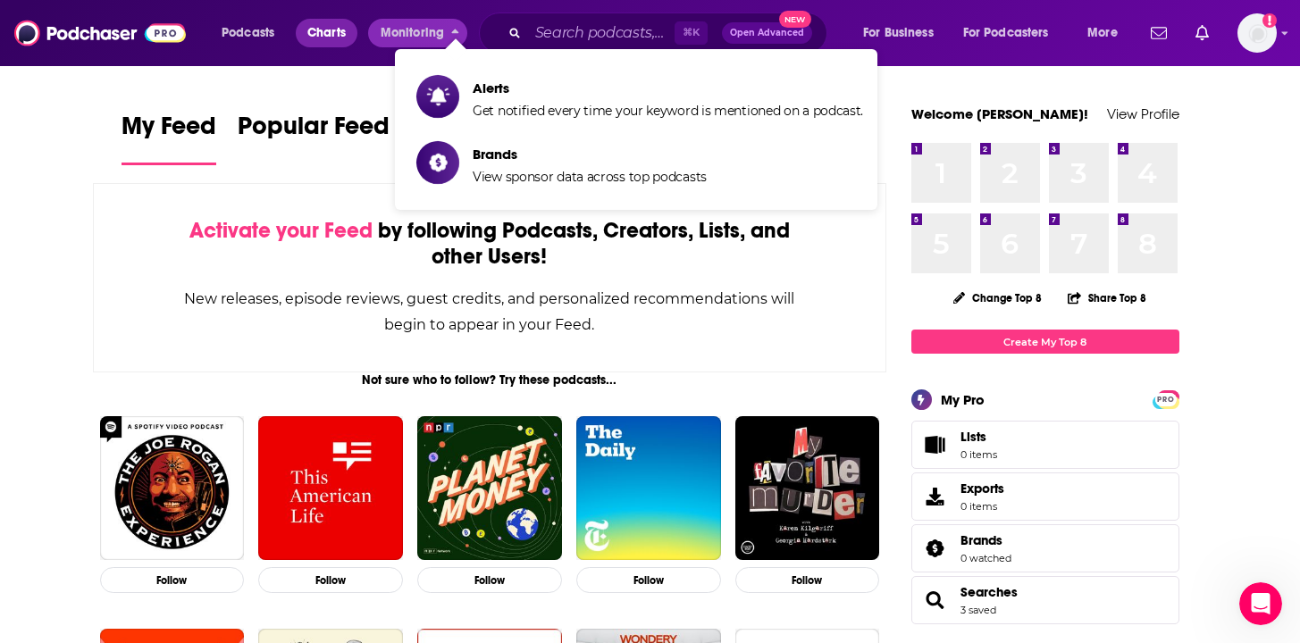
click at [330, 37] on span "Charts" at bounding box center [326, 33] width 38 height 25
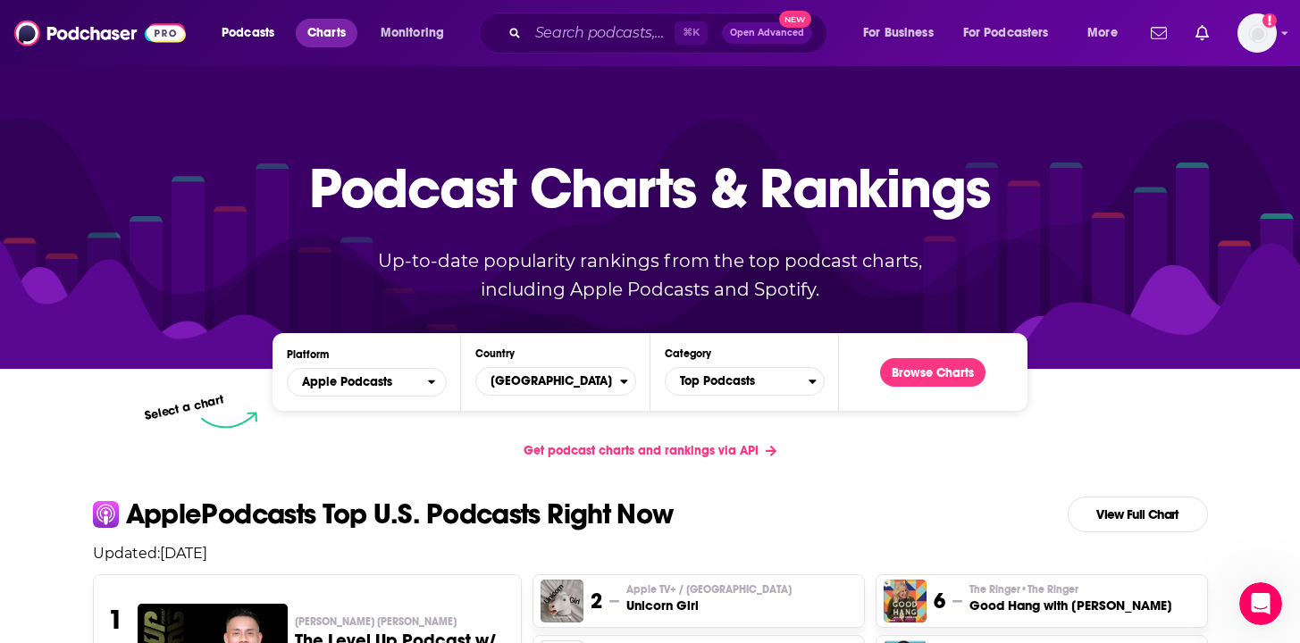
click at [320, 39] on span "Charts" at bounding box center [326, 33] width 38 height 25
click at [79, 33] on img at bounding box center [100, 33] width 172 height 34
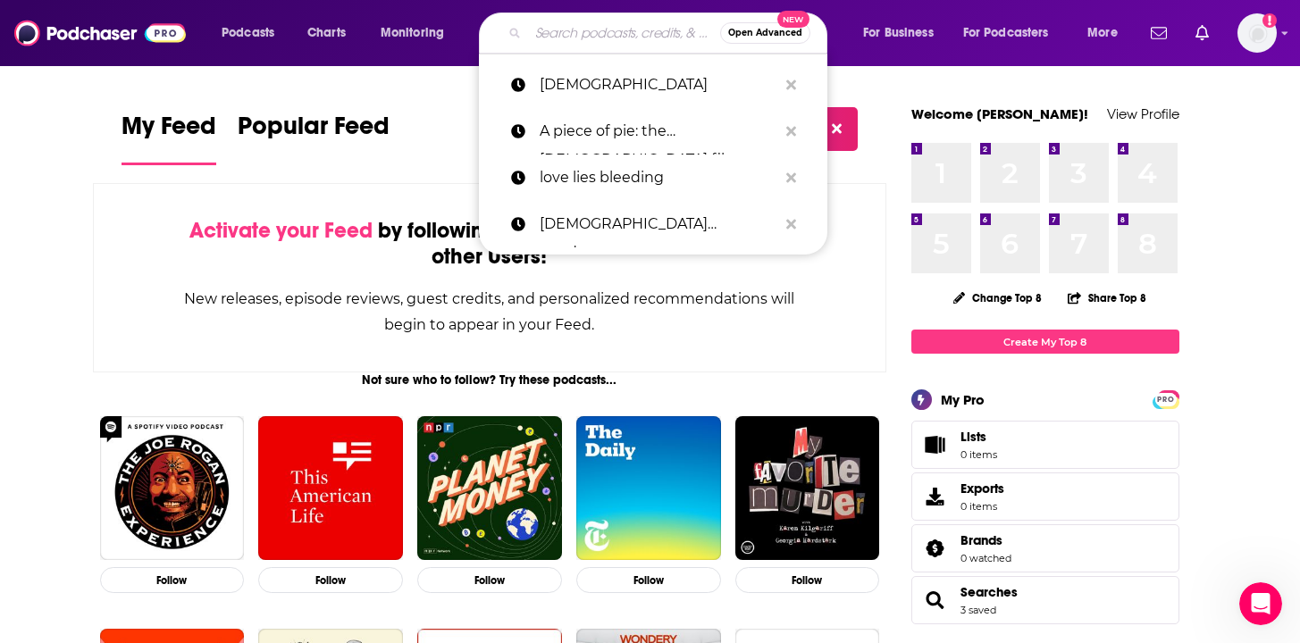
click at [601, 38] on input "Search podcasts, credits, & more..." at bounding box center [624, 33] width 192 height 29
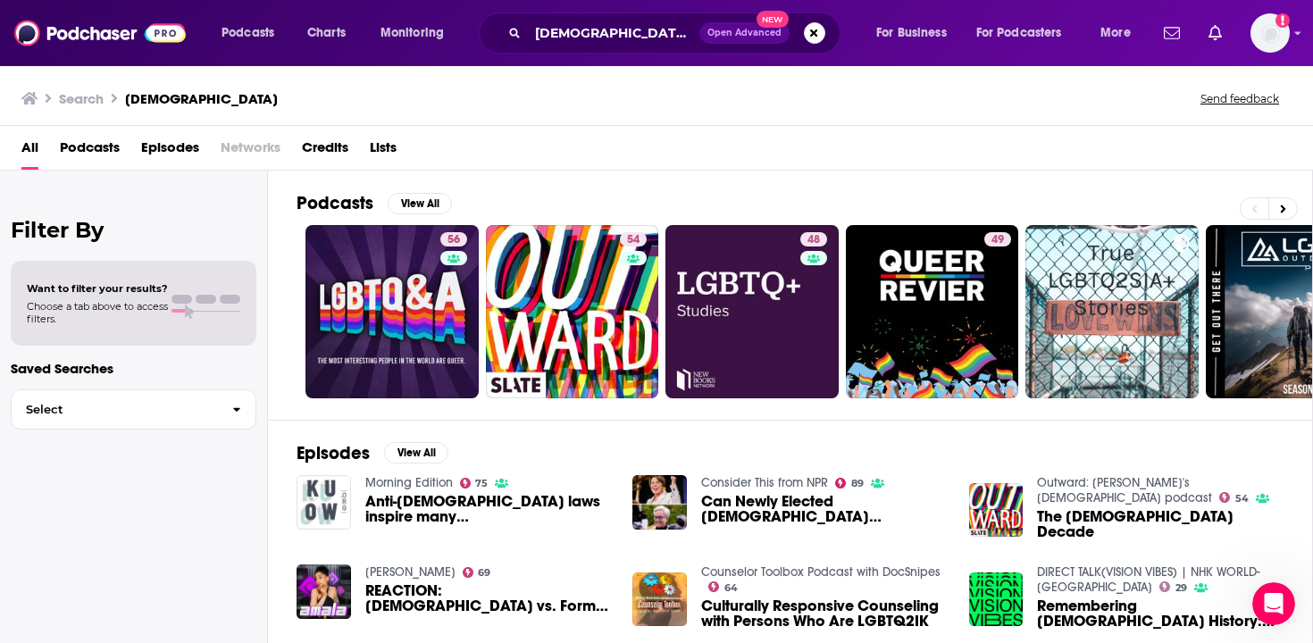
click at [101, 147] on span "Podcasts" at bounding box center [90, 151] width 60 height 37
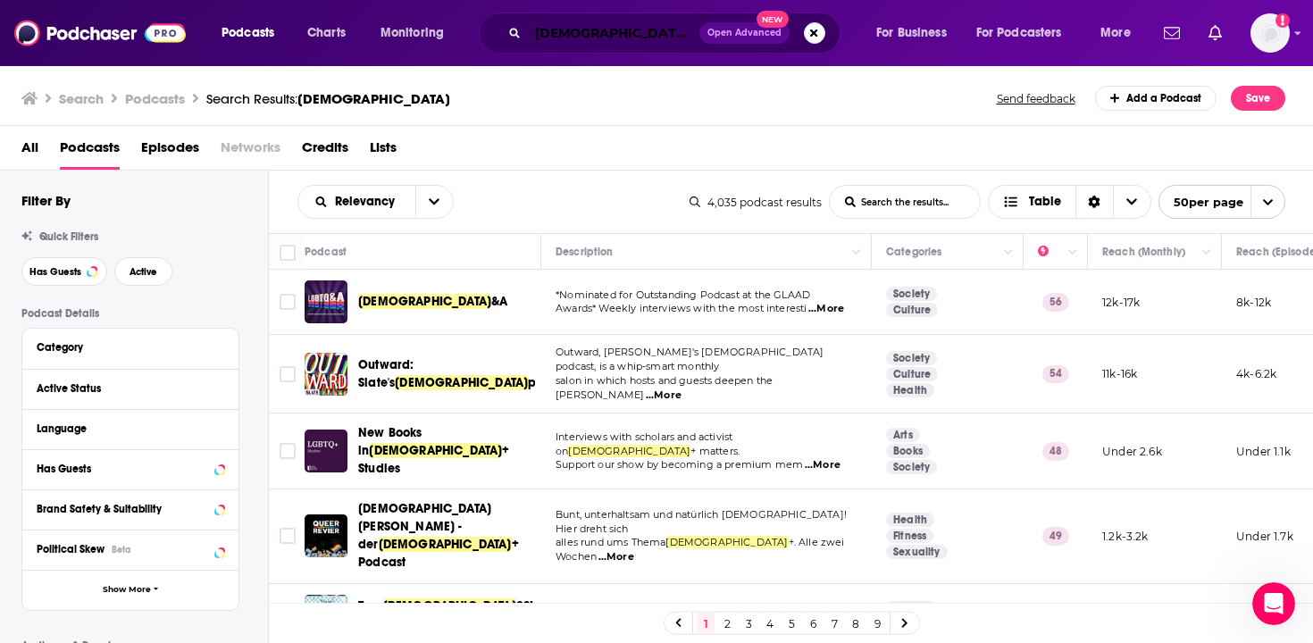
click at [636, 32] on input "[DEMOGRAPHIC_DATA]" at bounding box center [614, 33] width 172 height 29
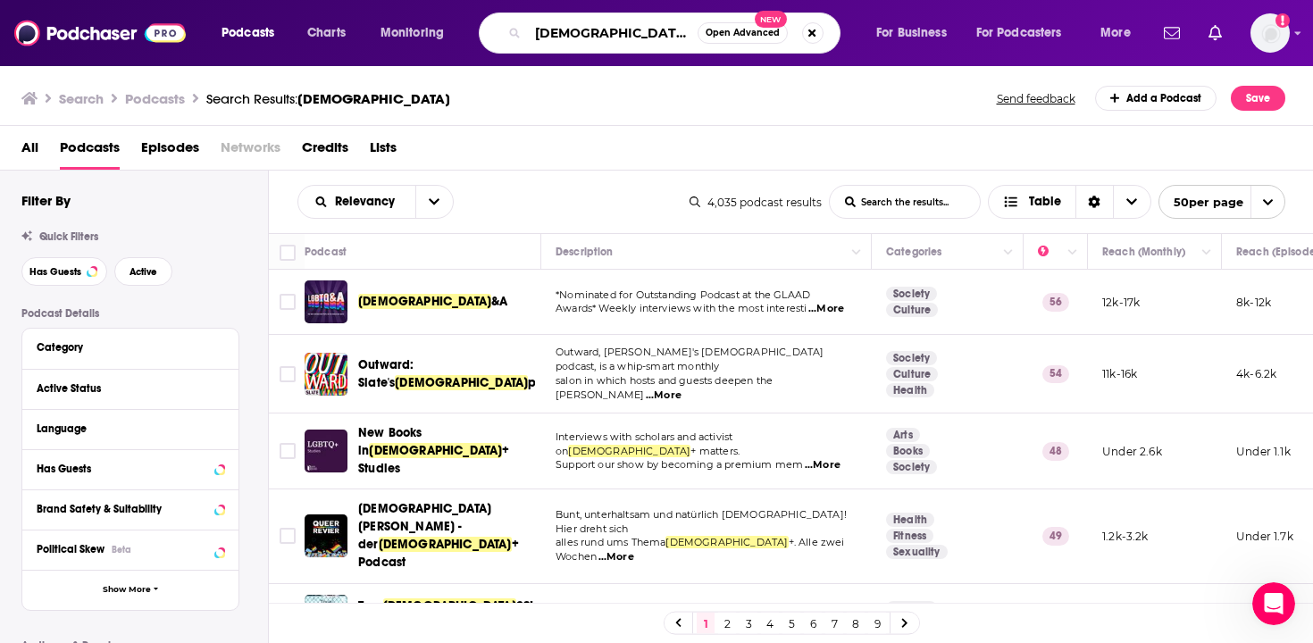
type input "[DEMOGRAPHIC_DATA] and TV"
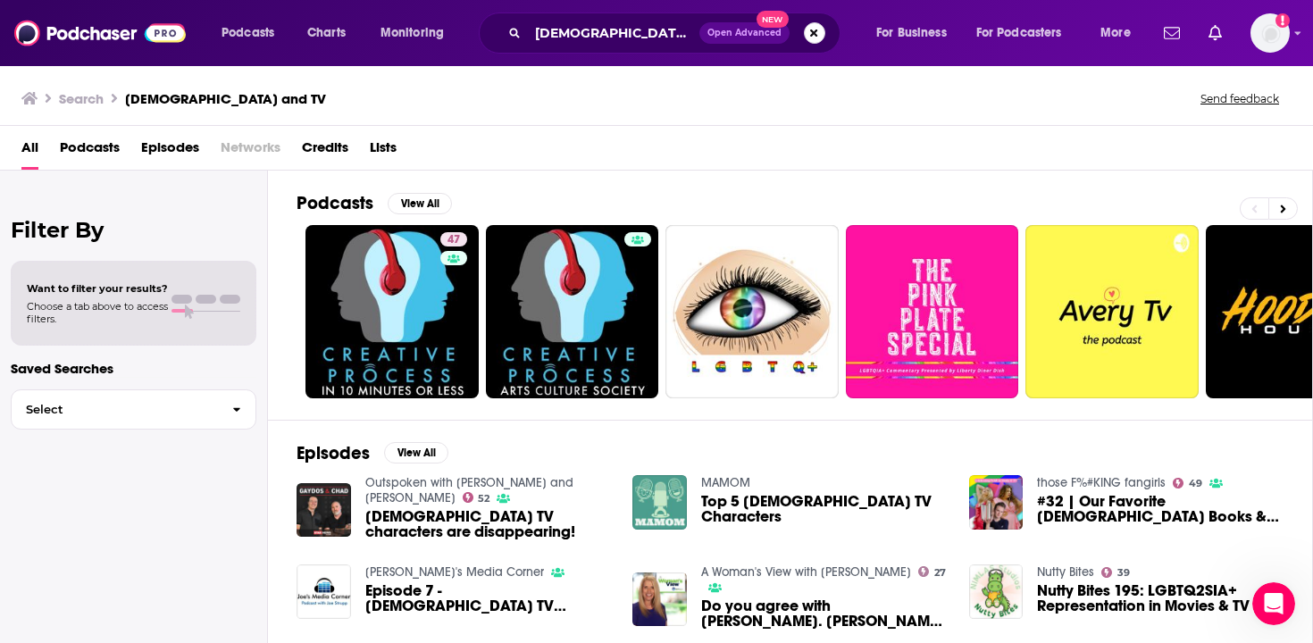
click at [817, 40] on button "Search podcasts, credits, & more..." at bounding box center [814, 32] width 21 height 21
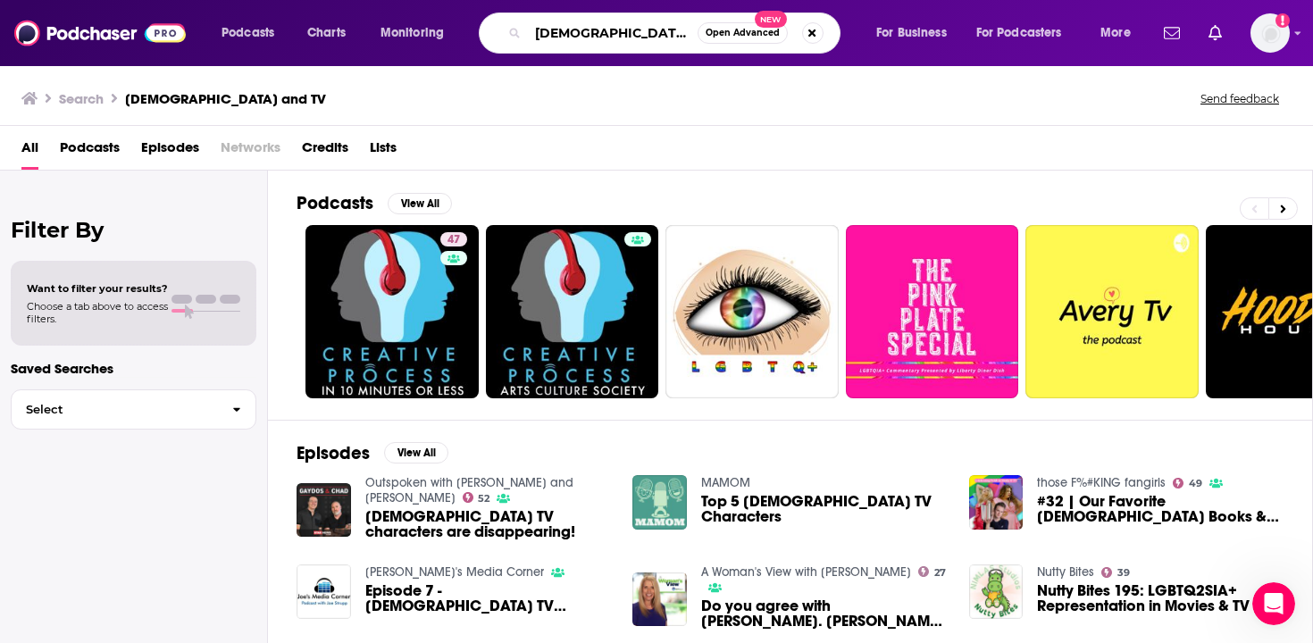
type input "[DEMOGRAPHIC_DATA]"
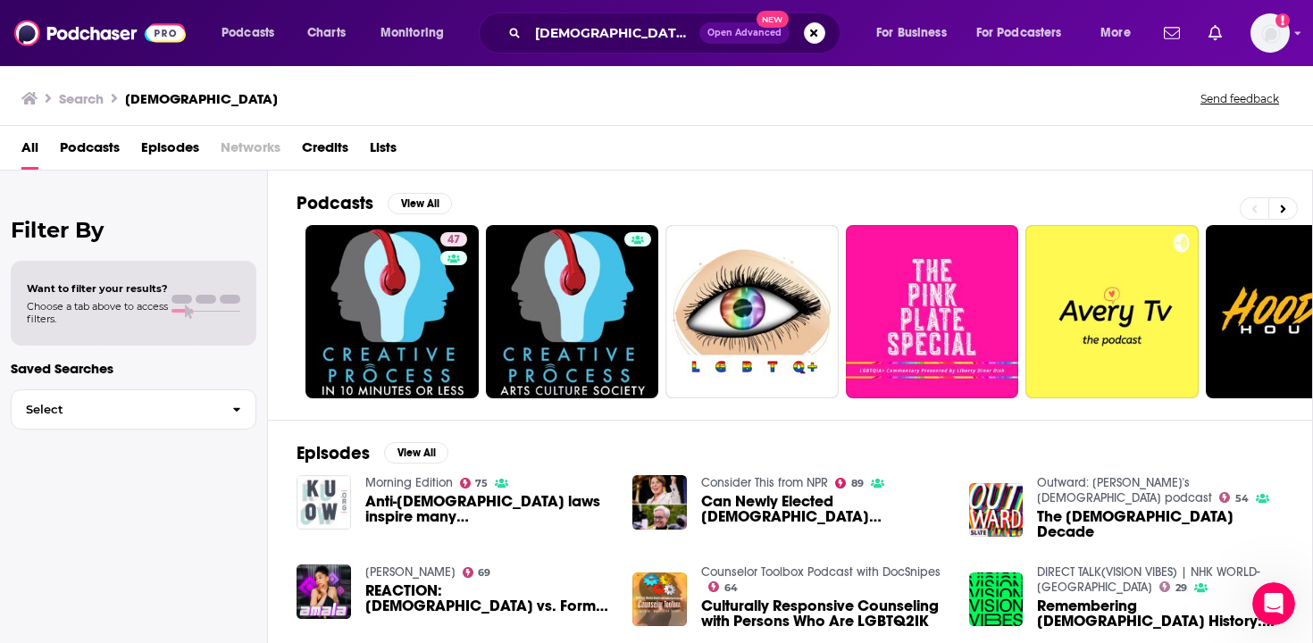
click at [99, 160] on span "Podcasts" at bounding box center [90, 151] width 60 height 37
